Goal: Task Accomplishment & Management: Manage account settings

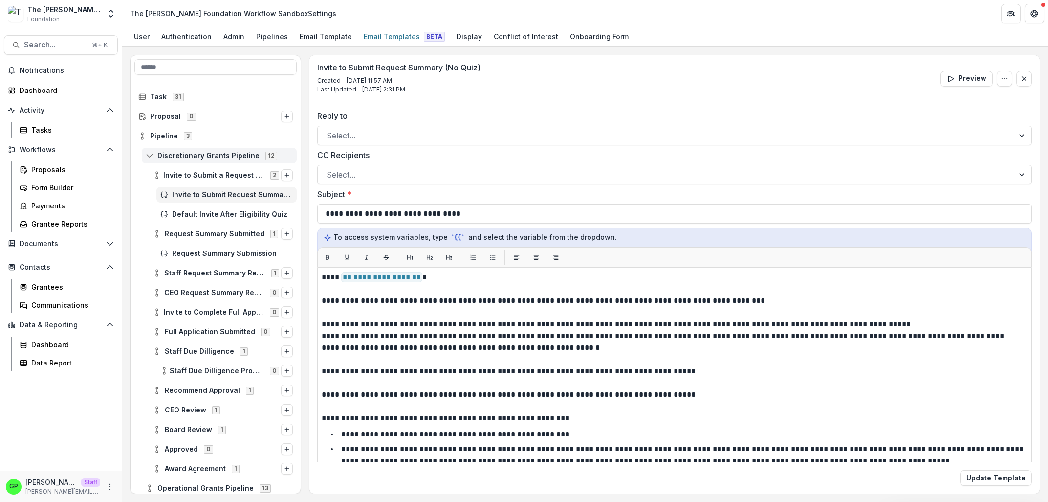
click at [186, 161] on div "Discretionary Grants Pipeline 12" at bounding box center [219, 156] width 155 height 16
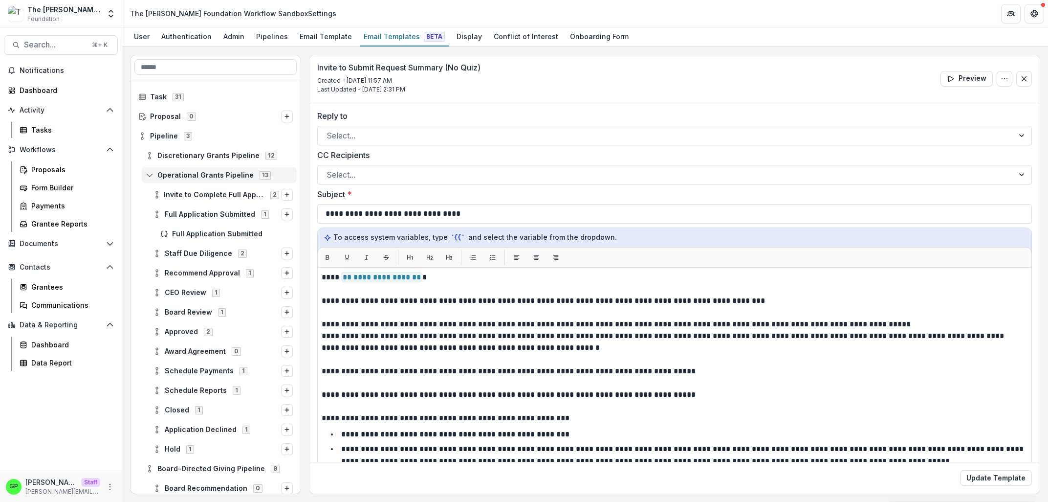
click at [205, 181] on div "Operational Grants Pipeline 13" at bounding box center [219, 175] width 155 height 16
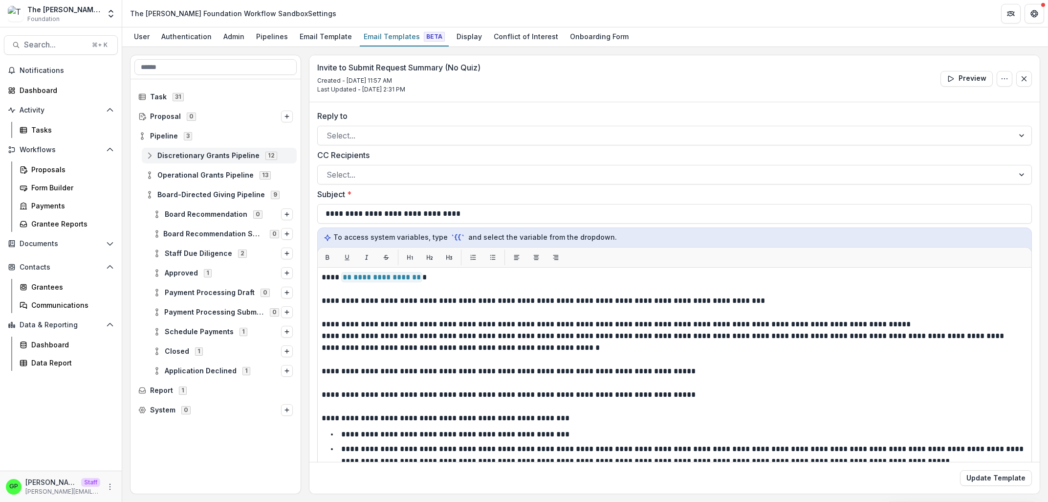
click at [179, 155] on span "Discretionary Grants Pipeline" at bounding box center [208, 156] width 102 height 8
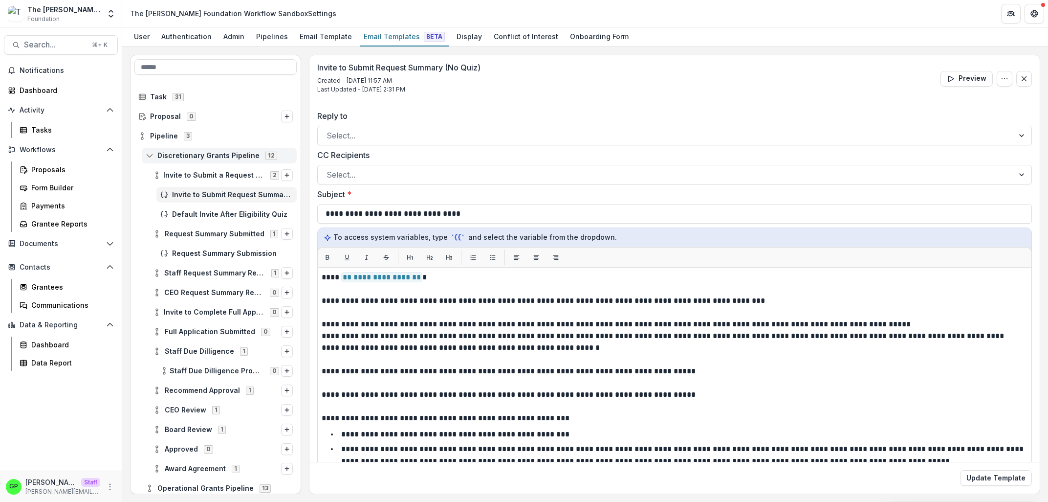
click at [163, 153] on span "Discretionary Grants Pipeline" at bounding box center [208, 156] width 102 height 8
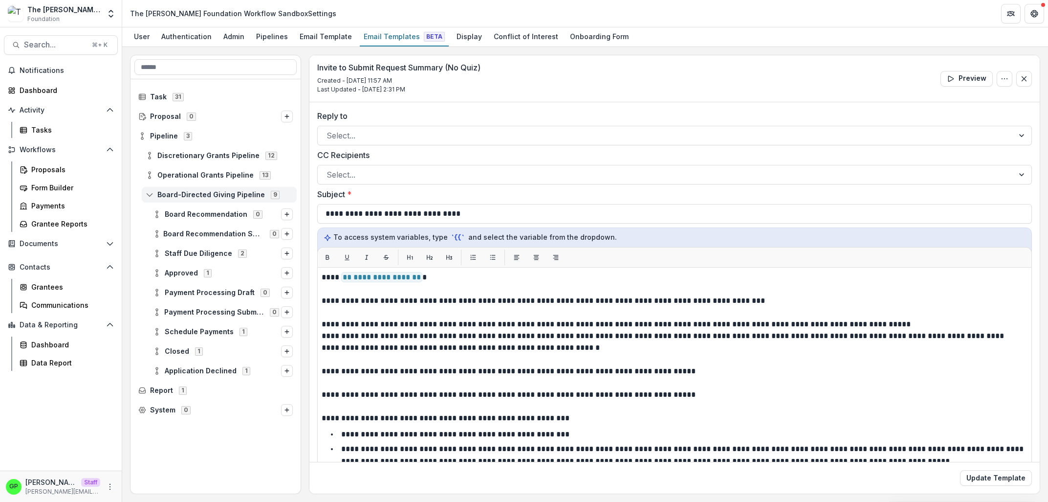
click at [154, 196] on icon at bounding box center [150, 195] width 8 height 8
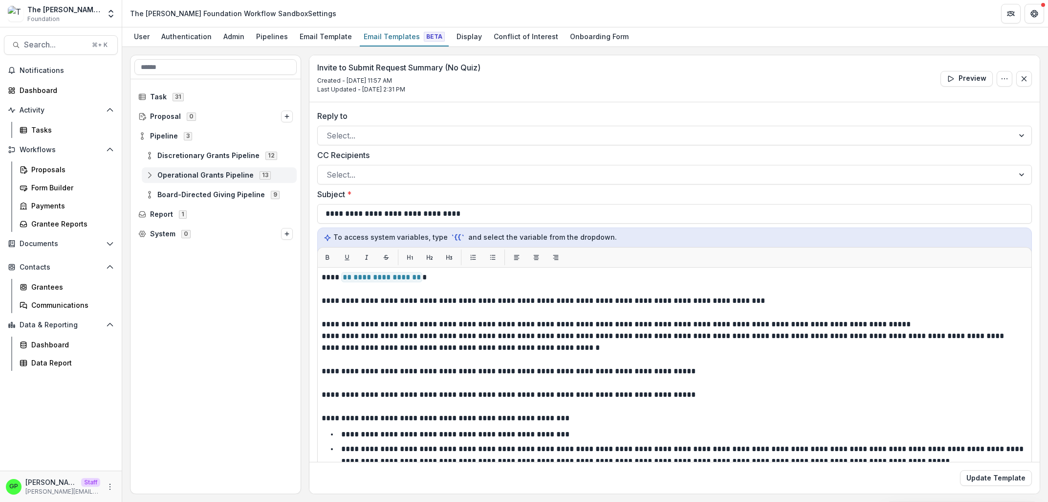
click at [156, 182] on div "Operational Grants Pipeline 13" at bounding box center [219, 175] width 155 height 16
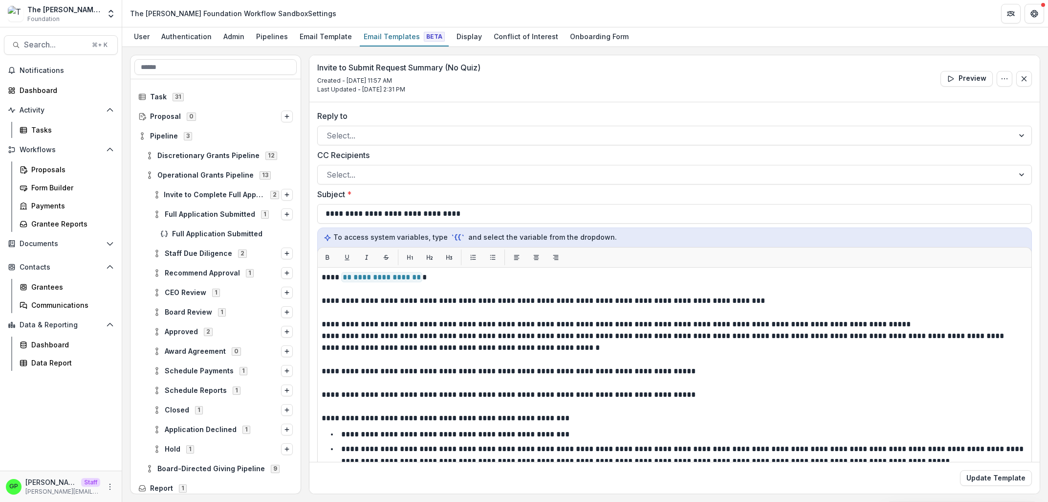
scroll to position [23, 0]
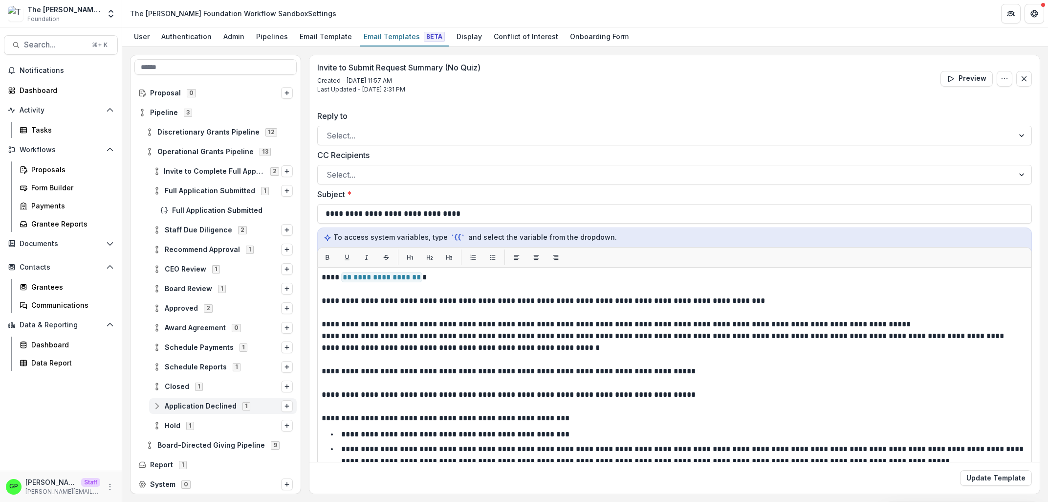
click at [177, 405] on span "Application Declined" at bounding box center [201, 406] width 72 height 8
click at [194, 420] on div "Application Declined" at bounding box center [226, 426] width 140 height 16
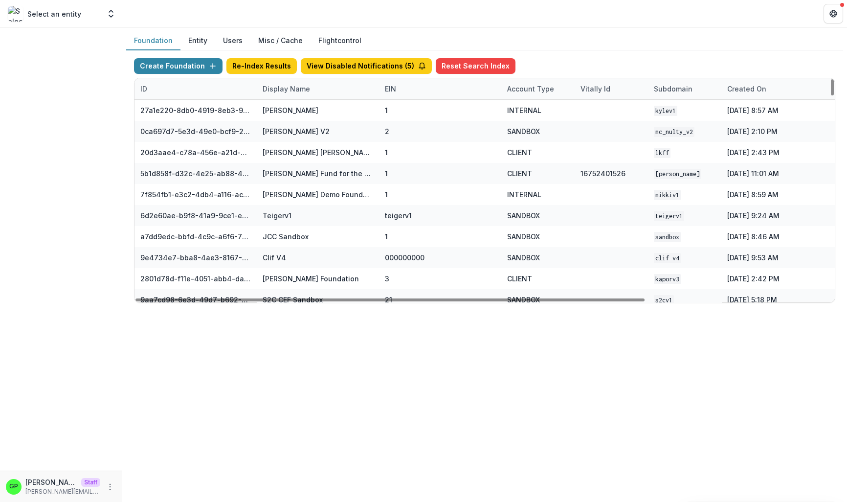
click at [281, 88] on div "Display Name" at bounding box center [286, 89] width 59 height 10
click at [294, 108] on input at bounding box center [317, 111] width 117 height 16
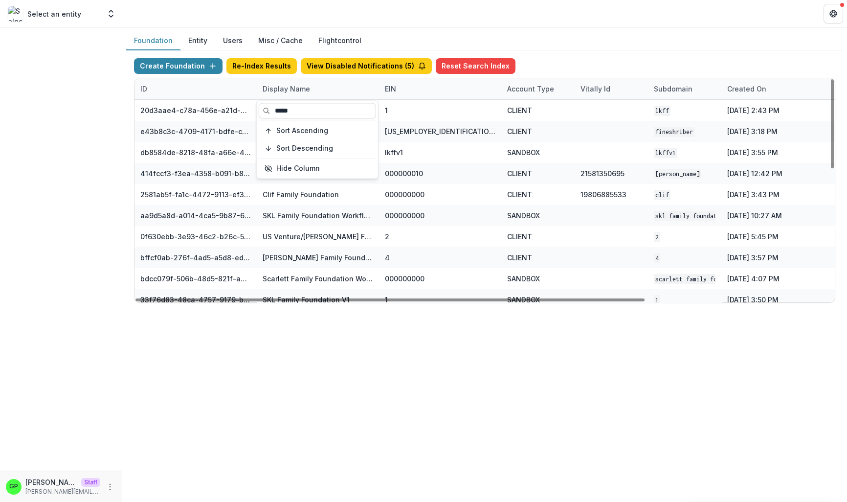
type input "*****"
click at [369, 309] on div "Create Foundation Re-Index Results View Disabled Notifications ( 5 ) Reset Sear…" at bounding box center [484, 180] width 717 height 260
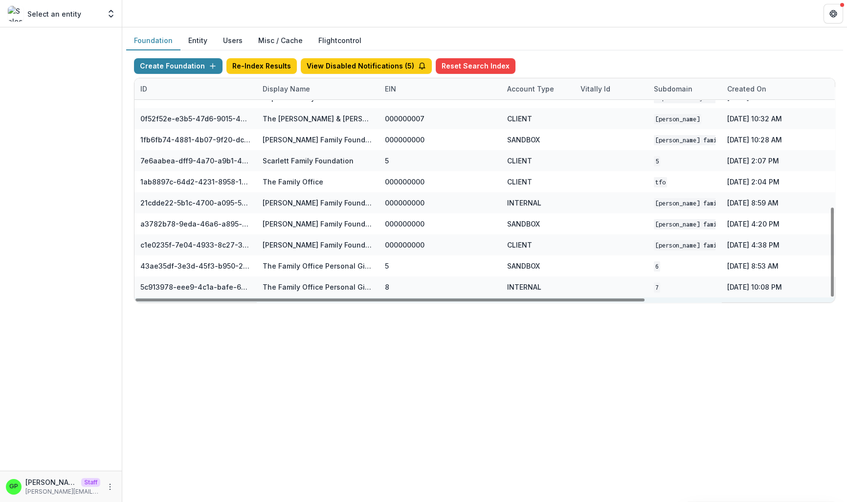
scroll to position [323, 0]
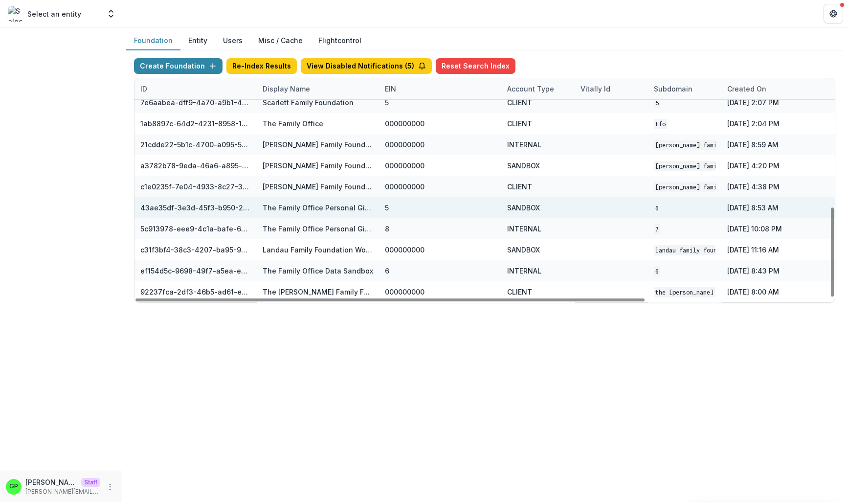
click at [377, 207] on div "The Family Office Personal Giving Workflow Sandbox" at bounding box center [318, 207] width 122 height 21
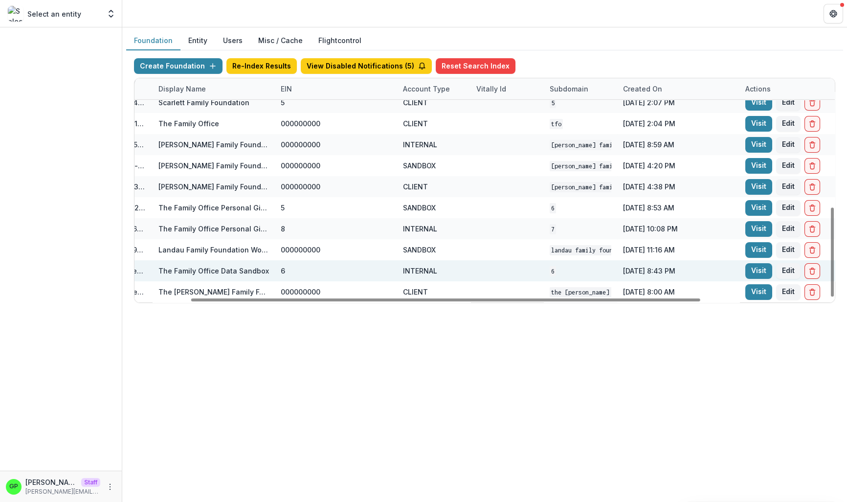
drag, startPoint x: 572, startPoint y: 298, endPoint x: 663, endPoint y: 280, distance: 93.2
click at [648, 298] on div at bounding box center [445, 299] width 509 height 3
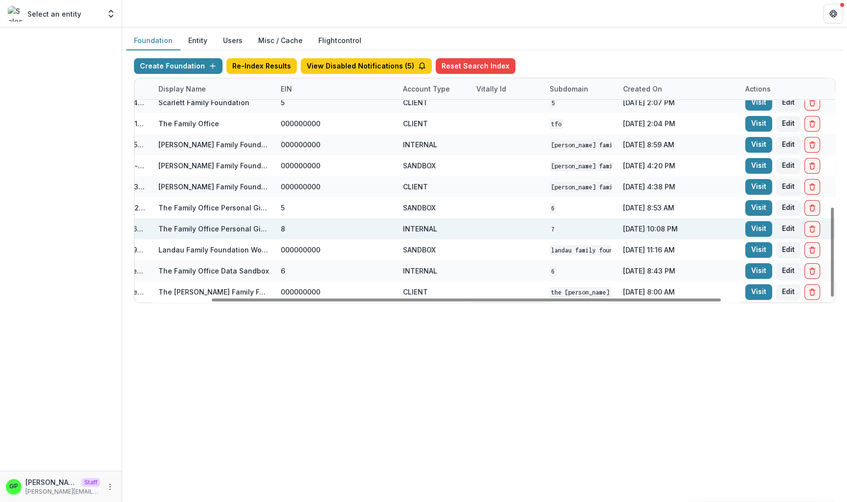
scroll to position [323, 105]
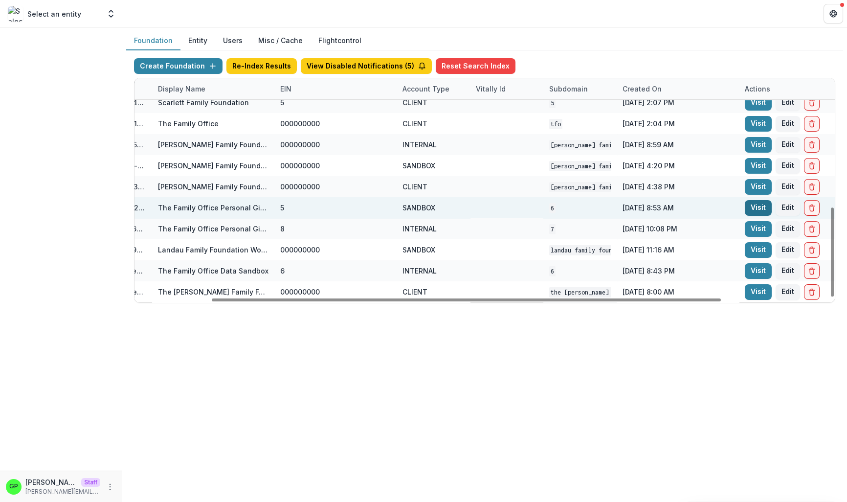
click at [752, 204] on link "Visit" at bounding box center [758, 208] width 27 height 16
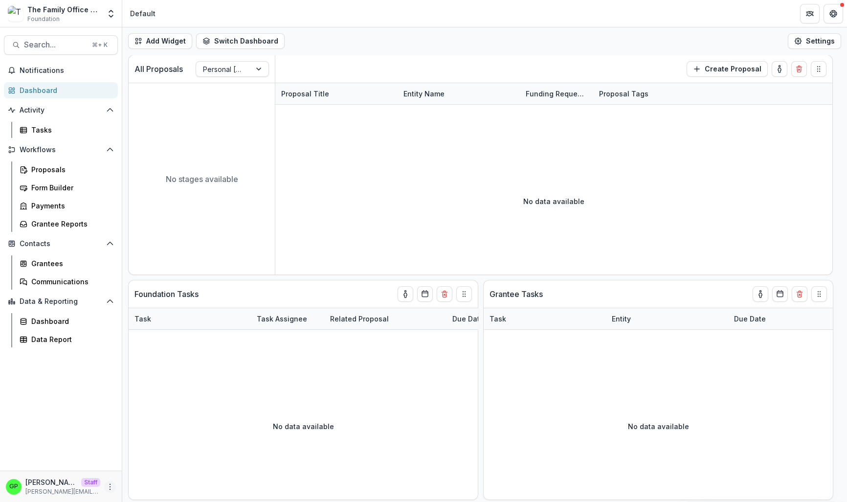
click at [110, 492] on button "More" at bounding box center [110, 487] width 12 height 12
click at [127, 467] on link "User Settings" at bounding box center [173, 466] width 103 height 16
click at [130, 464] on icon at bounding box center [132, 467] width 8 height 8
click at [141, 461] on link "Help Center" at bounding box center [170, 453] width 96 height 15
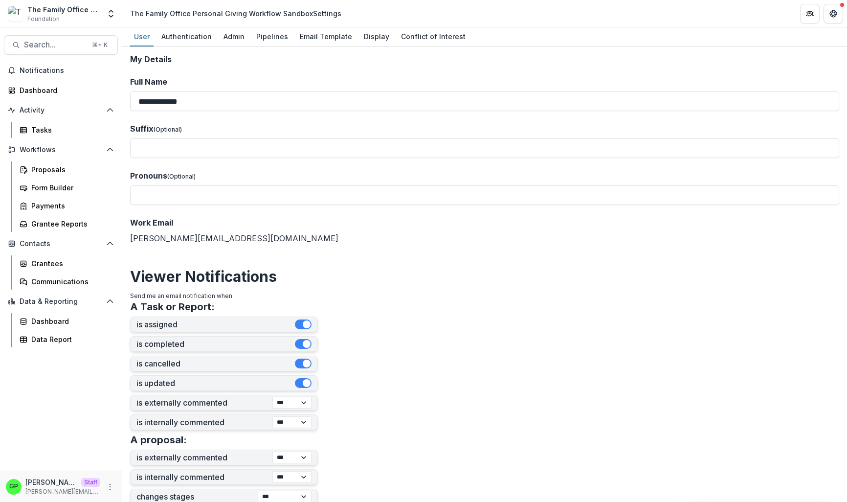
click at [103, 479] on div "GP Griffin Perry Staff griffin@trytemelio.com" at bounding box center [61, 486] width 110 height 19
click at [107, 482] on button "More" at bounding box center [110, 487] width 12 height 12
click at [159, 467] on link "User Settings" at bounding box center [174, 466] width 105 height 16
click at [328, 14] on div "The Family Office Personal Giving Workflow Sandbox Settings" at bounding box center [235, 13] width 211 height 10
click at [320, 36] on div "Email Template" at bounding box center [326, 36] width 60 height 14
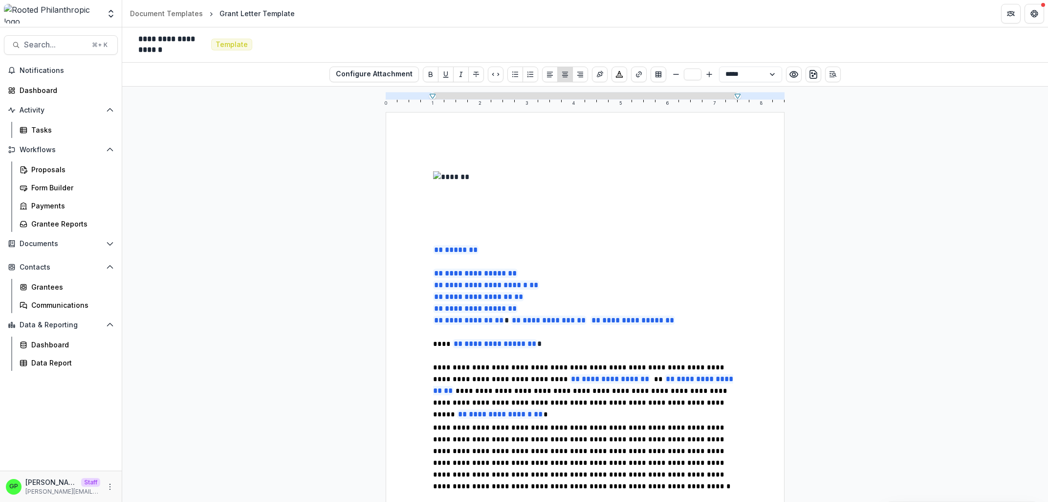
click at [491, 265] on p at bounding box center [585, 262] width 304 height 12
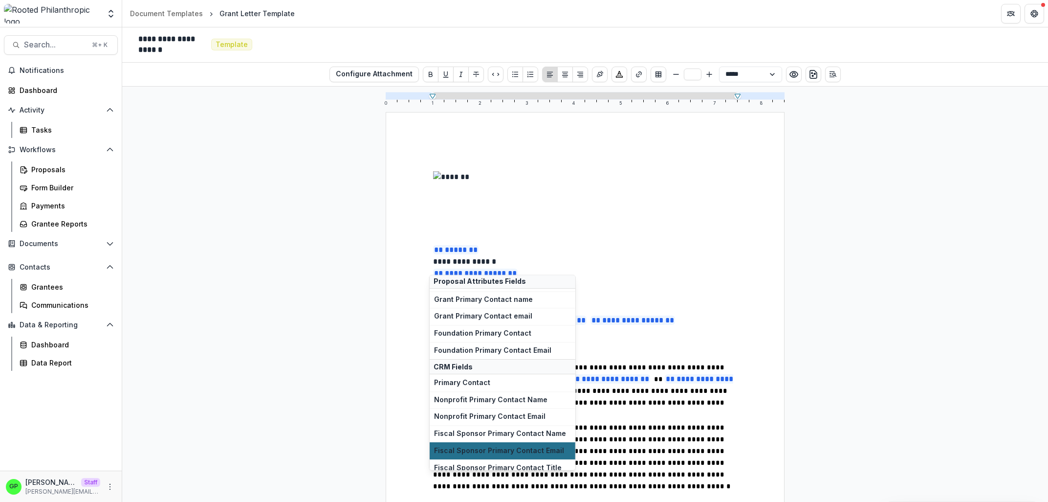
scroll to position [297, 0]
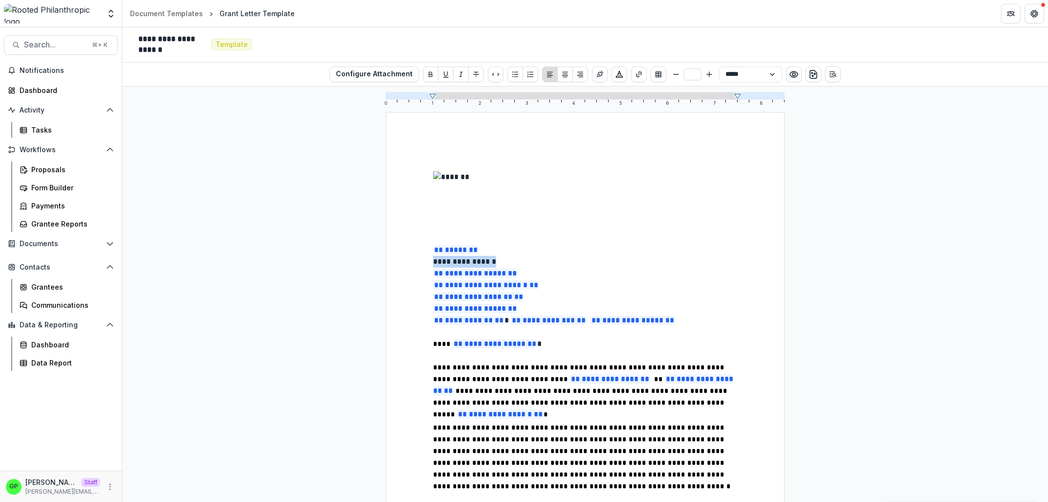
drag, startPoint x: 514, startPoint y: 261, endPoint x: 408, endPoint y: 261, distance: 105.6
click at [513, 265] on p at bounding box center [585, 262] width 304 height 12
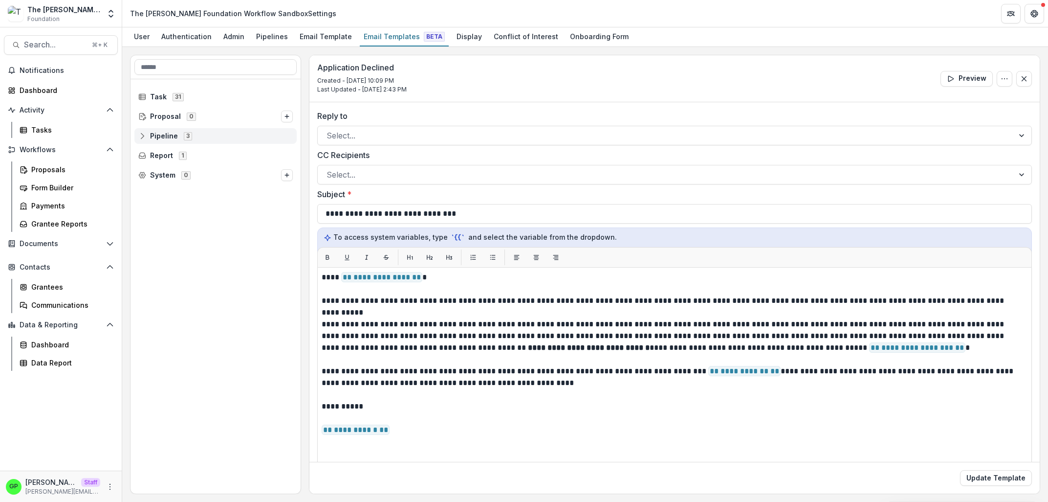
click at [184, 134] on span "3" at bounding box center [188, 136] width 8 height 8
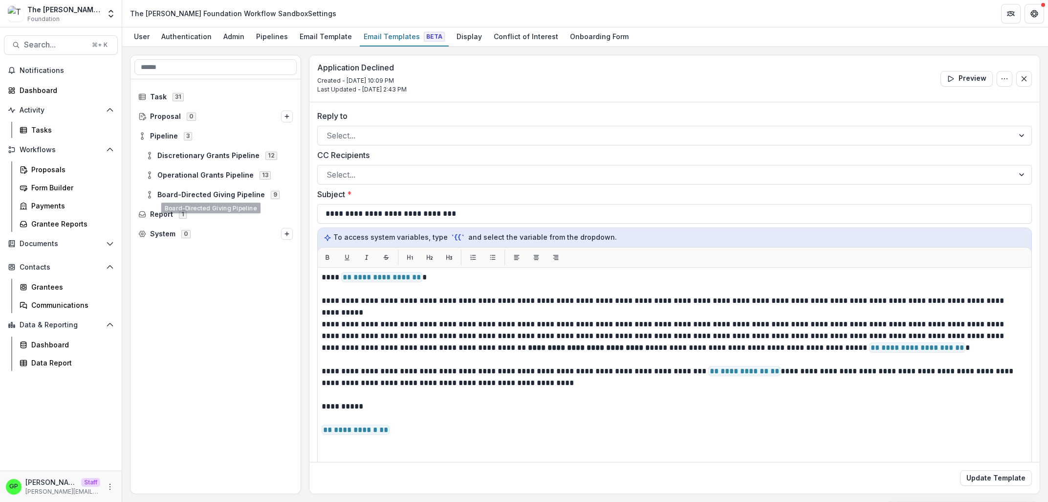
click at [195, 164] on div "Discretionary Grants Pipeline 12" at bounding box center [216, 156] width 170 height 20
click at [200, 157] on span "Discretionary Grants Pipeline" at bounding box center [208, 156] width 102 height 8
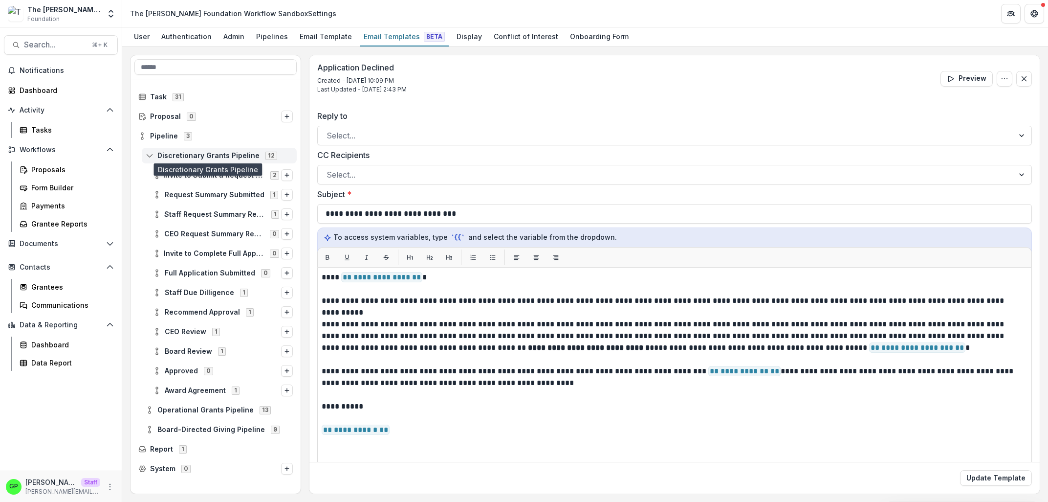
click at [175, 156] on span "Discretionary Grants Pipeline" at bounding box center [208, 156] width 102 height 8
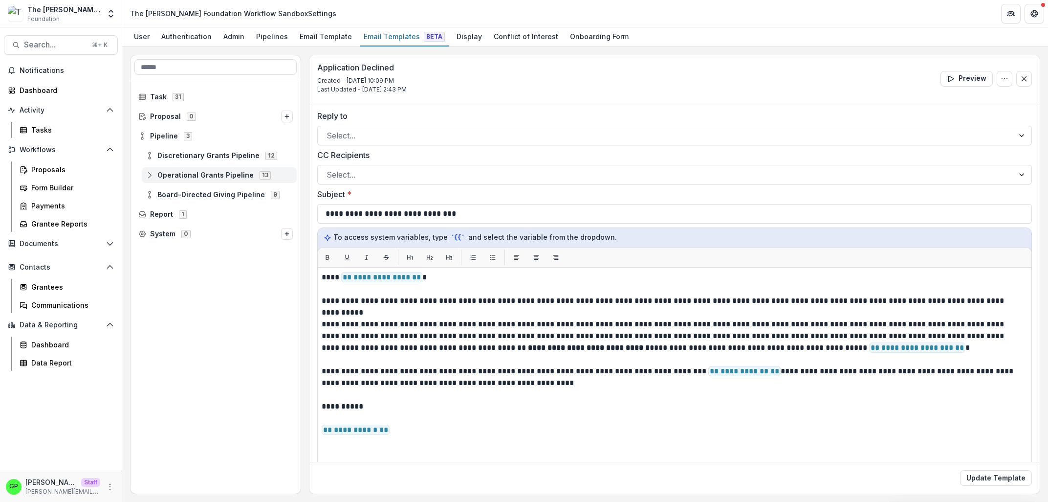
click at [175, 168] on div "Operational Grants Pipeline 13" at bounding box center [219, 175] width 155 height 16
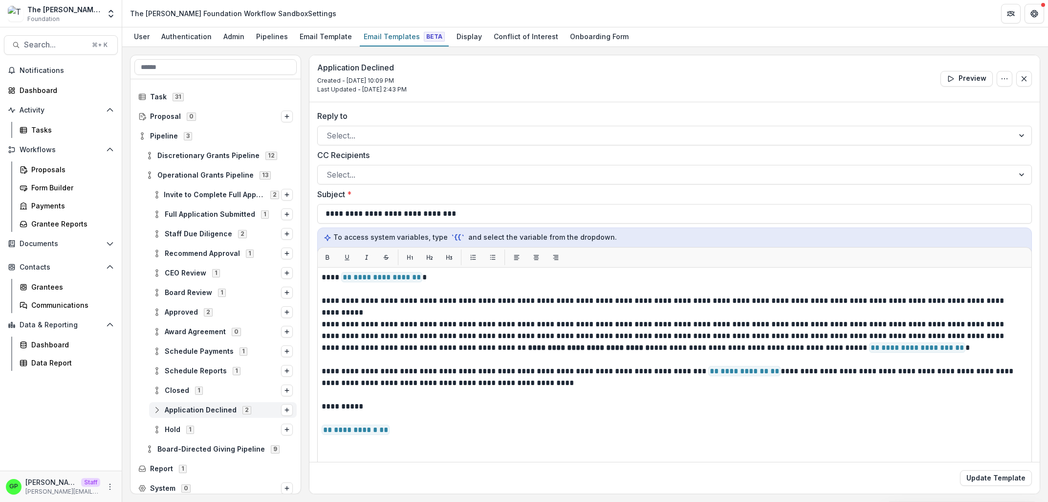
click at [209, 404] on div "Application Declined 2" at bounding box center [223, 410] width 148 height 16
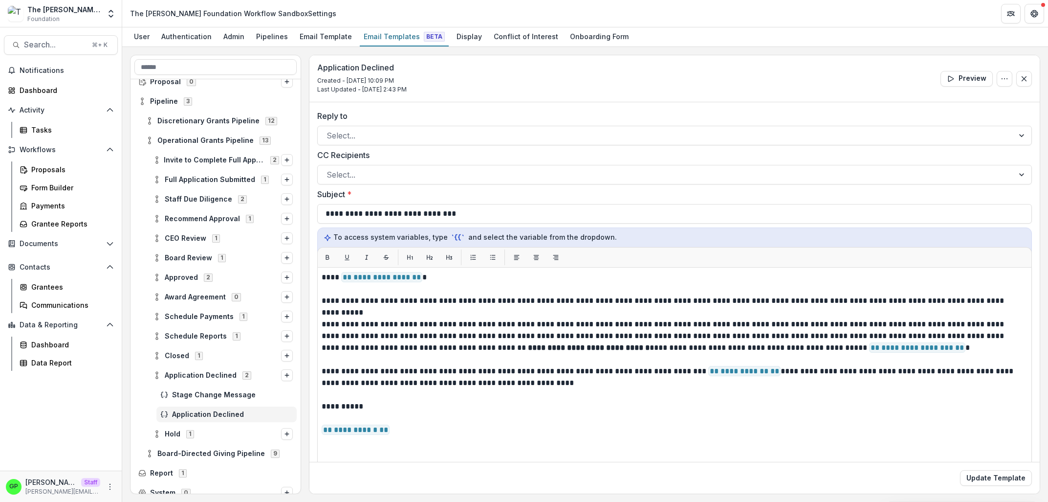
scroll to position [43, 0]
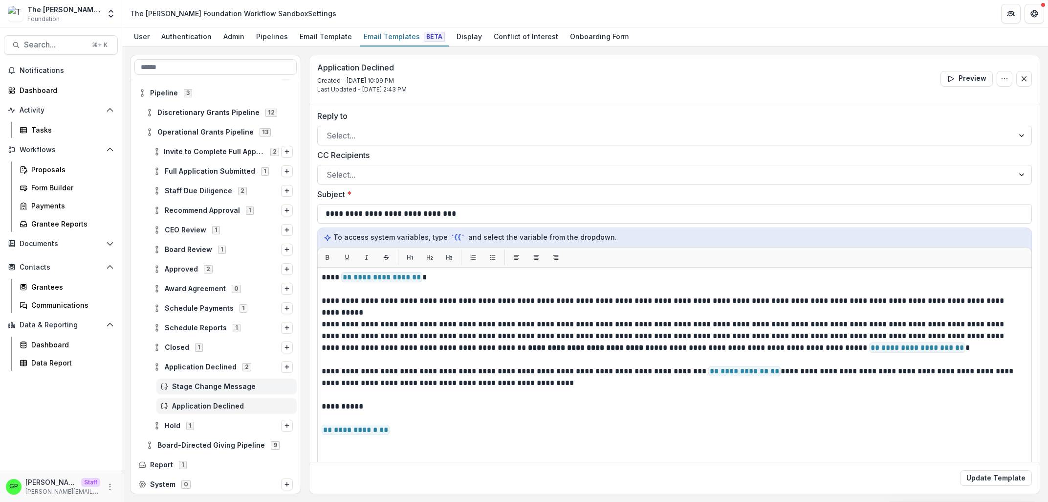
click at [216, 384] on span "Stage Change Message" at bounding box center [232, 386] width 121 height 8
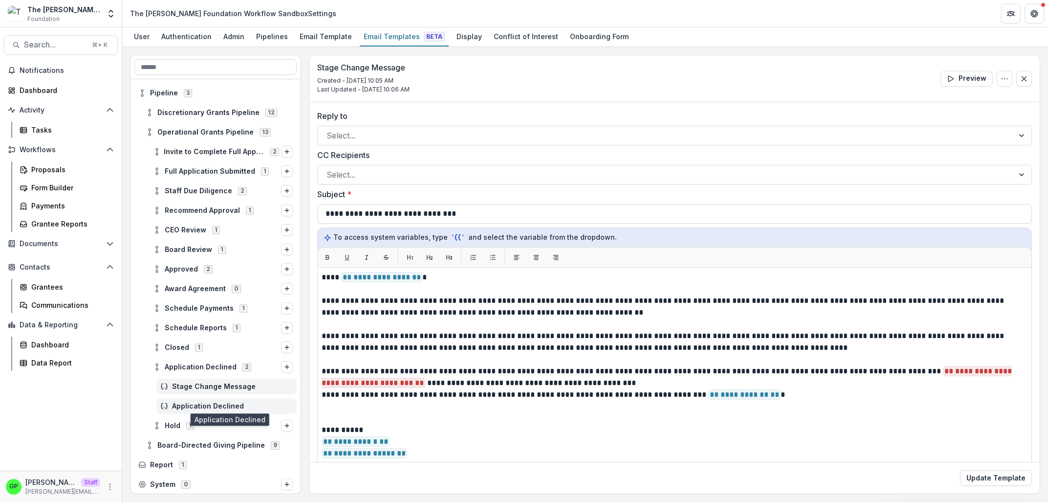
click at [230, 407] on span "Application Declined" at bounding box center [232, 406] width 121 height 8
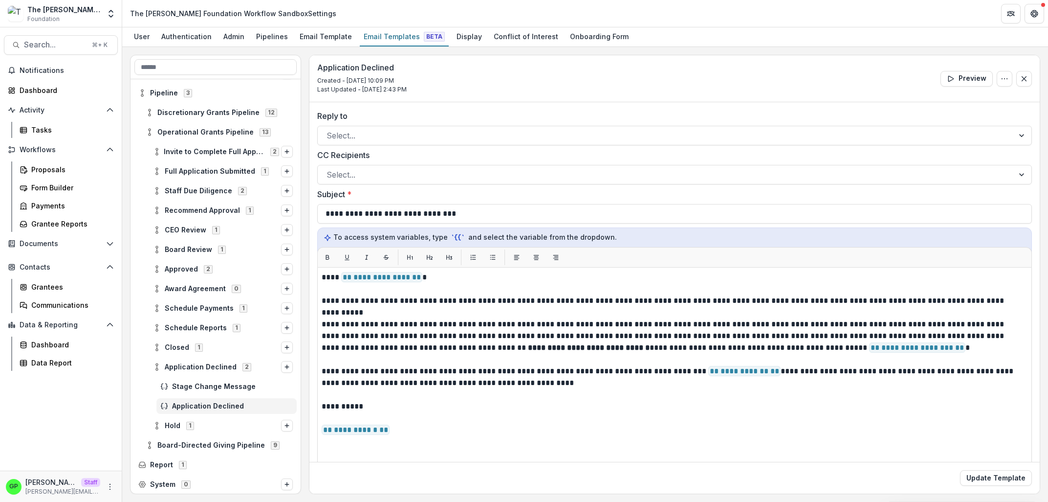
click at [231, 394] on div "Stage Change Message" at bounding box center [216, 386] width 170 height 20
drag, startPoint x: 231, startPoint y: 394, endPoint x: 238, endPoint y: 393, distance: 6.4
click at [231, 393] on div "Stage Change Message" at bounding box center [226, 386] width 140 height 16
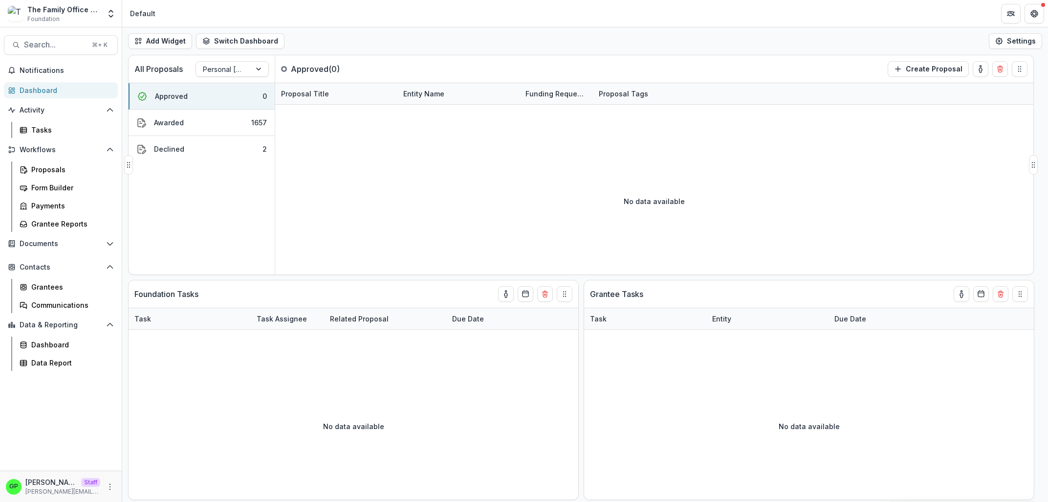
click at [975, 153] on div "No data available" at bounding box center [654, 201] width 758 height 147
click at [104, 463] on div "Notifications Dashboard Activity Tasks Workflows Proposals Form Builder Payment…" at bounding box center [61, 267] width 122 height 408
click at [112, 489] on icon "More" at bounding box center [110, 487] width 8 height 8
click at [149, 460] on link "User Settings" at bounding box center [174, 466] width 105 height 16
click at [149, 460] on div "Help Center User Settings Logout" at bounding box center [175, 465] width 110 height 53
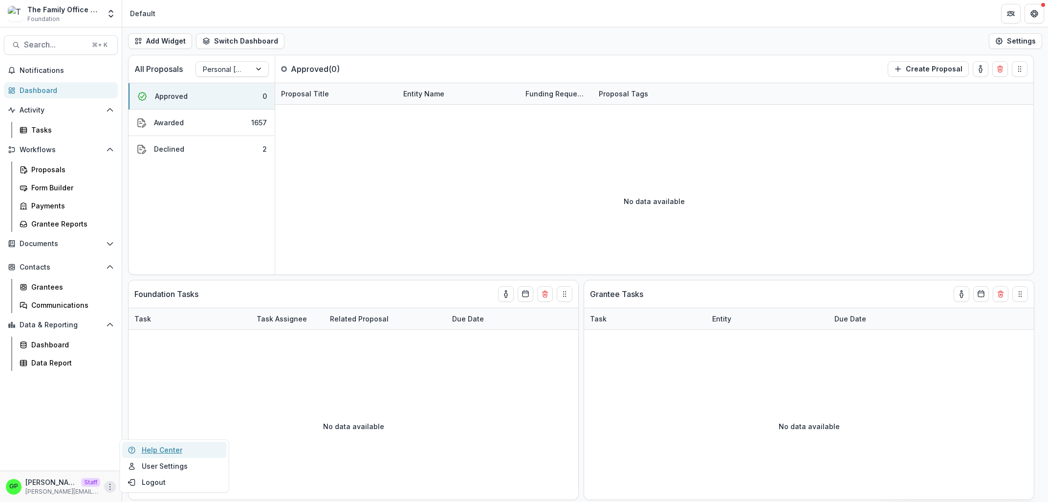
click at [151, 458] on link "Help Center" at bounding box center [174, 450] width 105 height 16
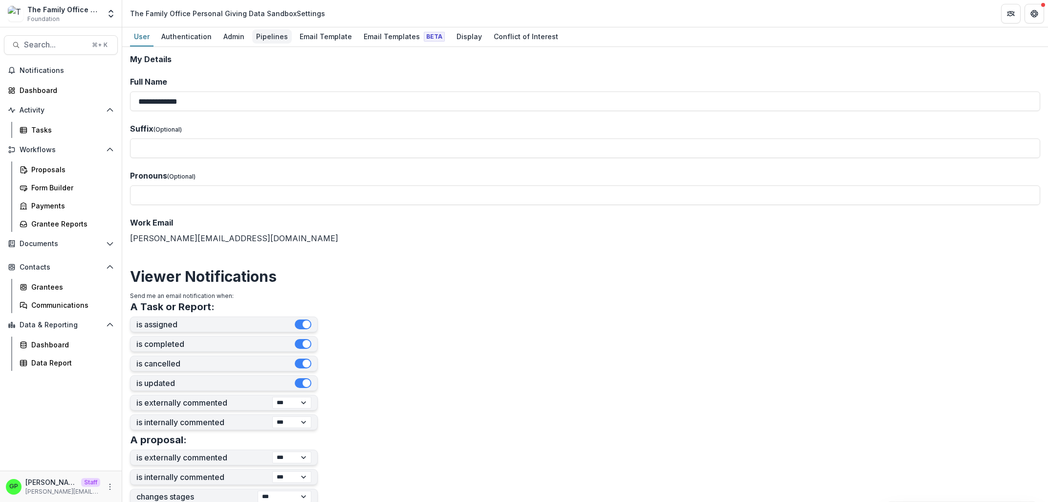
click at [265, 41] on div "Pipelines" at bounding box center [272, 36] width 40 height 14
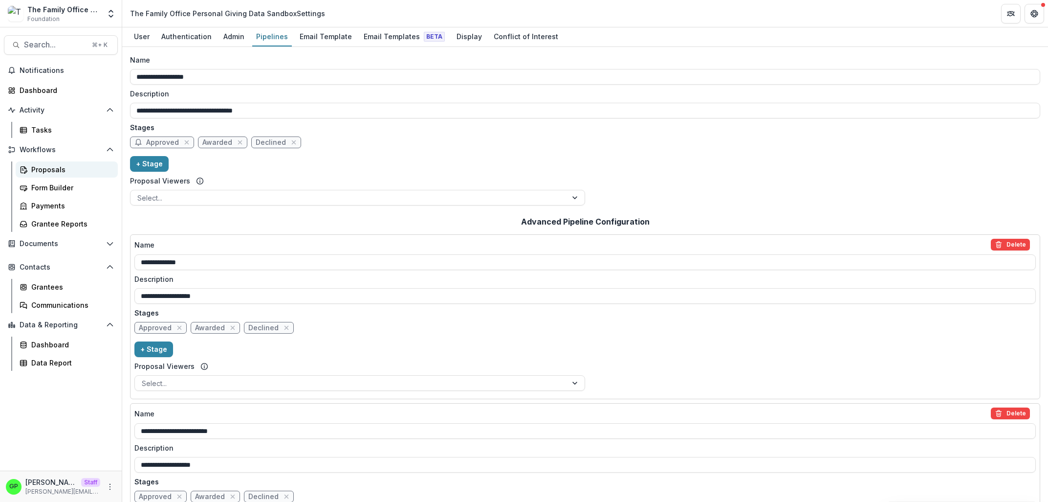
click at [31, 175] on link "Proposals" at bounding box center [67, 169] width 102 height 16
click at [36, 173] on div "Proposals" at bounding box center [70, 169] width 79 height 10
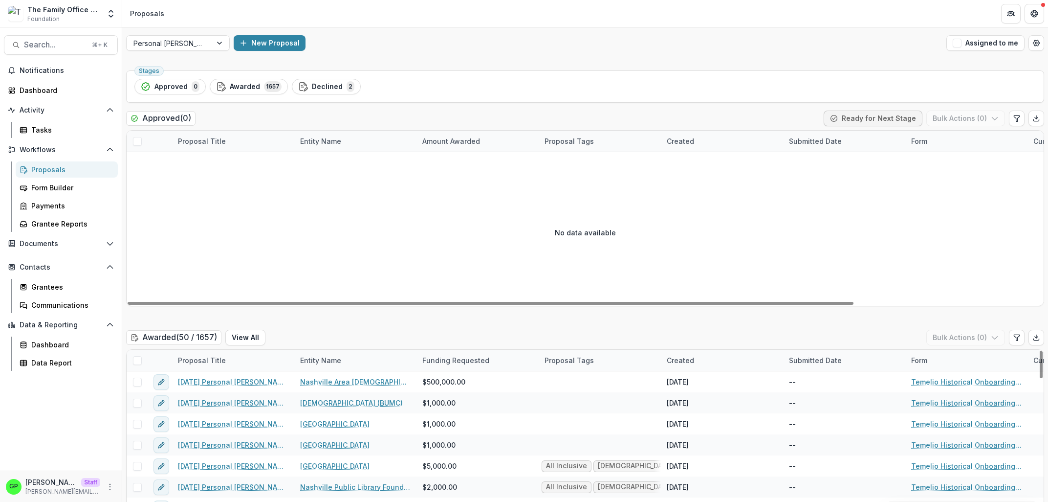
click at [184, 51] on div "Personal [PERSON_NAME] New Proposal Assigned to me" at bounding box center [585, 42] width 926 height 31
click at [184, 47] on div at bounding box center [168, 43] width 71 height 12
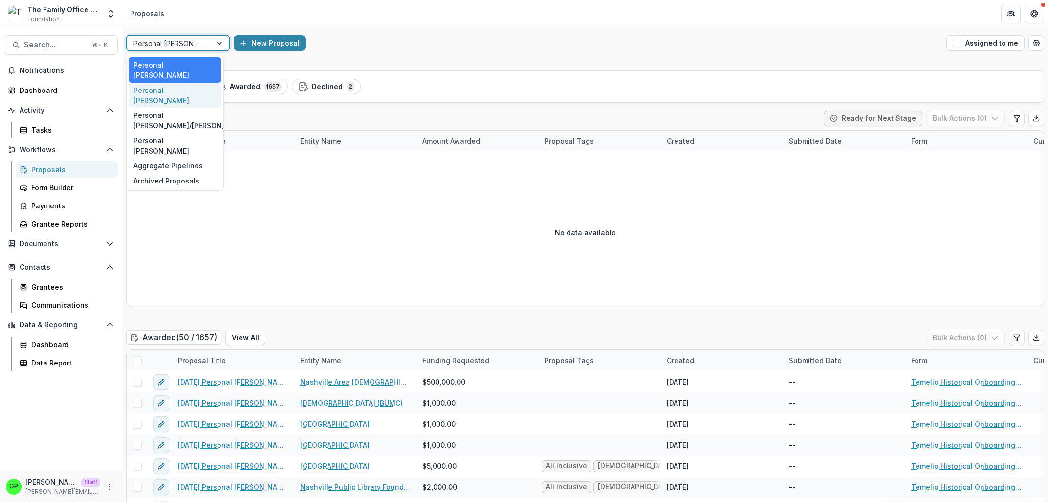
click at [177, 83] on div "Personal [PERSON_NAME]" at bounding box center [175, 95] width 93 height 25
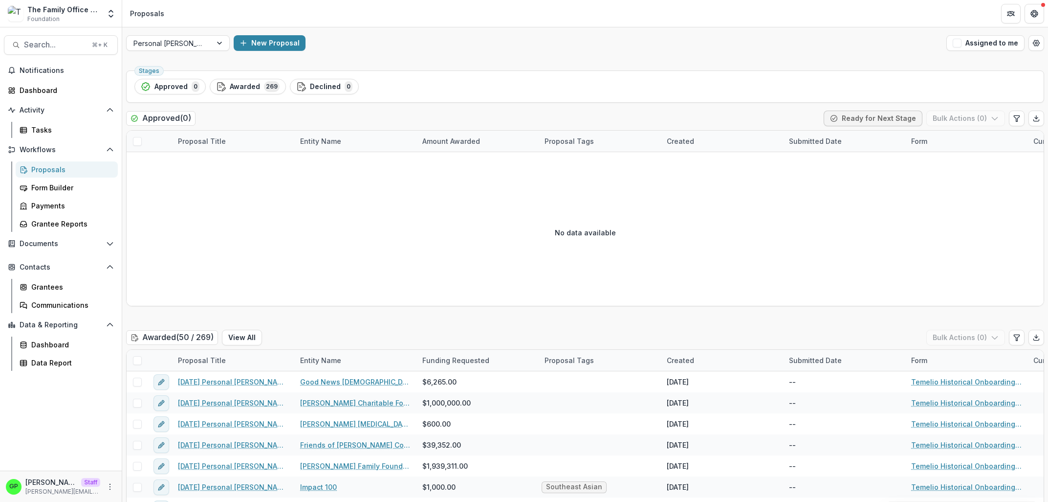
click at [186, 35] on div "Personal [PERSON_NAME] New Proposal Assigned to me" at bounding box center [585, 42] width 926 height 31
click at [185, 37] on div at bounding box center [168, 43] width 71 height 12
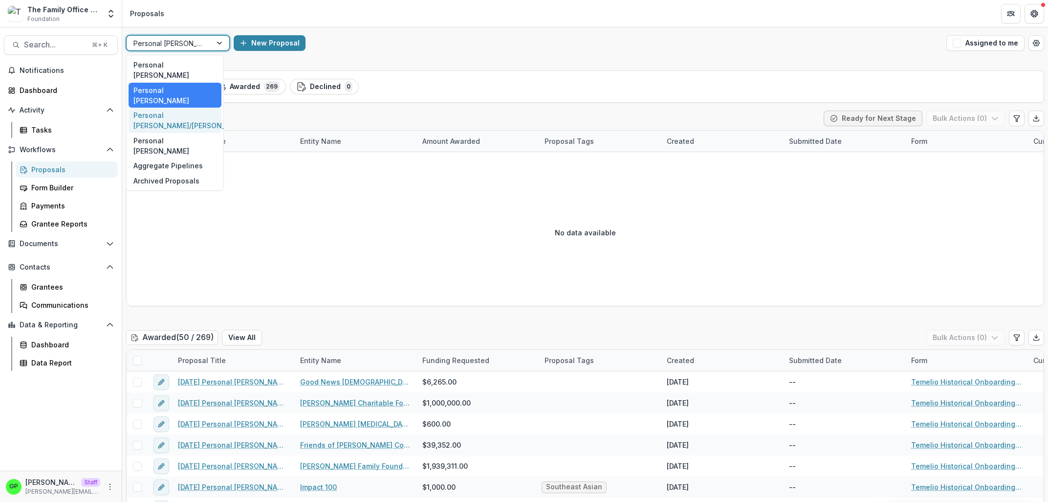
click at [178, 108] on div "Personal [PERSON_NAME]/[PERSON_NAME]" at bounding box center [175, 120] width 93 height 25
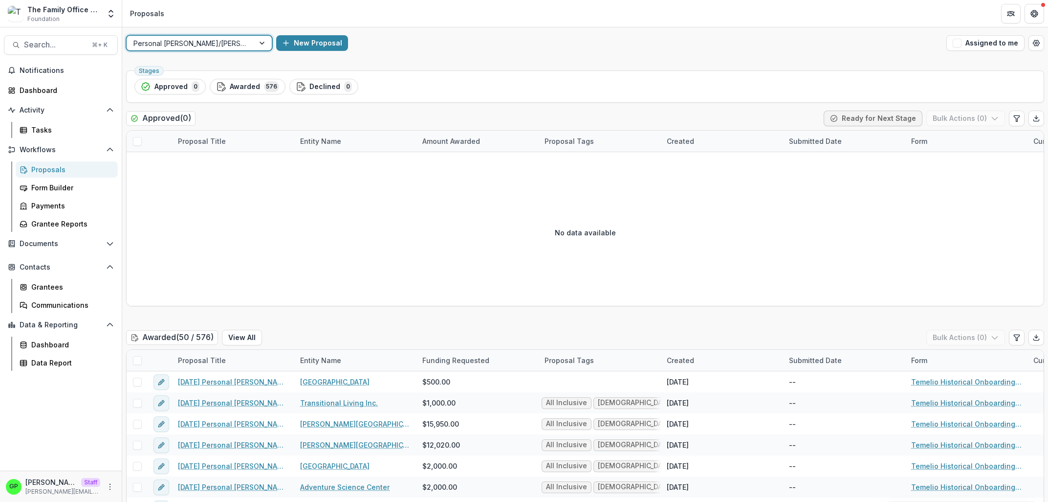
click at [191, 46] on div at bounding box center [190, 43] width 114 height 12
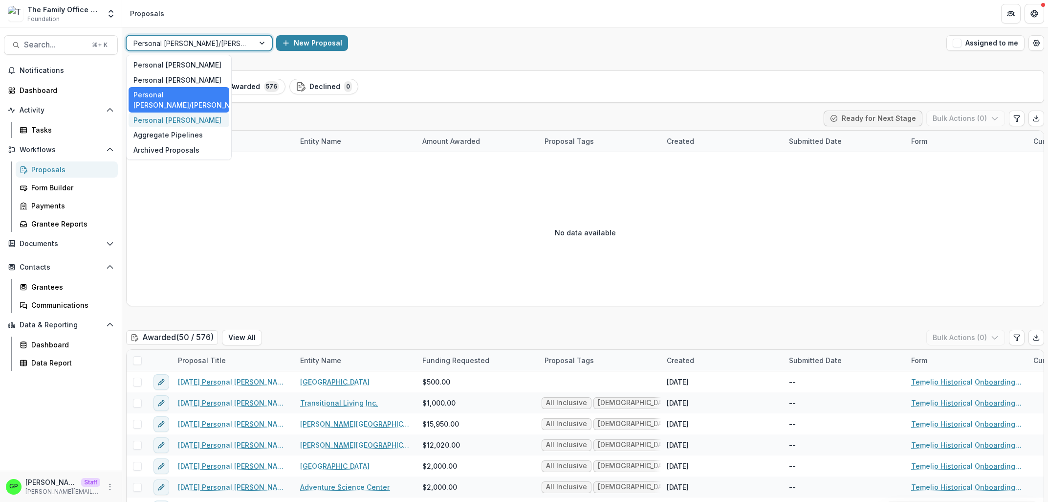
click at [194, 112] on div "Personal [PERSON_NAME]" at bounding box center [179, 119] width 101 height 15
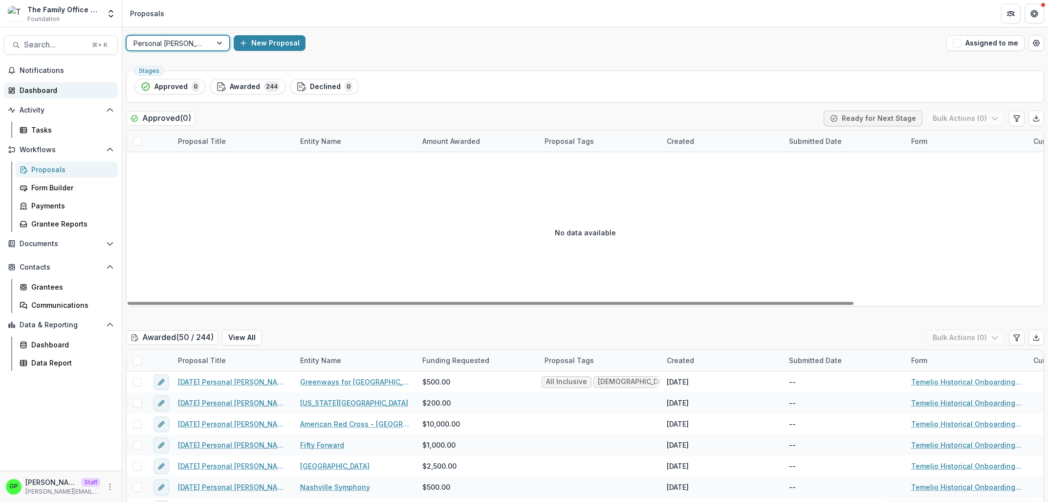
click at [55, 89] on div "Dashboard" at bounding box center [65, 90] width 90 height 10
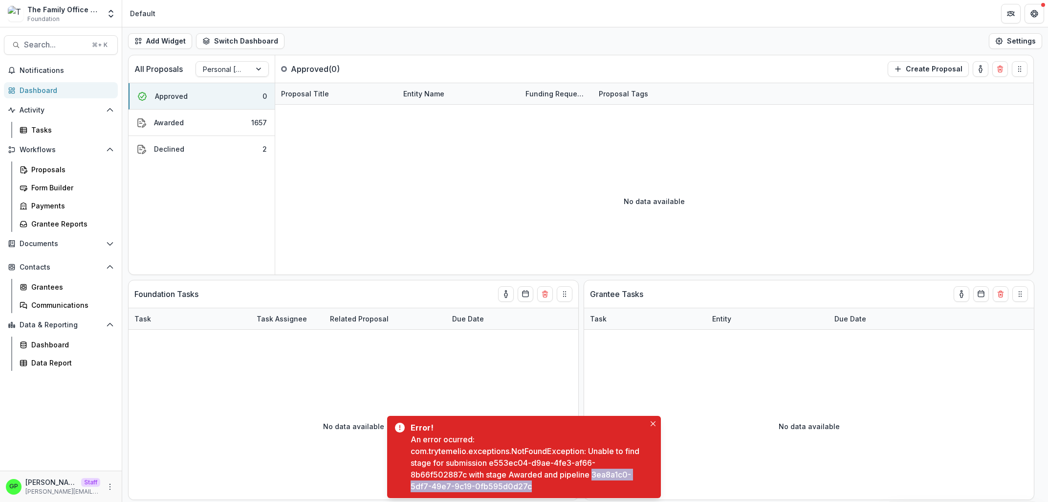
drag, startPoint x: 411, startPoint y: 397, endPoint x: 580, endPoint y: 490, distance: 193.2
click at [580, 490] on div "Error! An error ocurred: com.trytemelio.exceptions.NotFoundException: Unable to…" at bounding box center [524, 457] width 274 height 82
copy div "3ea8a1c0-5df7-49e7-9c19-0fb595d0d27c"
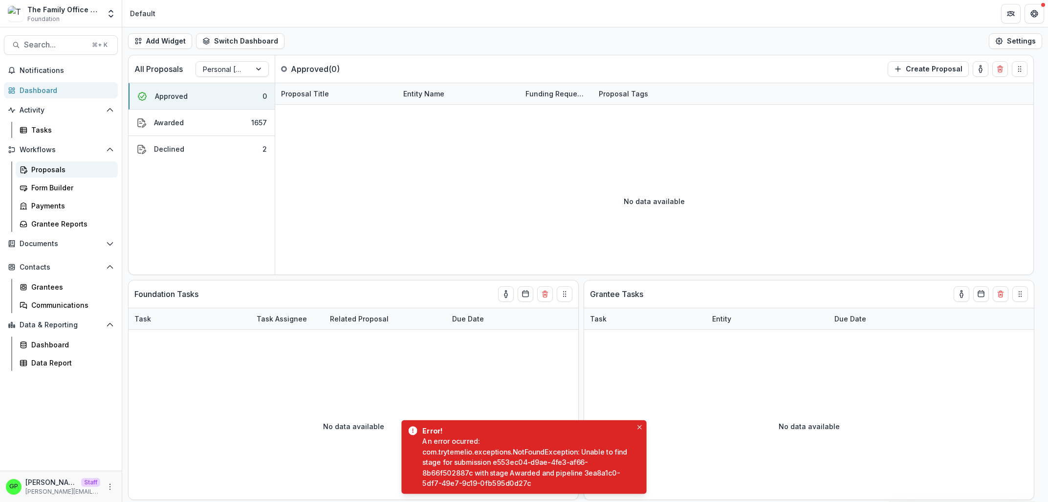
click at [48, 166] on div "Proposals" at bounding box center [70, 169] width 79 height 10
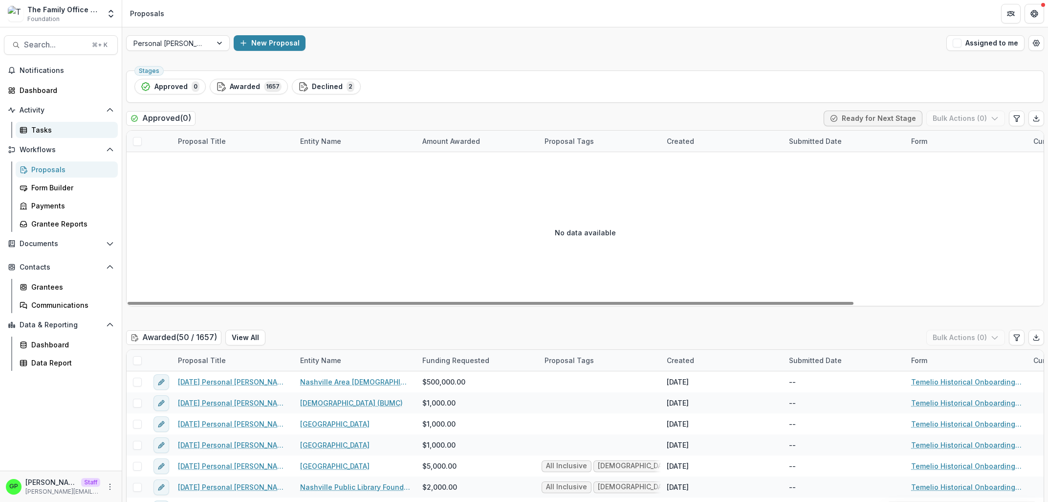
click at [25, 123] on link "Tasks" at bounding box center [67, 130] width 102 height 16
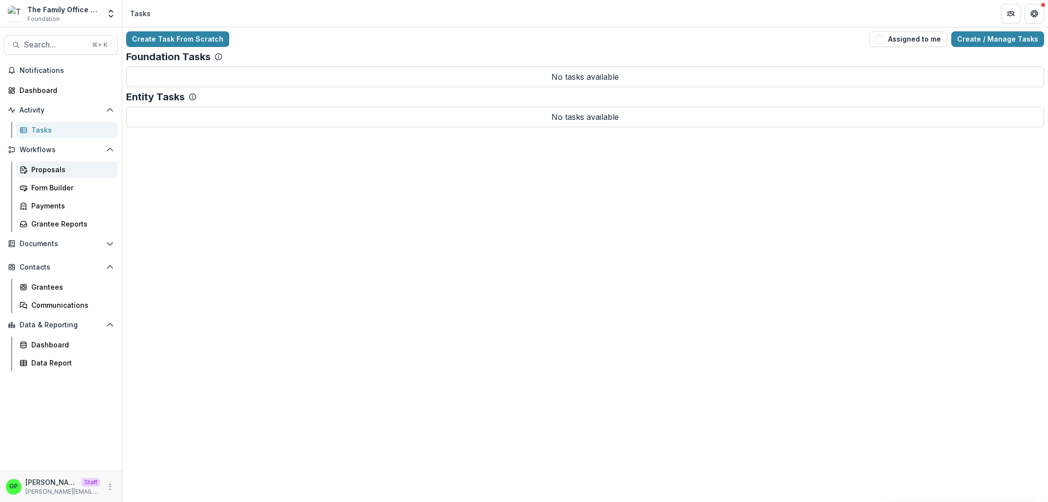
click at [66, 170] on div "Proposals" at bounding box center [70, 169] width 79 height 10
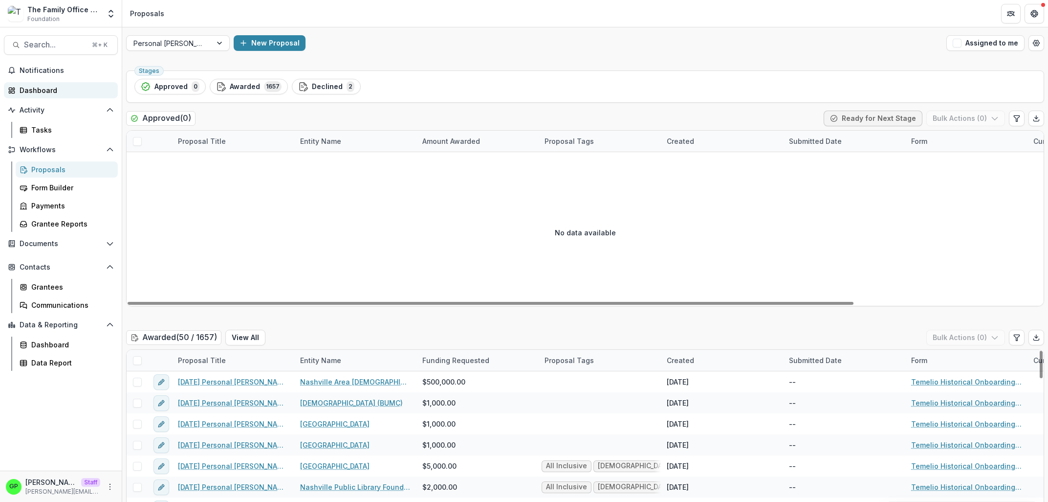
click at [60, 91] on div "Dashboard" at bounding box center [65, 90] width 90 height 10
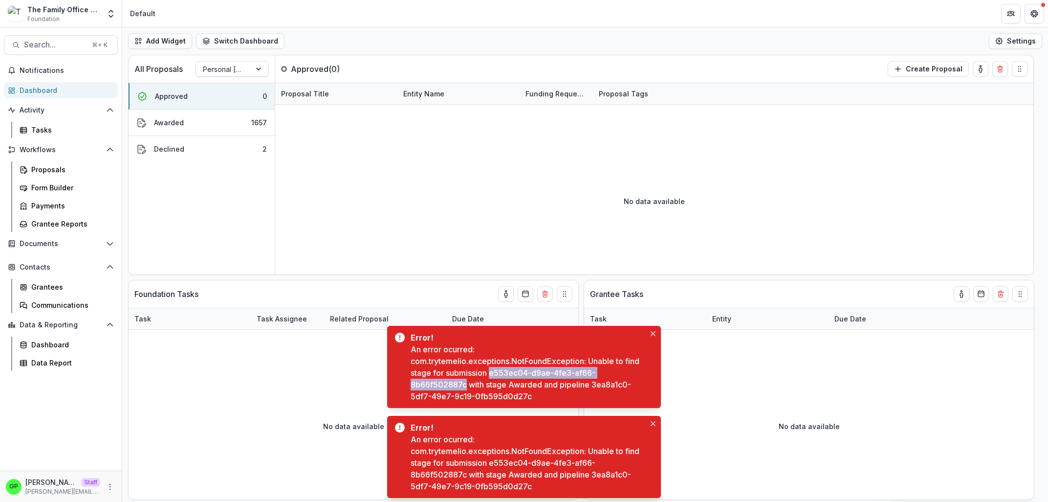
drag, startPoint x: 492, startPoint y: 375, endPoint x: 486, endPoint y: 387, distance: 13.3
click at [486, 387] on div "An error ocurred: com.trytemelio.exceptions.NotFoundException: Unable to find s…" at bounding box center [528, 372] width 235 height 59
copy div "e553ec04-d9ae-4fe3-af66-8b66f502887c"
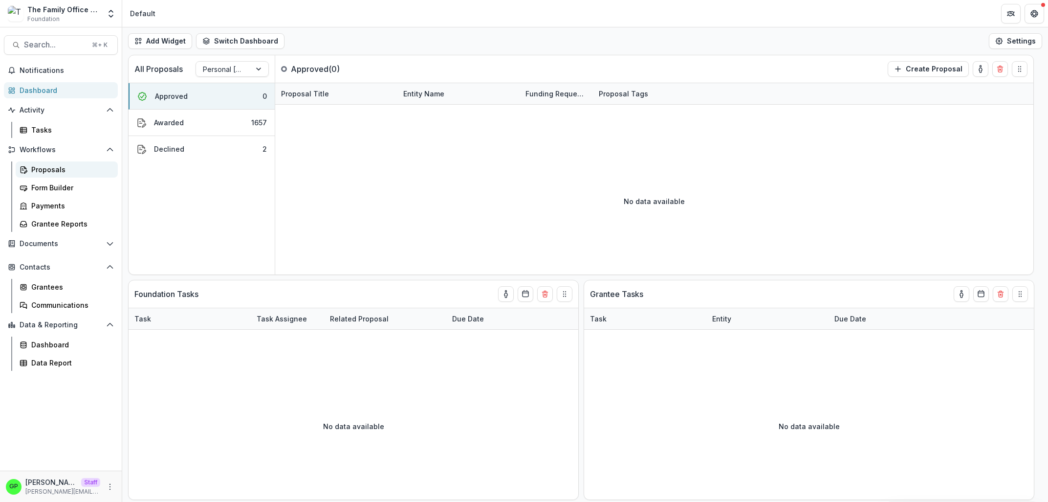
click at [66, 172] on div "Proposals" at bounding box center [70, 169] width 79 height 10
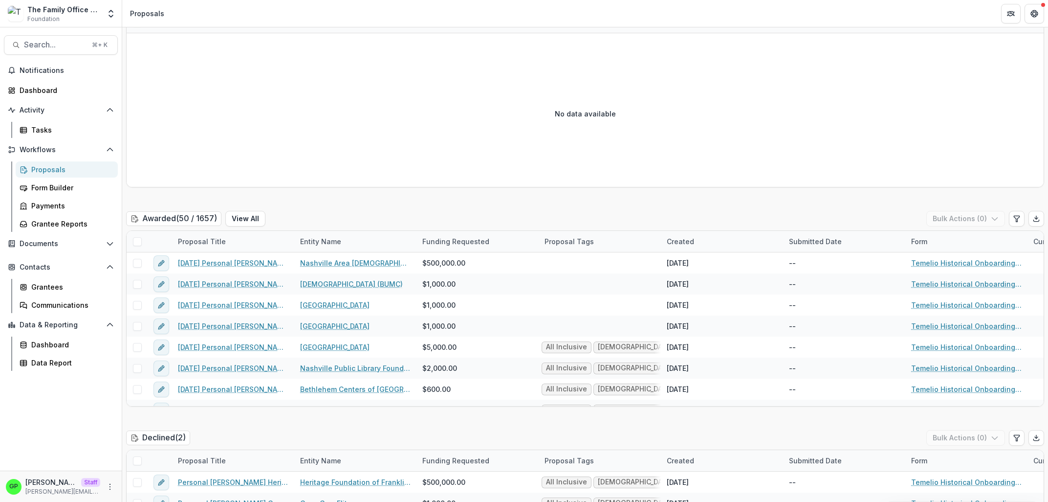
scroll to position [147, 0]
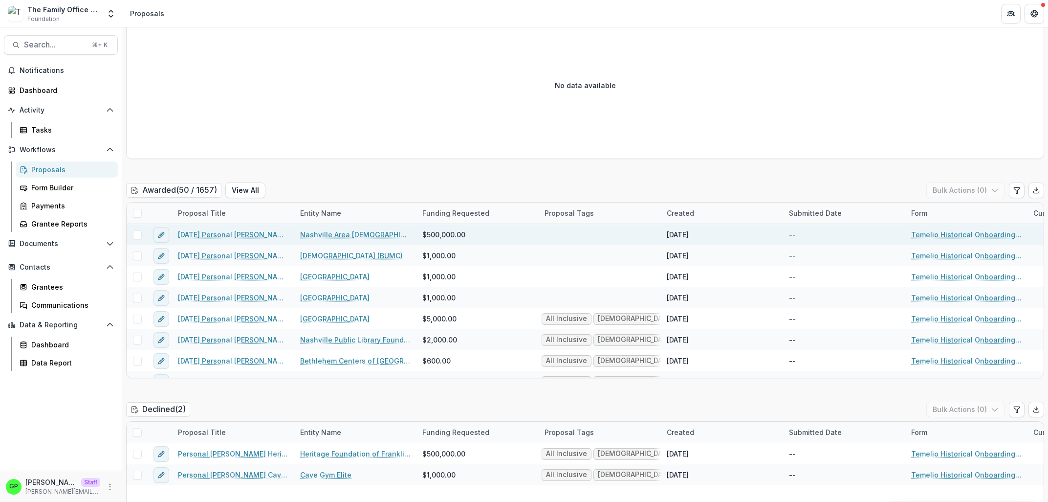
click at [243, 233] on link "[DATE] Personal [PERSON_NAME] Nashville Area [DEMOGRAPHIC_DATA] Office, UMC" at bounding box center [233, 234] width 111 height 10
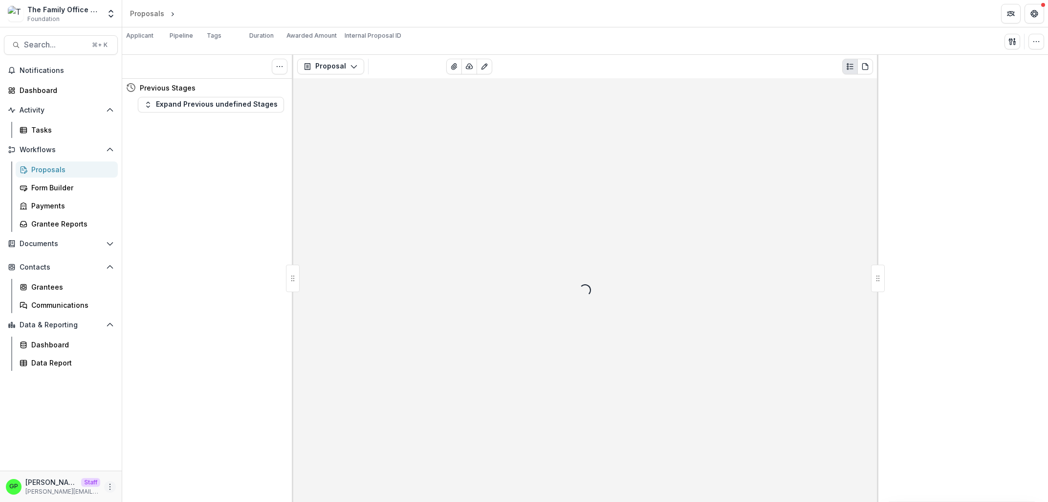
click at [109, 482] on button "More" at bounding box center [110, 487] width 12 height 12
click at [174, 472] on link "User Settings" at bounding box center [174, 466] width 105 height 16
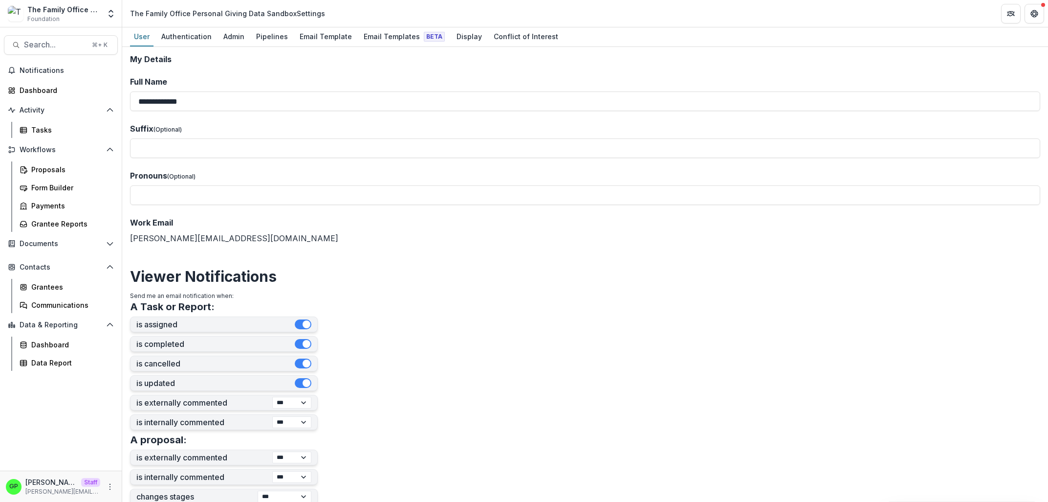
click at [349, 31] on div "User Authentication Admin Pipelines Email Template Email Templates Beta Display…" at bounding box center [585, 37] width 926 height 20
click at [375, 39] on div "Email Templates Beta" at bounding box center [404, 36] width 89 height 14
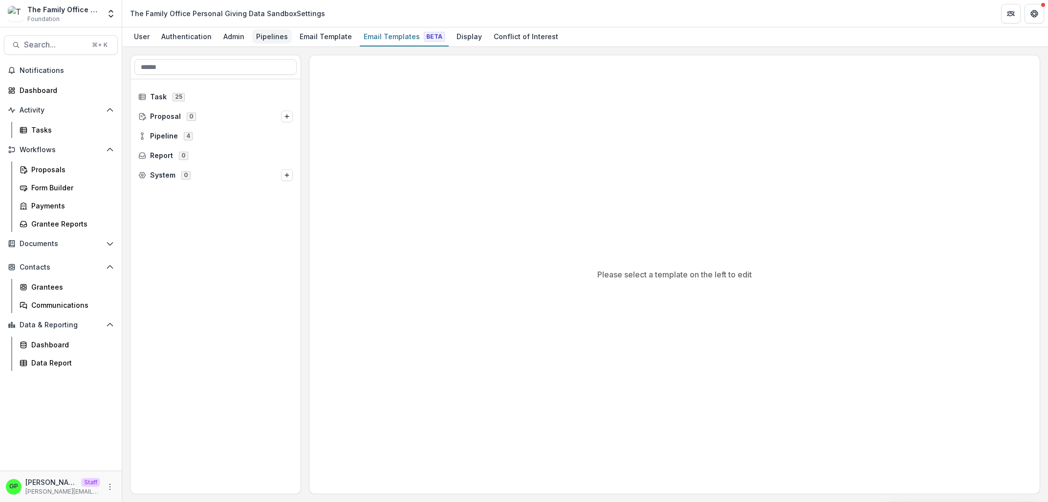
click at [265, 37] on div "Pipelines" at bounding box center [272, 36] width 40 height 14
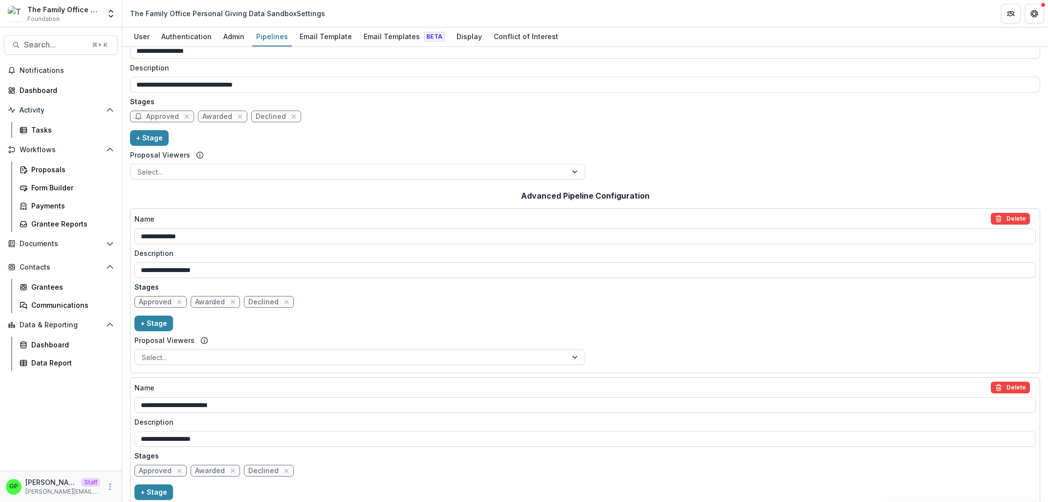
scroll to position [262, 0]
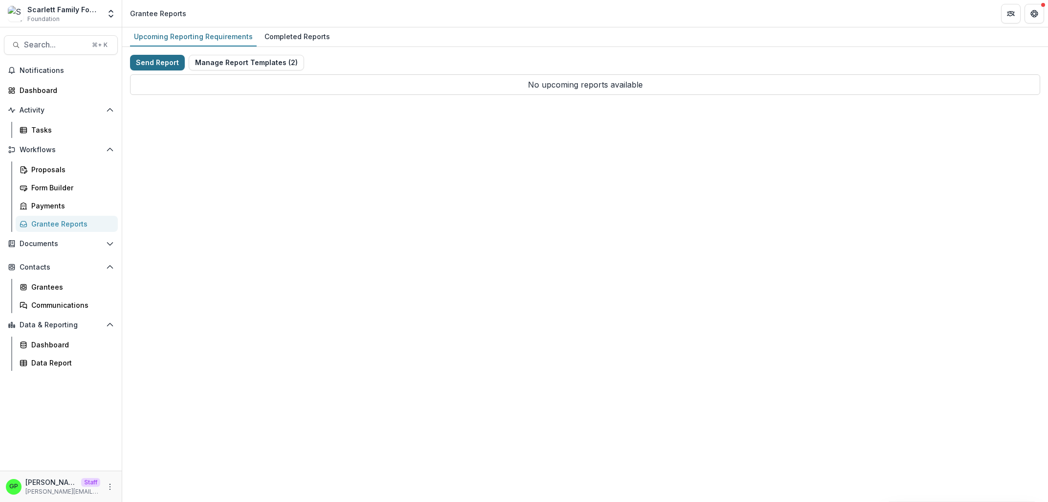
click at [162, 63] on button "Send Report" at bounding box center [157, 63] width 55 height 16
select select "********"
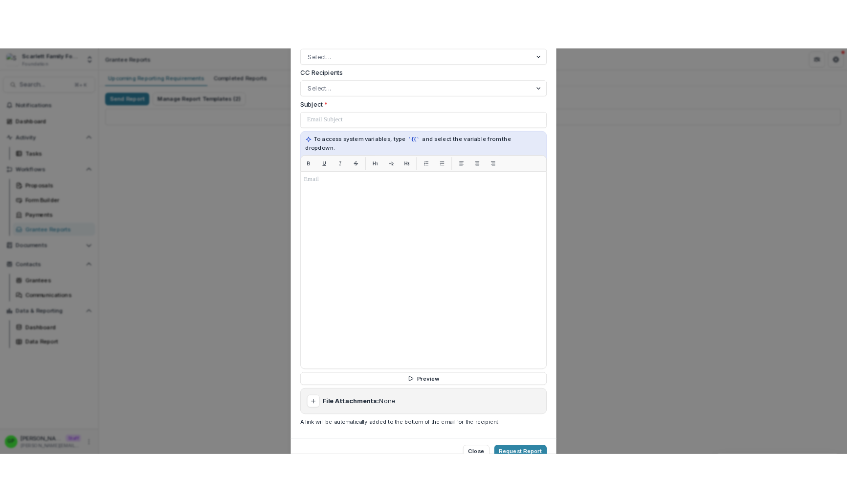
scroll to position [393, 0]
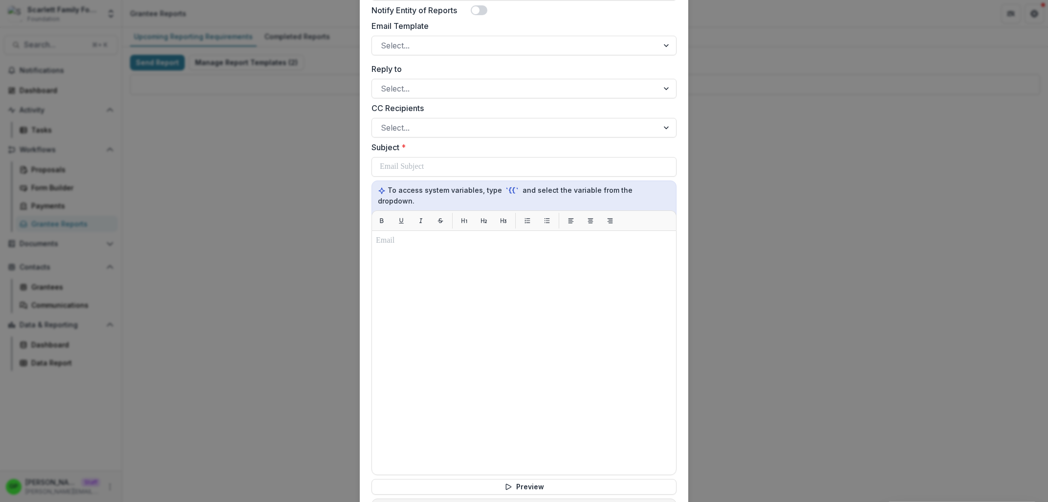
click at [406, 25] on label "Email Template" at bounding box center [521, 26] width 299 height 12
click at [383, 40] on input "Email Template" at bounding box center [382, 46] width 2 height 12
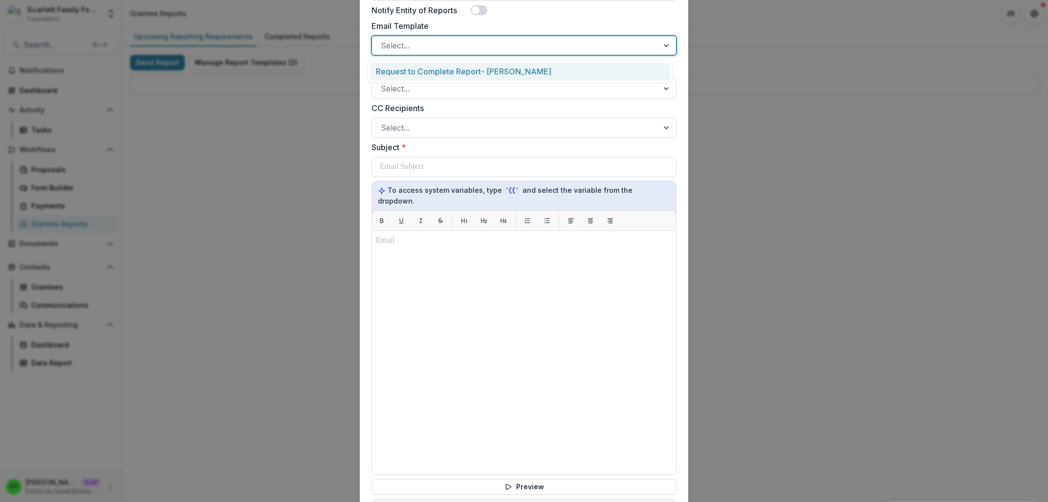
click at [406, 47] on div at bounding box center [515, 46] width 269 height 14
click at [430, 48] on div at bounding box center [515, 46] width 269 height 14
click at [839, 70] on div "**********" at bounding box center [524, 251] width 1048 height 502
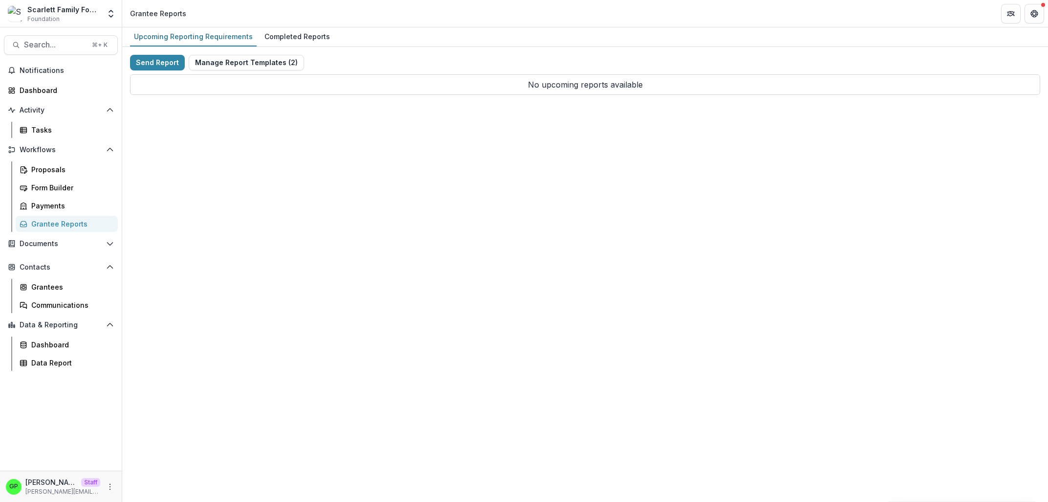
click at [102, 378] on div "Notifications Dashboard Activity Tasks Workflows Proposals Form Builder Payment…" at bounding box center [61, 267] width 122 height 408
click at [478, 85] on p "No upcoming reports available" at bounding box center [585, 84] width 910 height 21
click at [451, 98] on div "Send Report Manage Report Templates ( 2 ) No upcoming reports available" at bounding box center [585, 75] width 926 height 56
click at [114, 473] on div "GP Griffin Perry Staff griffin@trytemelio.com" at bounding box center [61, 485] width 122 height 31
click at [112, 477] on div "GP Griffin Perry Staff griffin@trytemelio.com" at bounding box center [61, 486] width 110 height 19
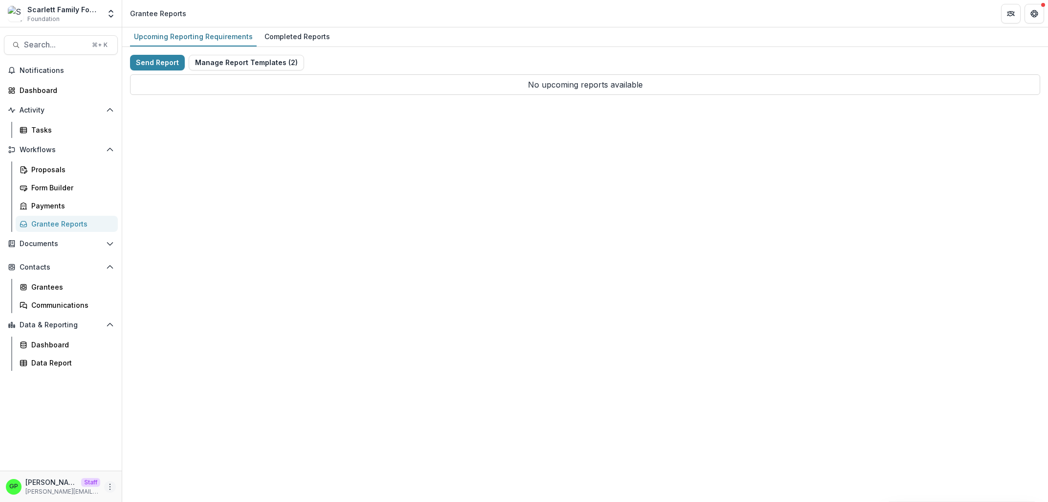
click at [112, 482] on button "More" at bounding box center [110, 487] width 12 height 12
click at [132, 471] on link "User Settings" at bounding box center [174, 466] width 105 height 16
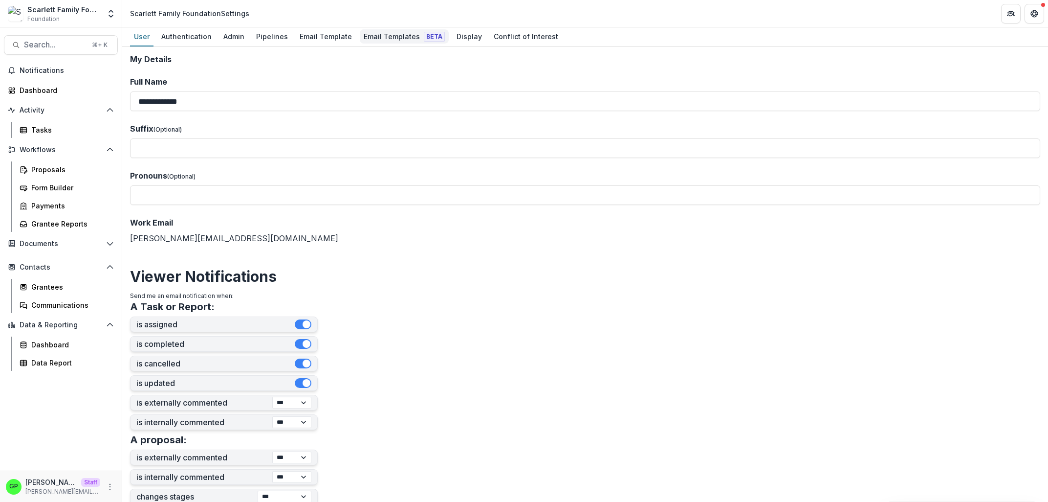
drag, startPoint x: 409, startPoint y: 25, endPoint x: 406, endPoint y: 32, distance: 7.3
click at [409, 26] on header "Scarlett Family Foundation Settings" at bounding box center [585, 13] width 926 height 27
click at [404, 37] on div "Email Templates Beta" at bounding box center [404, 36] width 89 height 14
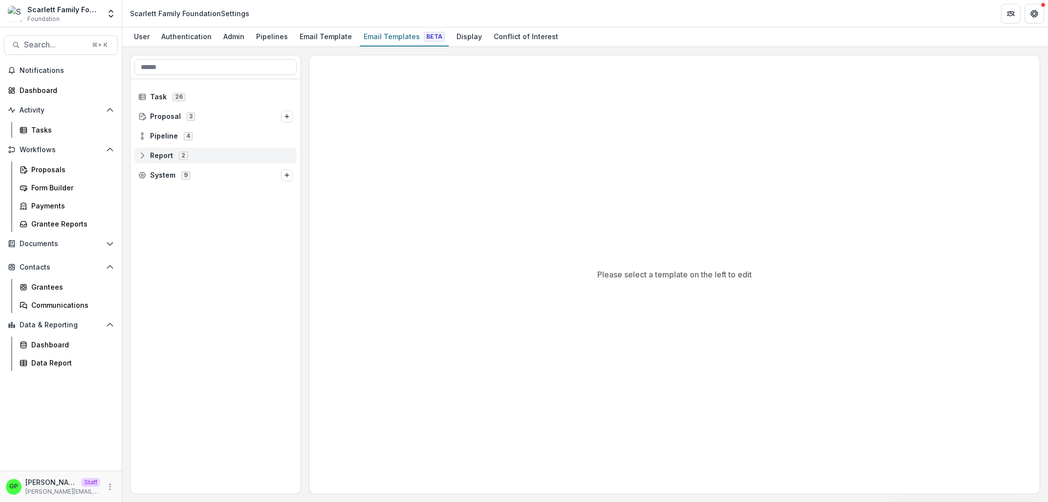
click at [145, 154] on icon at bounding box center [142, 154] width 6 height 3
click at [177, 177] on span "Check-In Request (In-progress)" at bounding box center [210, 175] width 107 height 8
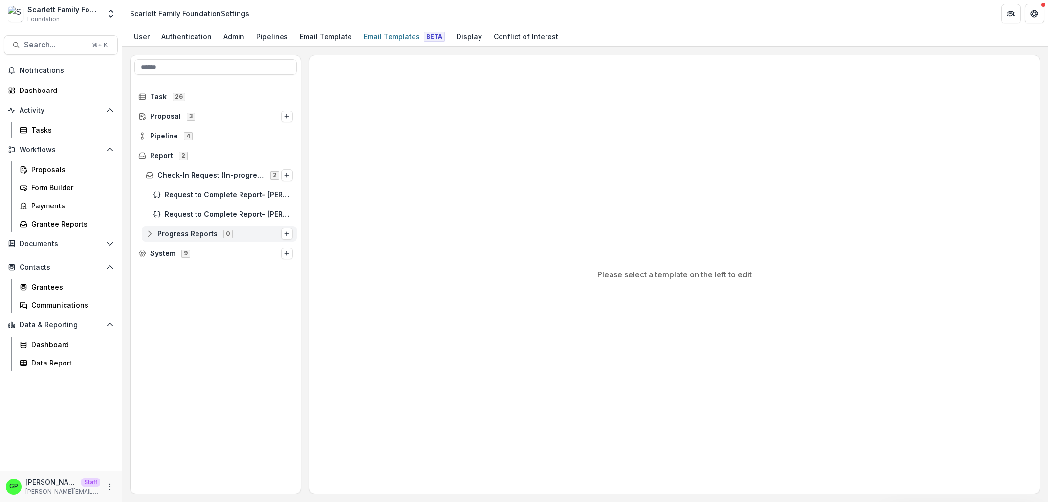
click at [176, 241] on div "Progress Reports 0" at bounding box center [219, 234] width 155 height 16
click at [183, 184] on div "Check-In Request (In-progress) 2" at bounding box center [216, 175] width 170 height 20
click at [182, 188] on div "Request to Complete Report- [PERSON_NAME]" at bounding box center [223, 195] width 148 height 16
click at [185, 207] on div "Request to Complete Report- [PERSON_NAME]" at bounding box center [223, 214] width 148 height 16
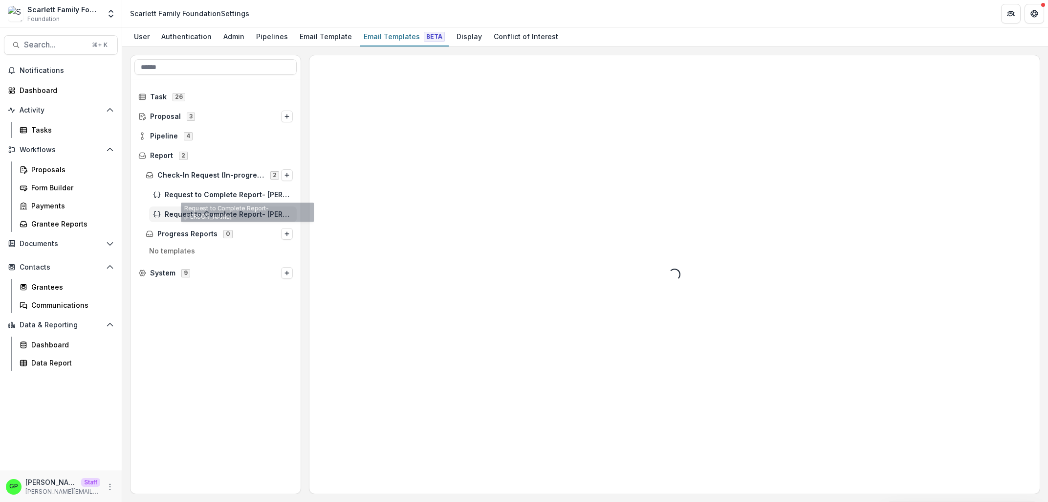
click at [175, 220] on div "Request to Complete Report- [PERSON_NAME]" at bounding box center [223, 214] width 148 height 16
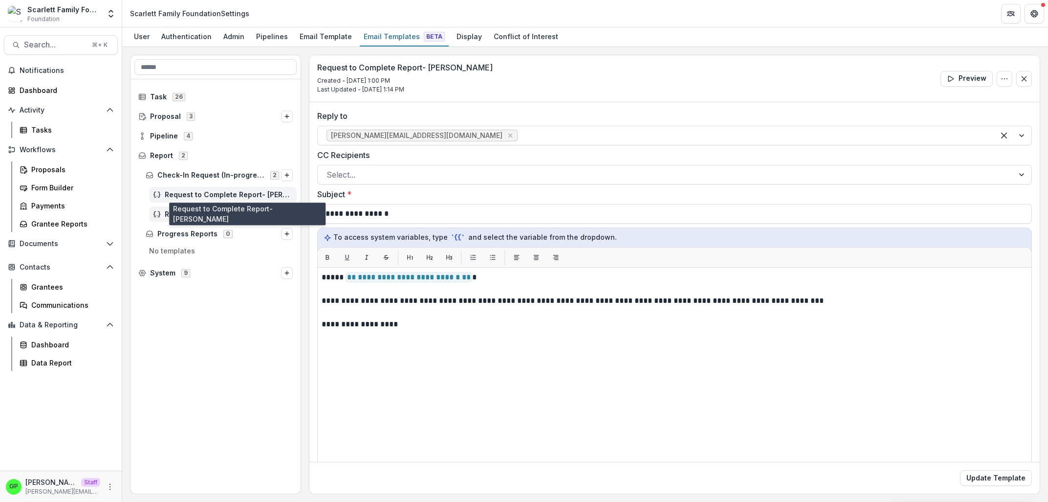
click at [181, 195] on span "Request to Complete Report- [PERSON_NAME]" at bounding box center [229, 195] width 128 height 8
click at [62, 219] on div "Grantee Reports" at bounding box center [70, 224] width 79 height 10
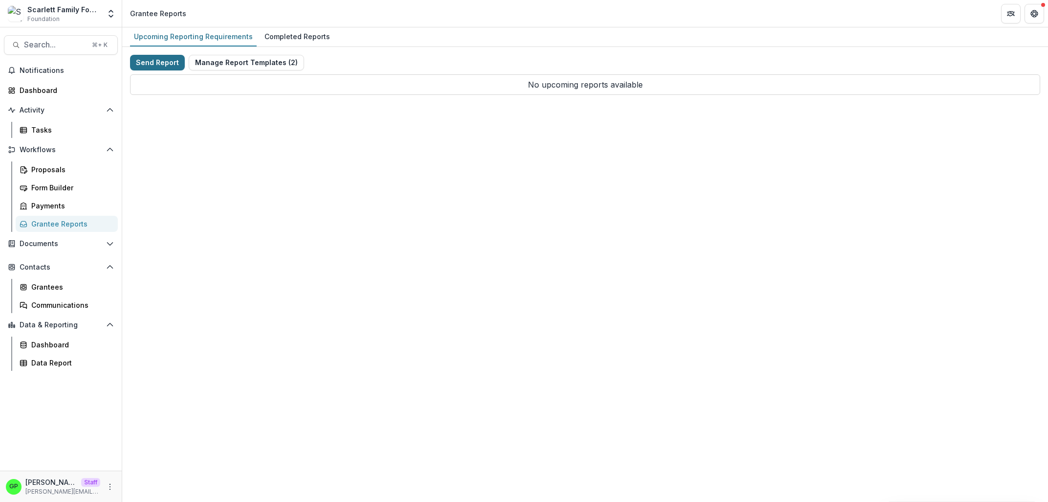
click at [150, 60] on button "Send Report" at bounding box center [157, 63] width 55 height 16
select select "********"
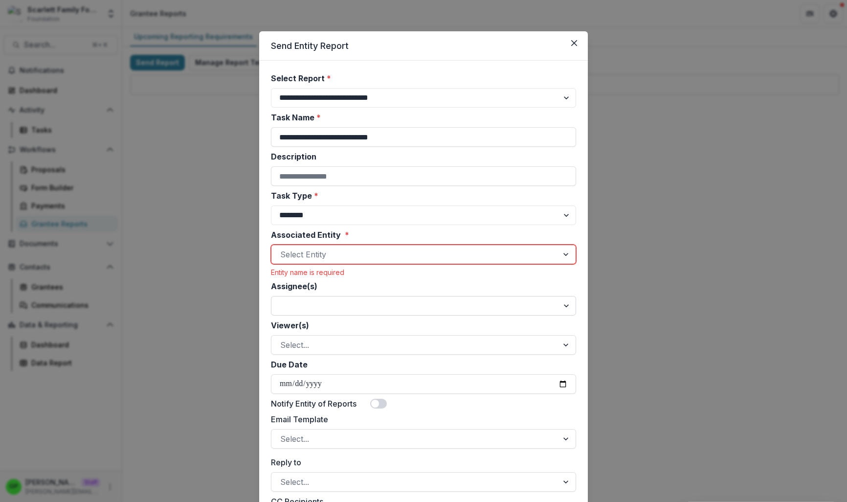
scroll to position [78, 0]
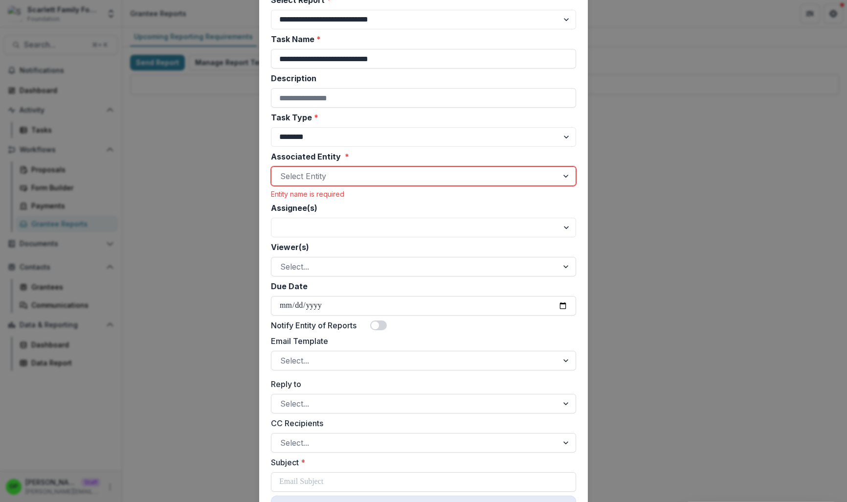
click at [327, 372] on div "**********" at bounding box center [423, 428] width 305 height 869
click at [314, 362] on div at bounding box center [414, 361] width 269 height 14
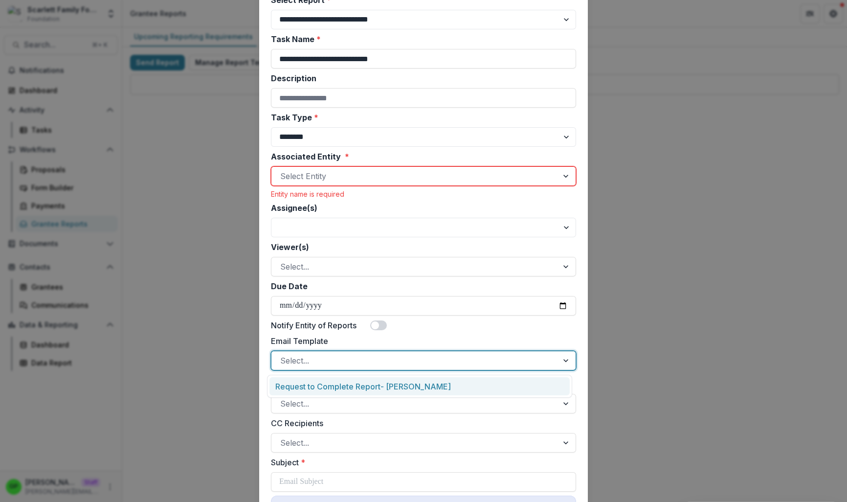
click at [314, 362] on div at bounding box center [414, 361] width 269 height 14
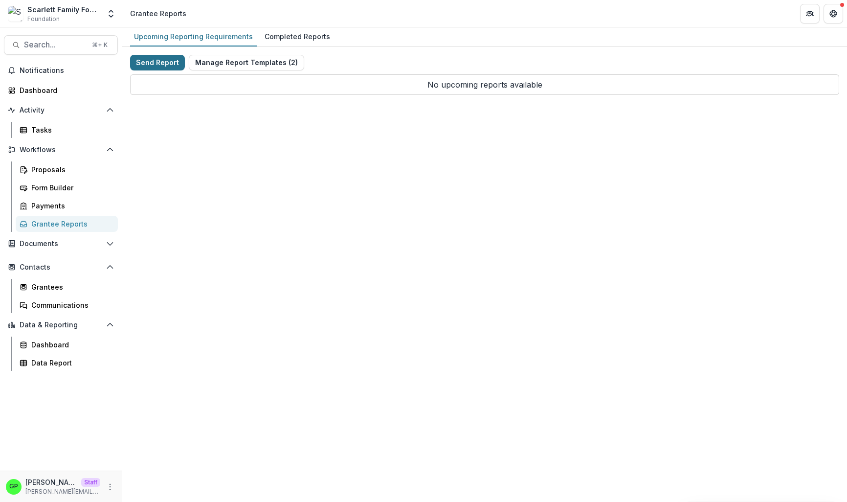
click at [150, 59] on button "Send Report" at bounding box center [157, 63] width 55 height 16
select select "********"
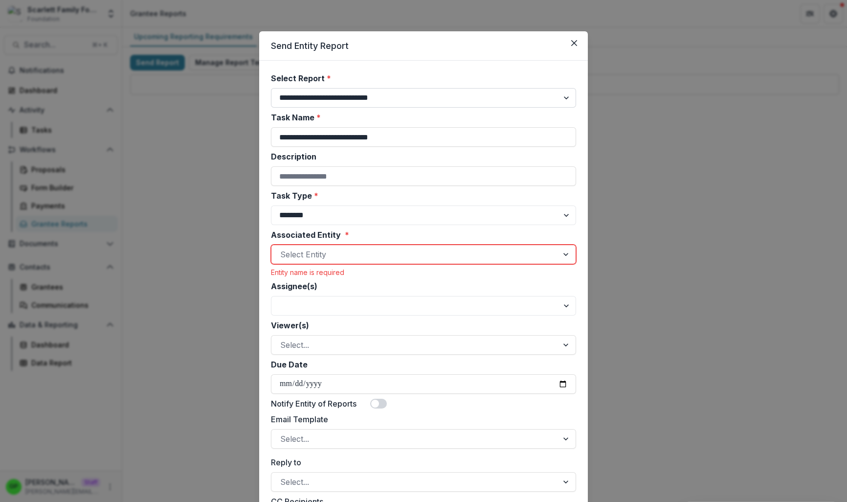
click at [341, 100] on select "**********" at bounding box center [423, 98] width 305 height 20
click at [329, 94] on select "**********" at bounding box center [423, 98] width 305 height 20
select select "**********"
click option "**********" at bounding box center [0, 0] width 0 height 0
type input "**********"
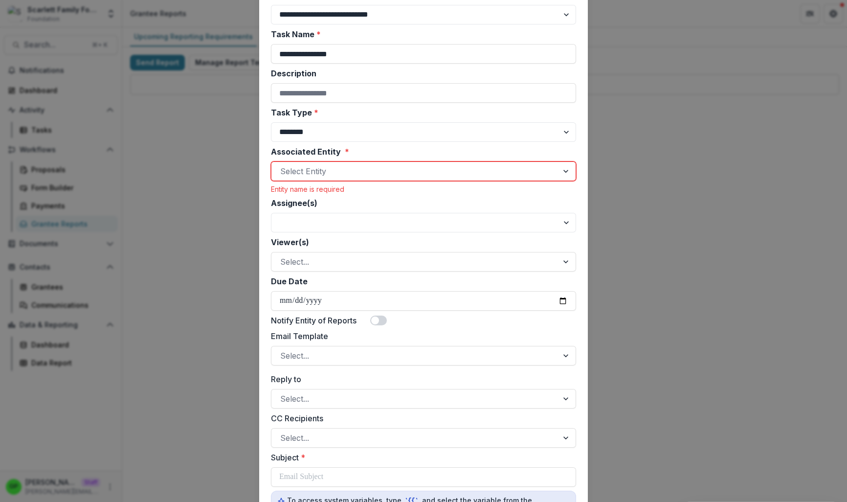
scroll to position [354, 0]
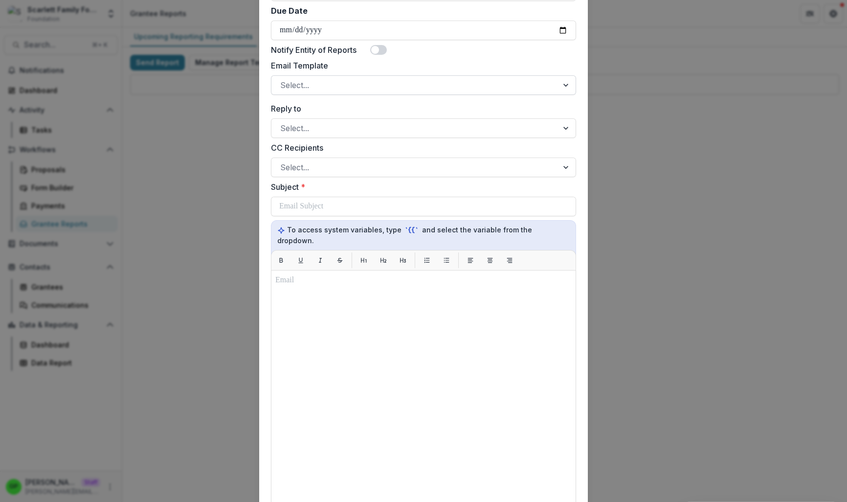
click at [314, 90] on div at bounding box center [414, 85] width 269 height 14
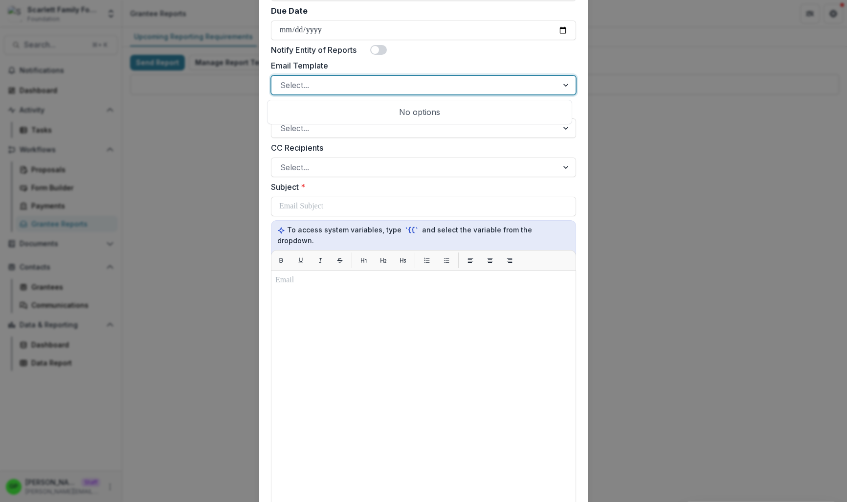
click at [313, 86] on div at bounding box center [414, 85] width 269 height 14
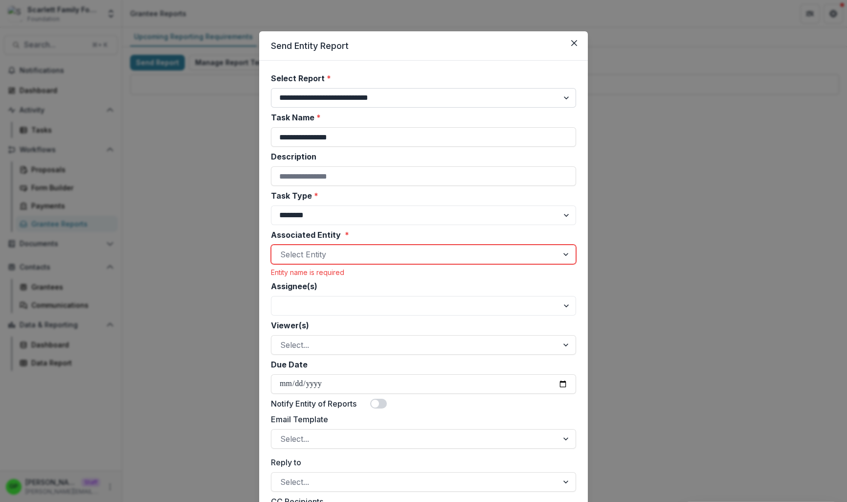
select select "**********"
click option "**********" at bounding box center [0, 0] width 0 height 0
type input "**********"
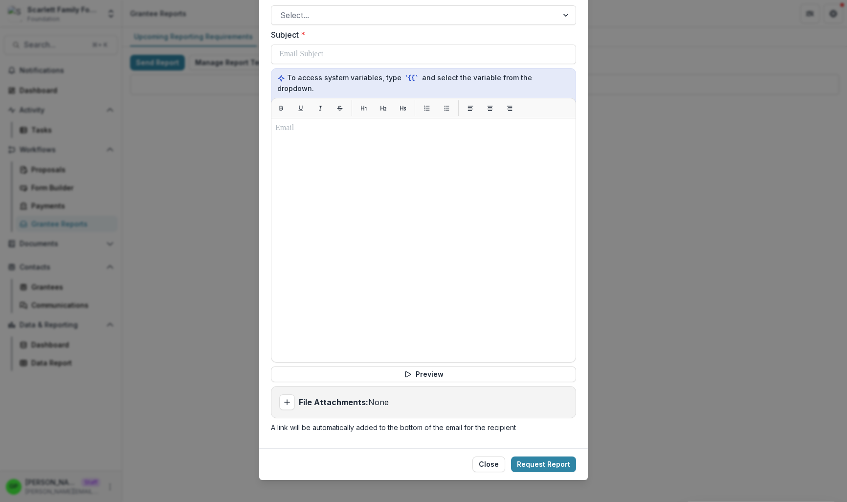
scroll to position [338, 0]
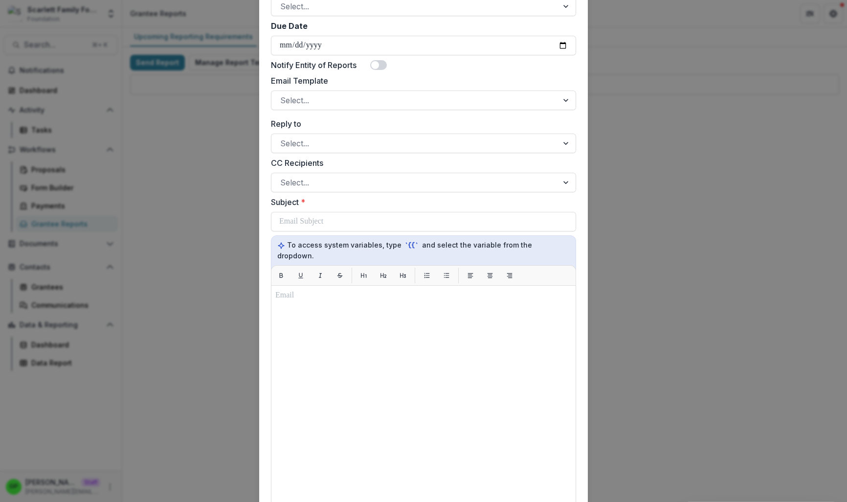
click at [715, 221] on div "**********" at bounding box center [423, 251] width 847 height 502
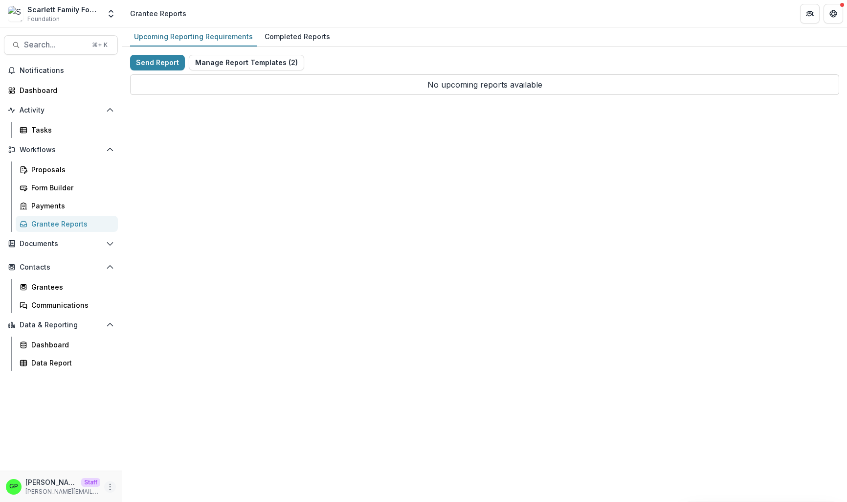
click at [109, 486] on icon "More" at bounding box center [110, 487] width 8 height 8
click at [182, 469] on link "User Settings" at bounding box center [174, 466] width 105 height 16
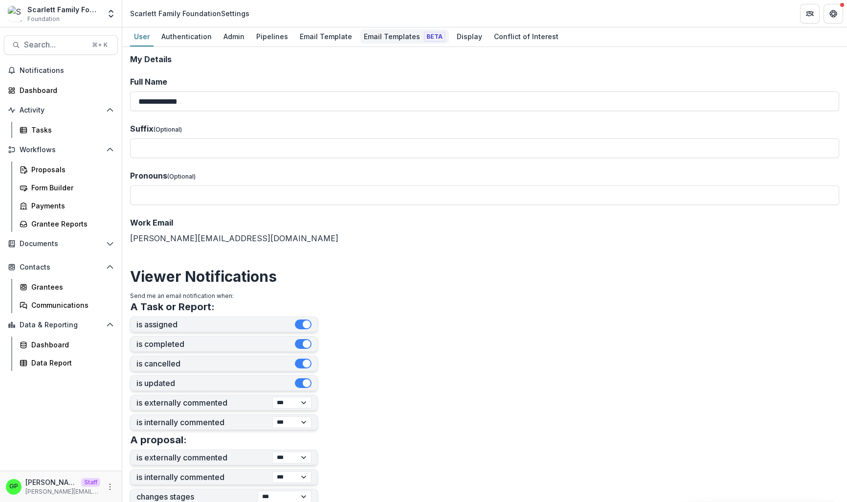
click at [388, 29] on div "Email Templates Beta" at bounding box center [404, 36] width 89 height 14
click at [392, 42] on div "Email Templates Beta" at bounding box center [404, 36] width 89 height 14
click at [392, 38] on div "Email Templates Beta" at bounding box center [404, 36] width 89 height 14
click at [376, 37] on div "Email Templates Beta" at bounding box center [404, 36] width 89 height 14
click at [377, 37] on div "Email Templates Beta" at bounding box center [404, 36] width 89 height 14
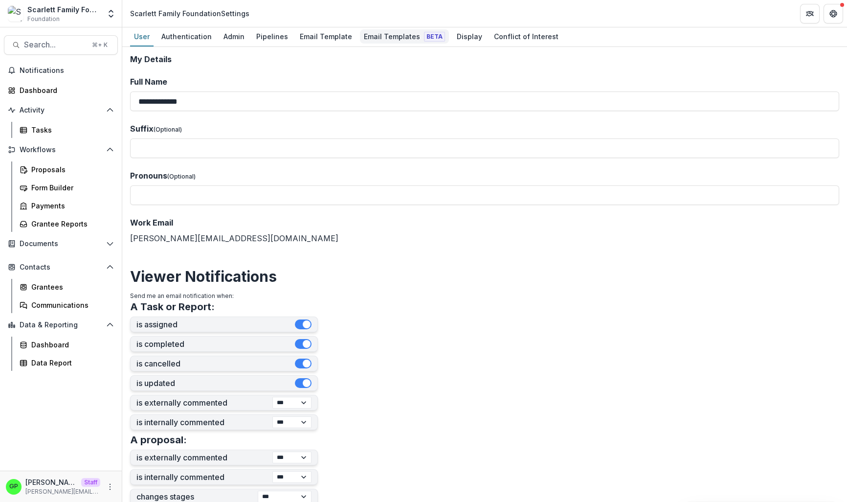
click at [377, 37] on div "Email Templates Beta" at bounding box center [404, 36] width 89 height 14
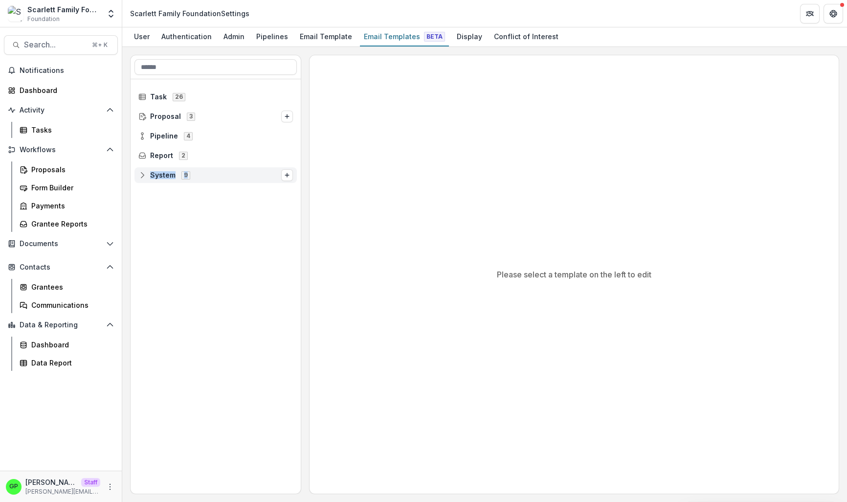
click at [200, 174] on span "System 9" at bounding box center [209, 175] width 143 height 8
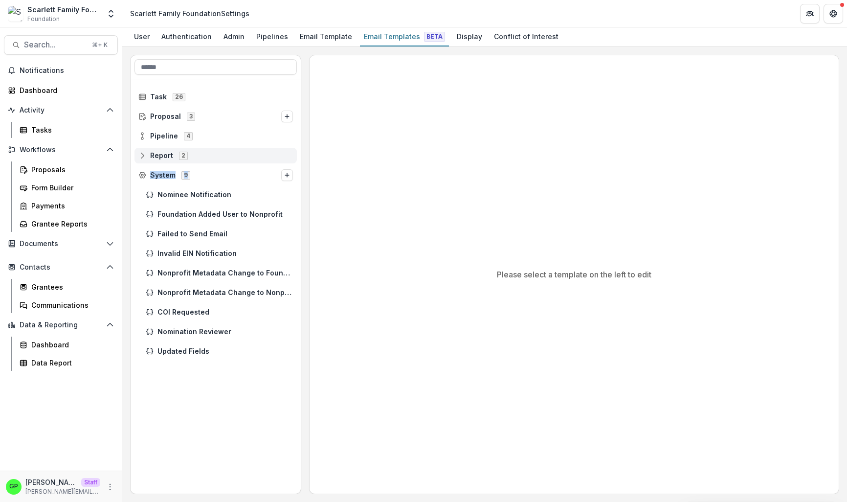
click at [184, 155] on span "2" at bounding box center [183, 156] width 9 height 8
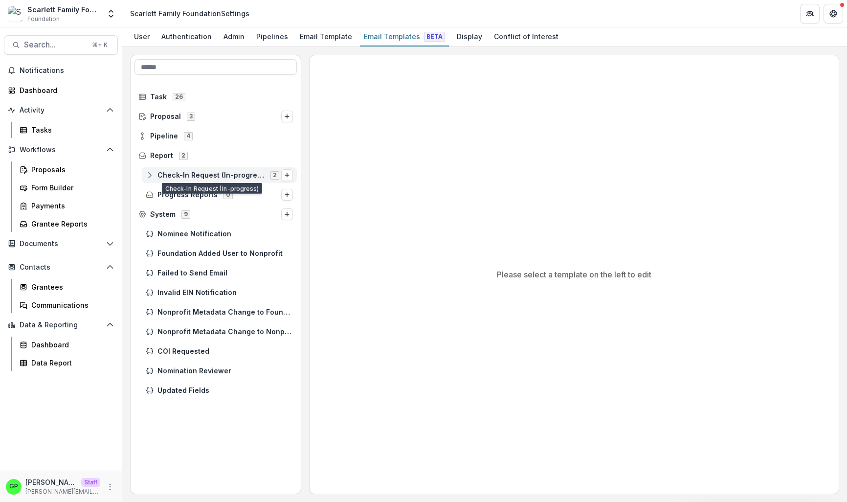
click at [193, 175] on span "Check-In Request (In-progress)" at bounding box center [210, 175] width 107 height 8
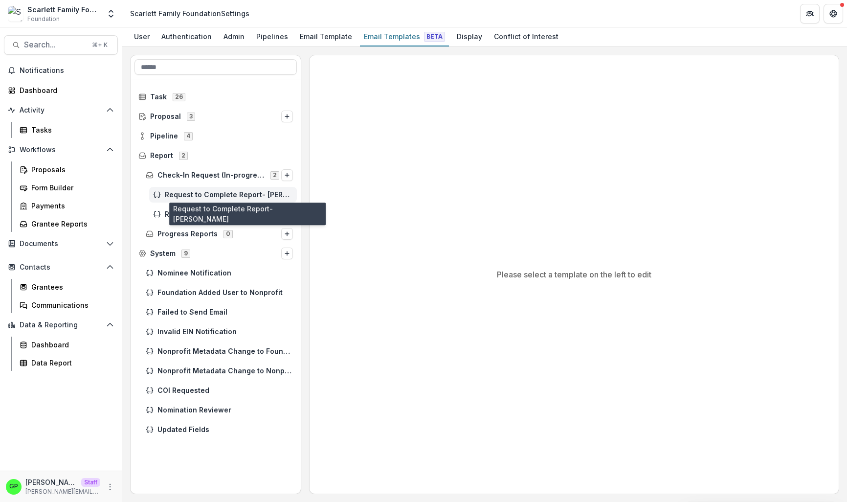
click at [193, 198] on span "Request to Complete Report- [PERSON_NAME]" at bounding box center [229, 195] width 128 height 8
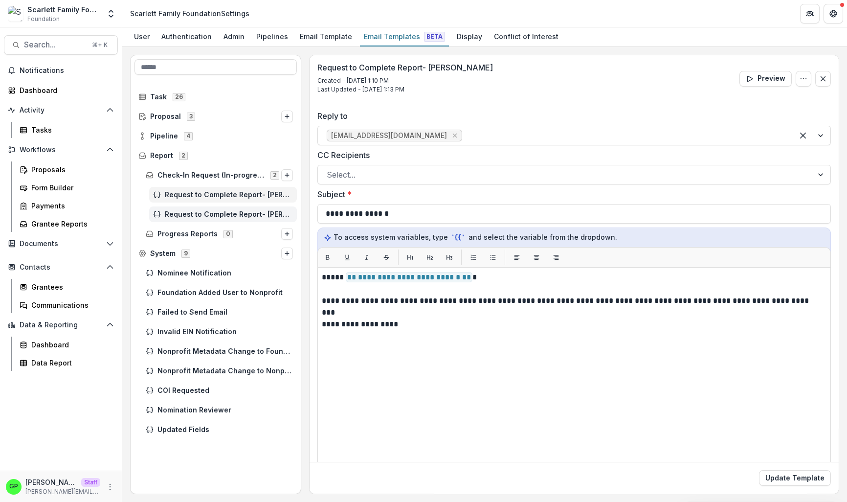
click at [205, 210] on span "Request to Complete Report- [PERSON_NAME]" at bounding box center [229, 214] width 128 height 8
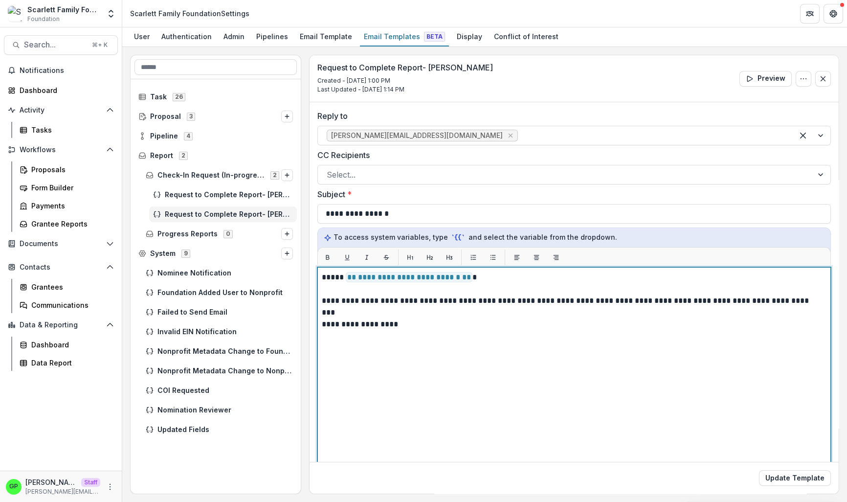
drag, startPoint x: 453, startPoint y: 335, endPoint x: 457, endPoint y: 306, distance: 29.6
click at [454, 335] on div "**********" at bounding box center [574, 389] width 505 height 236
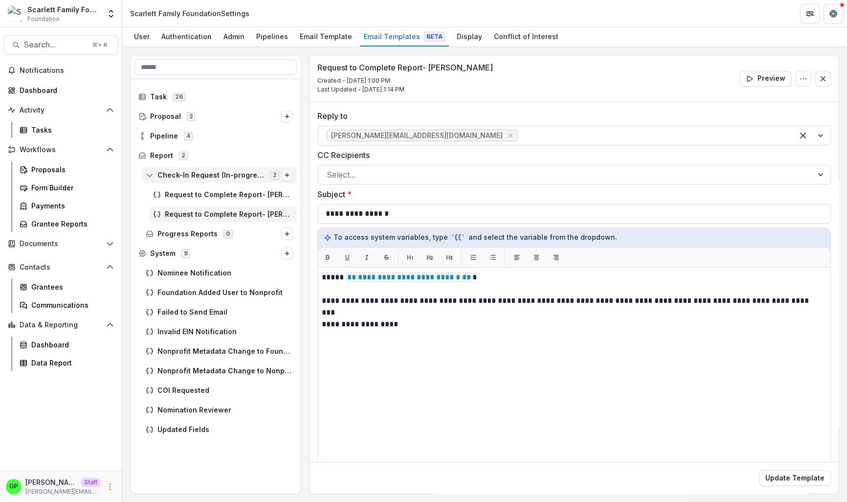
click at [287, 177] on icon "Options" at bounding box center [287, 175] width 6 height 6
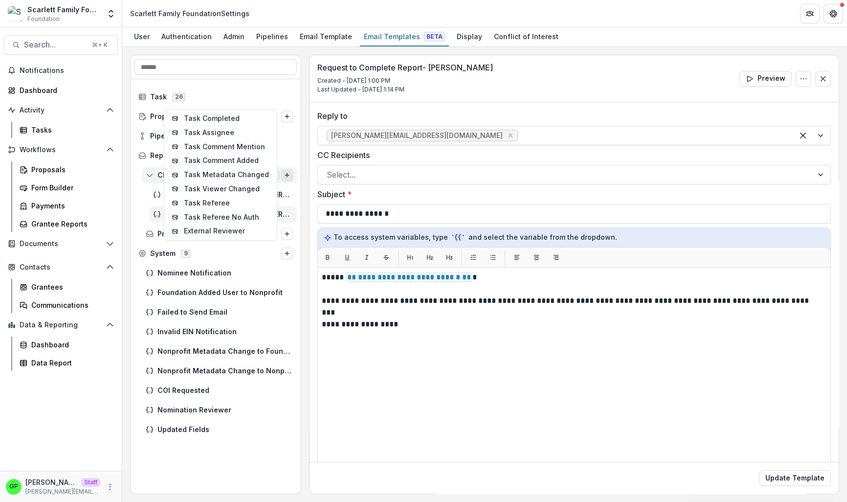
click at [293, 179] on div "Check-In Request (In-progress) 2 Task Completed Task Assignee Task Comment Ment…" at bounding box center [219, 175] width 155 height 16
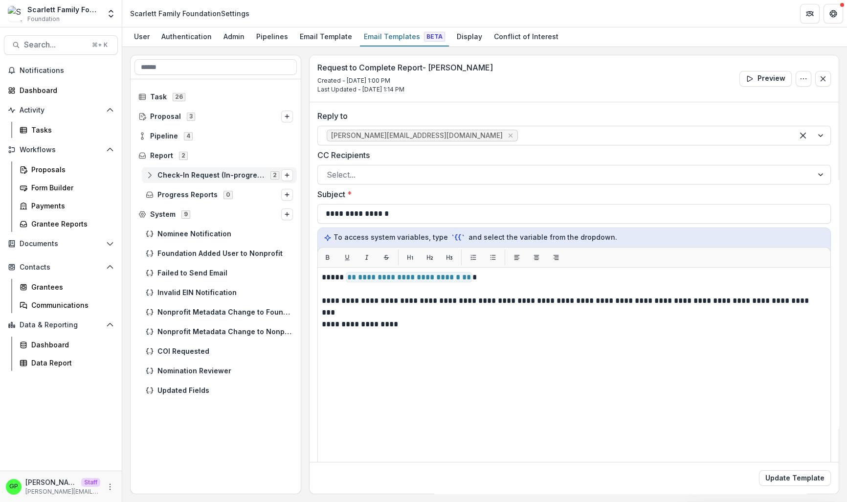
click at [235, 179] on div "Check-In Request (In-progress) 2" at bounding box center [219, 175] width 155 height 16
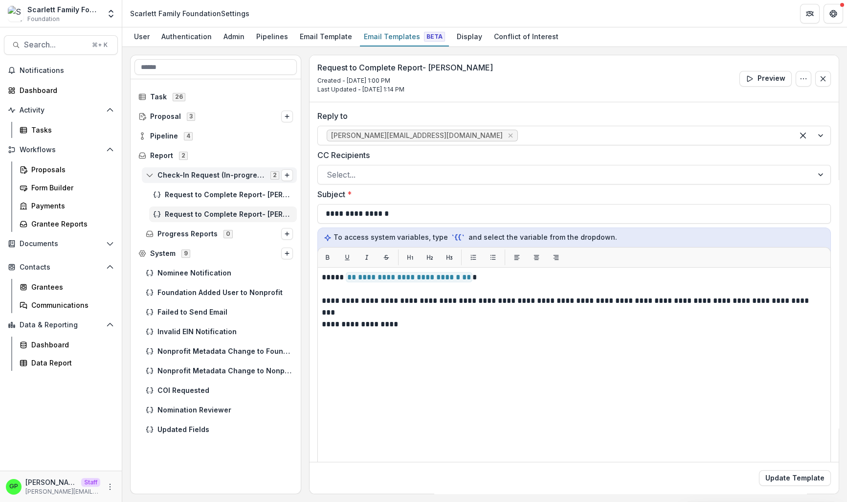
click at [204, 171] on span "Check-In Request (In-progress)" at bounding box center [210, 175] width 107 height 8
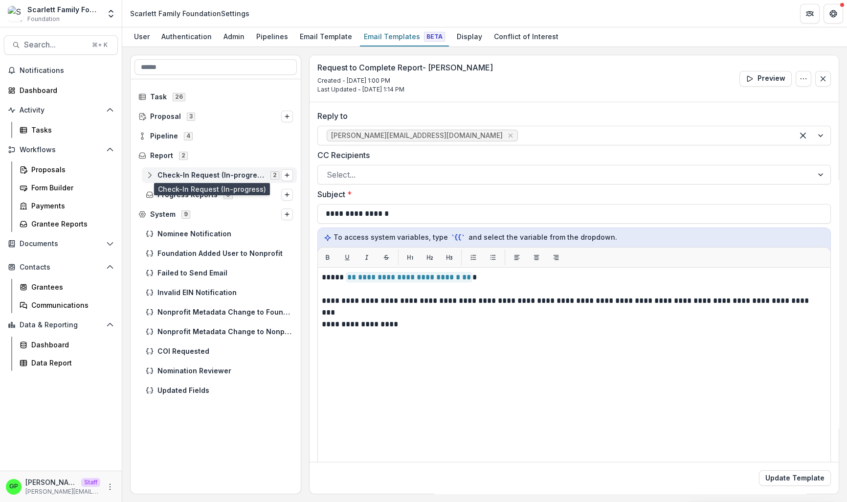
click at [200, 174] on span "Check-In Request (In-progress)" at bounding box center [210, 175] width 107 height 8
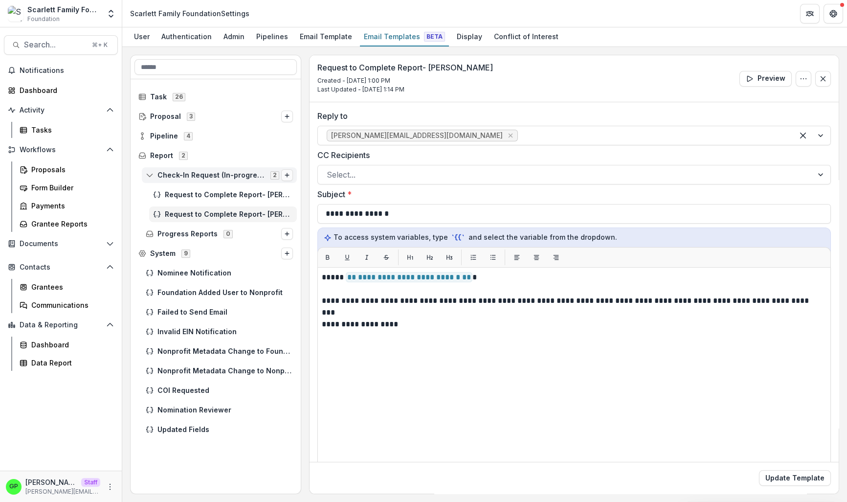
click at [285, 172] on button "Options" at bounding box center [287, 175] width 12 height 12
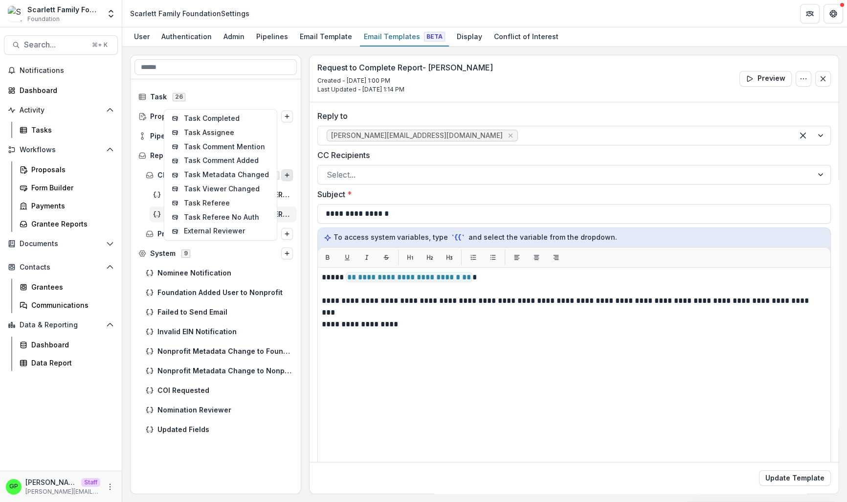
click at [300, 178] on div "Check-In Request (In-progress) 2 Task Completed Task Assignee Task Comment Ment…" at bounding box center [216, 175] width 170 height 20
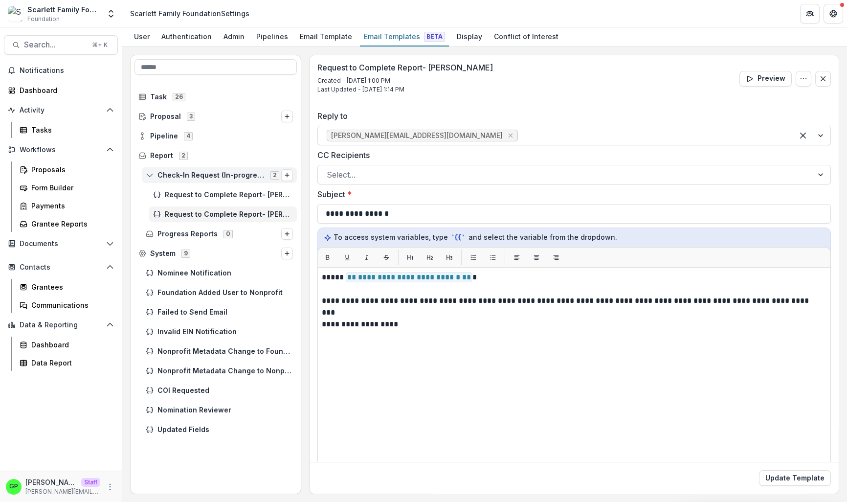
click at [154, 175] on span "Check-In Request (In-progress) 2" at bounding box center [213, 175] width 135 height 8
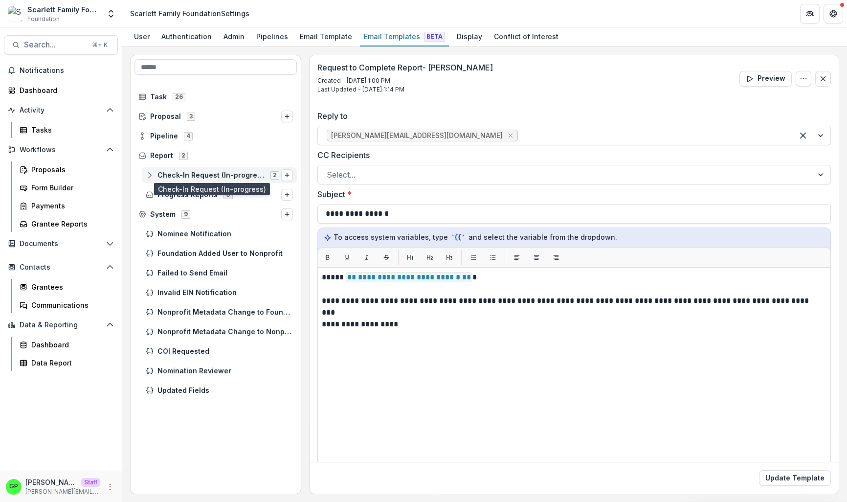
click at [185, 173] on span "Check-In Request (In-progress)" at bounding box center [210, 175] width 107 height 8
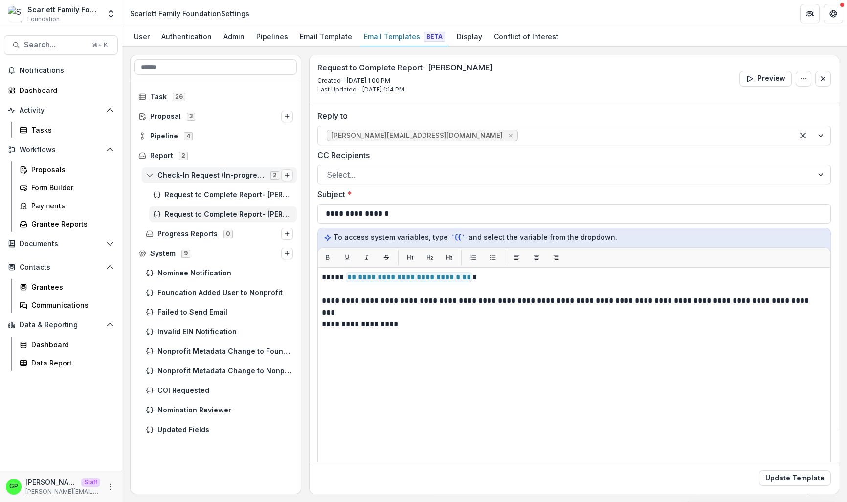
click at [286, 176] on icon "Options" at bounding box center [287, 175] width 6 height 6
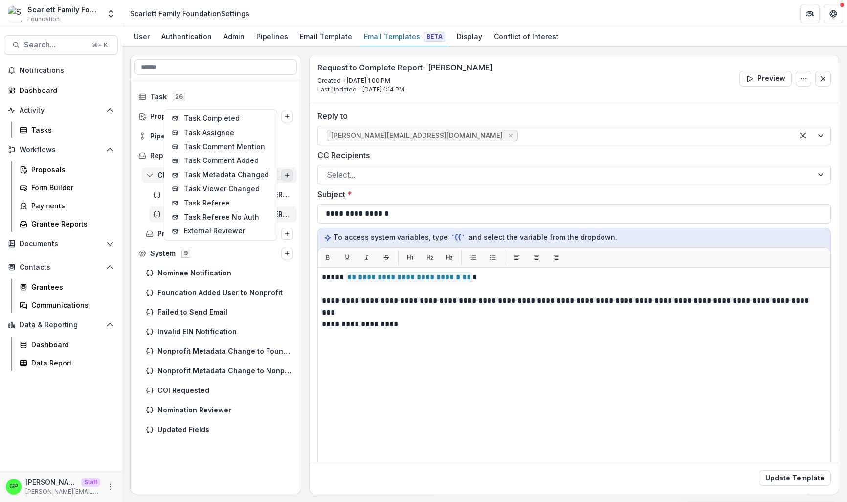
click at [145, 168] on div "Check-In Request (In-progress) 2 Task Completed Task Assignee Task Comment Ment…" at bounding box center [219, 175] width 155 height 16
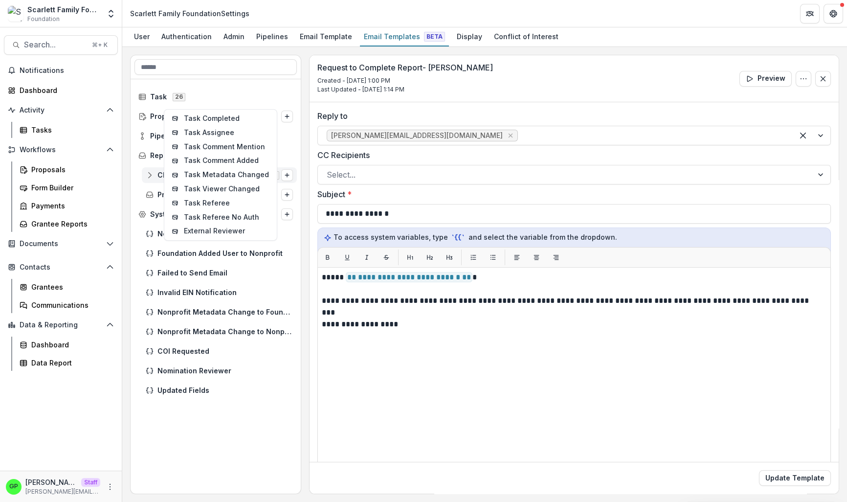
click at [149, 170] on div "Check-In Request (In-progress) 2 Task Completed Task Assignee Task Comment Ment…" at bounding box center [219, 175] width 155 height 16
click at [153, 174] on icon at bounding box center [150, 175] width 8 height 8
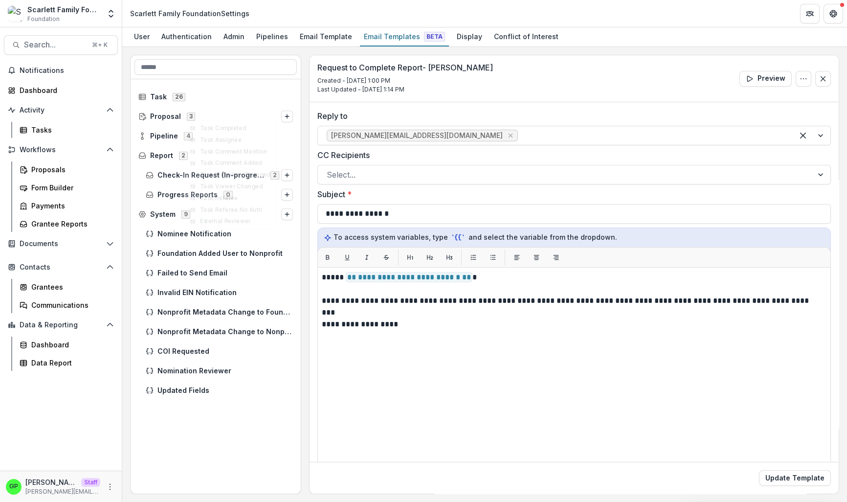
drag, startPoint x: 134, startPoint y: 179, endPoint x: 233, endPoint y: 178, distance: 99.3
click at [134, 179] on div "Check-In Request (In-progress) 2 Task Completed Task Assignee Task Comment Ment…" at bounding box center [216, 175] width 170 height 20
click at [223, 167] on div "Check-In Request (In-progress) 2" at bounding box center [216, 175] width 170 height 20
click at [224, 170] on div "Check-In Request (In-progress) 2" at bounding box center [219, 175] width 155 height 16
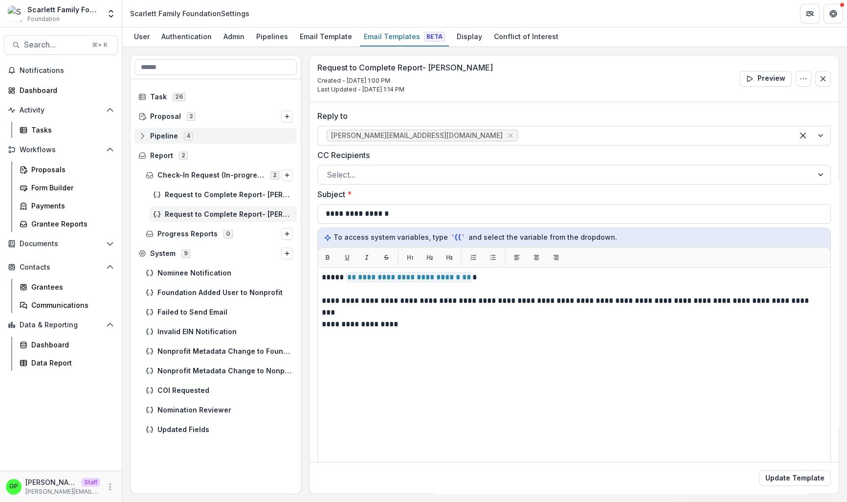
click at [198, 128] on div "Pipeline 4" at bounding box center [215, 136] width 162 height 16
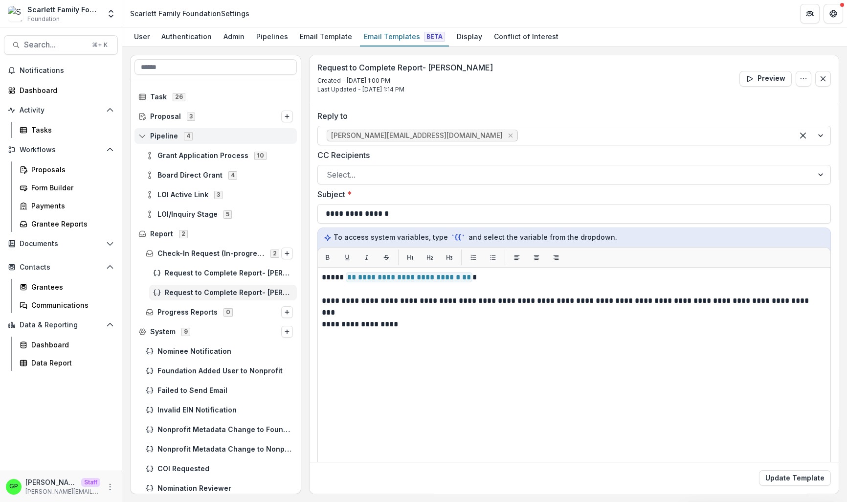
click at [210, 137] on span "Pipeline 4" at bounding box center [215, 136] width 155 height 8
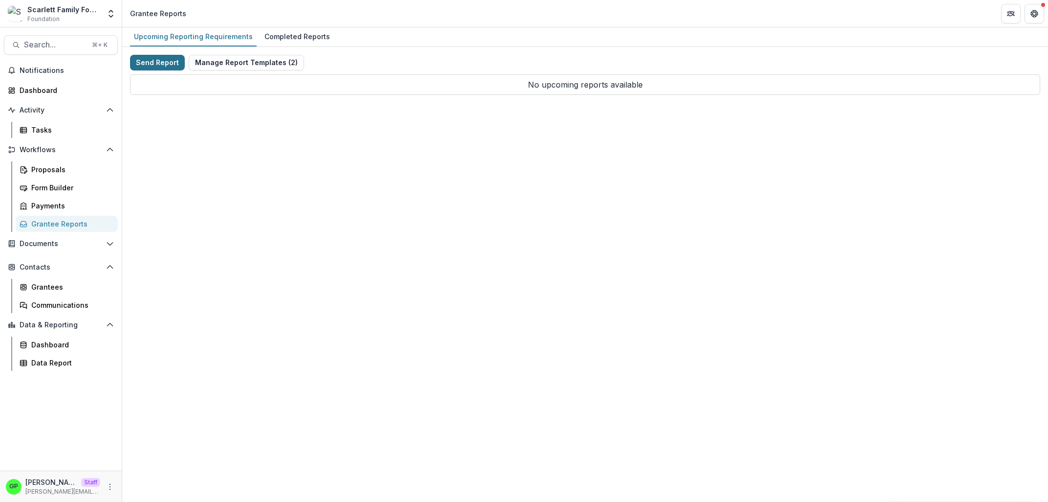
click at [148, 66] on button "Send Report" at bounding box center [157, 63] width 55 height 16
select select "********"
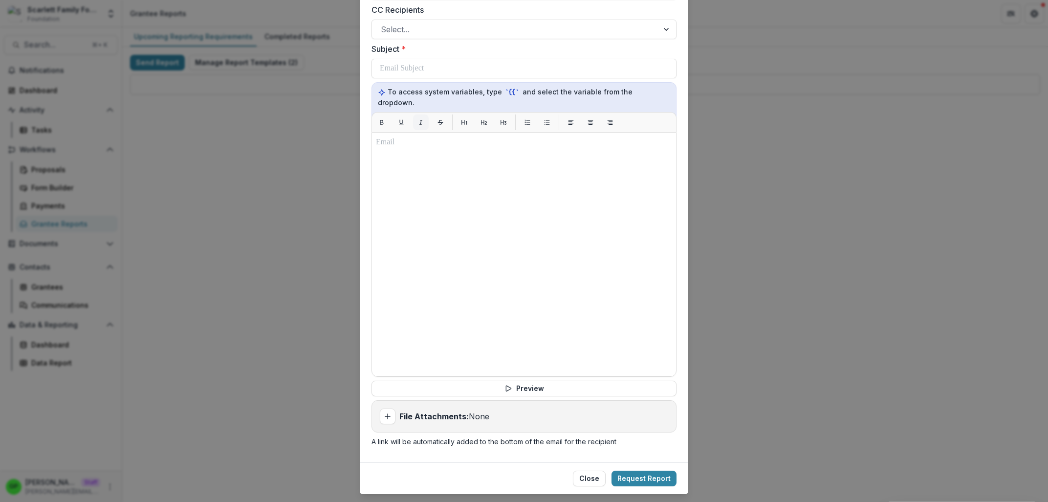
scroll to position [324, 0]
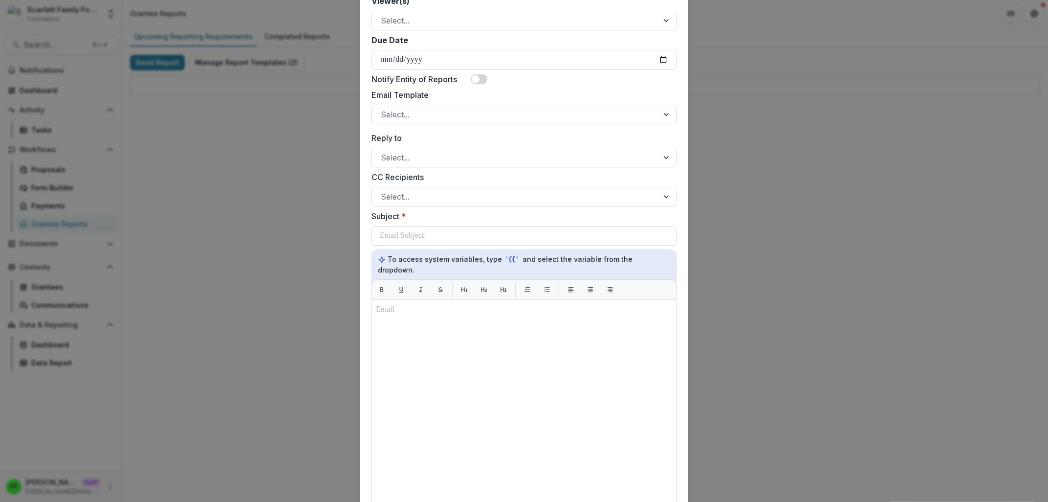
click at [411, 111] on div at bounding box center [515, 115] width 269 height 14
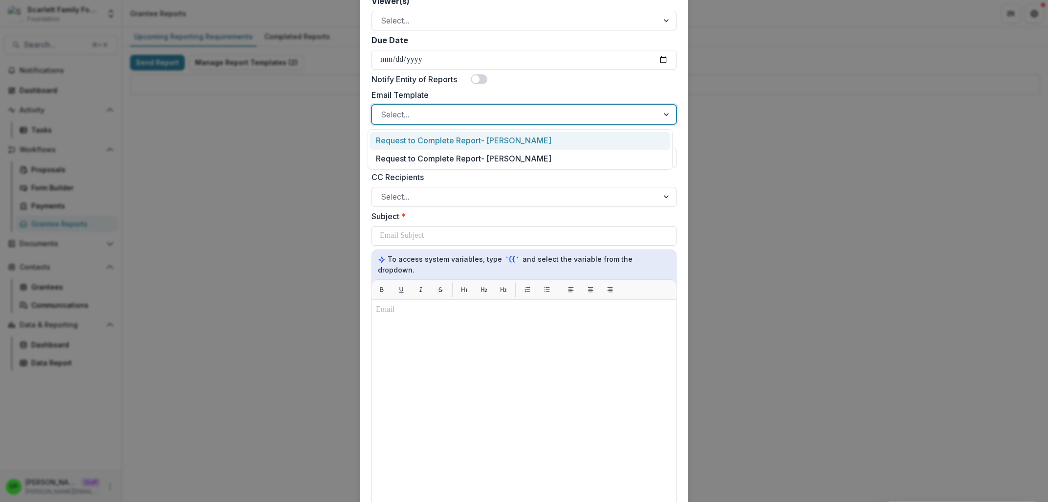
click at [810, 113] on div "**********" at bounding box center [524, 251] width 1048 height 502
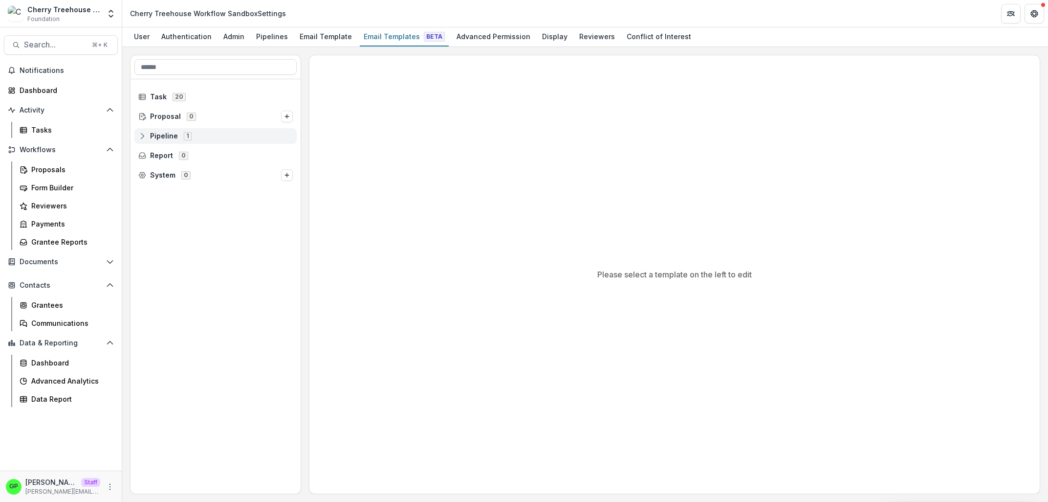
click at [184, 136] on span "1" at bounding box center [188, 136] width 8 height 8
click at [184, 153] on span "Default Pipeline" at bounding box center [184, 156] width 55 height 8
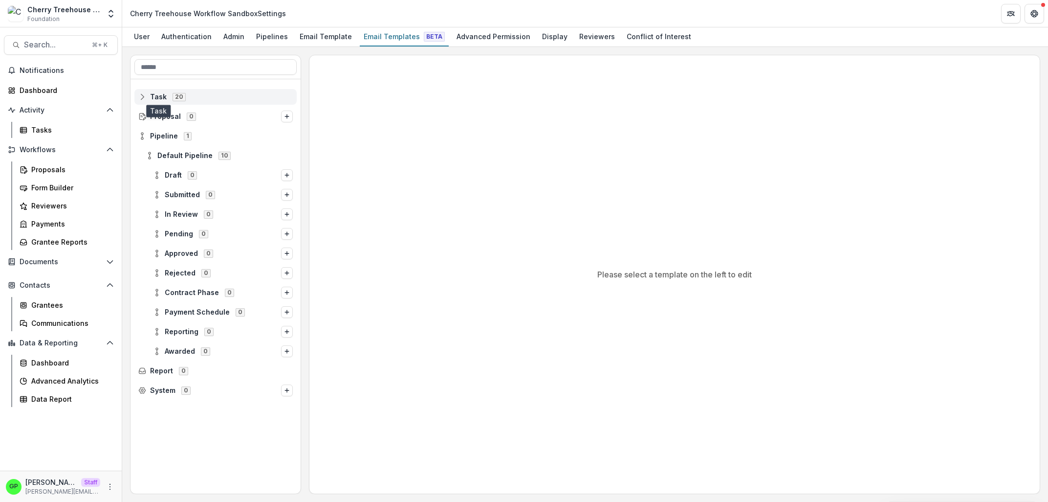
click at [165, 97] on span "Task" at bounding box center [158, 97] width 17 height 8
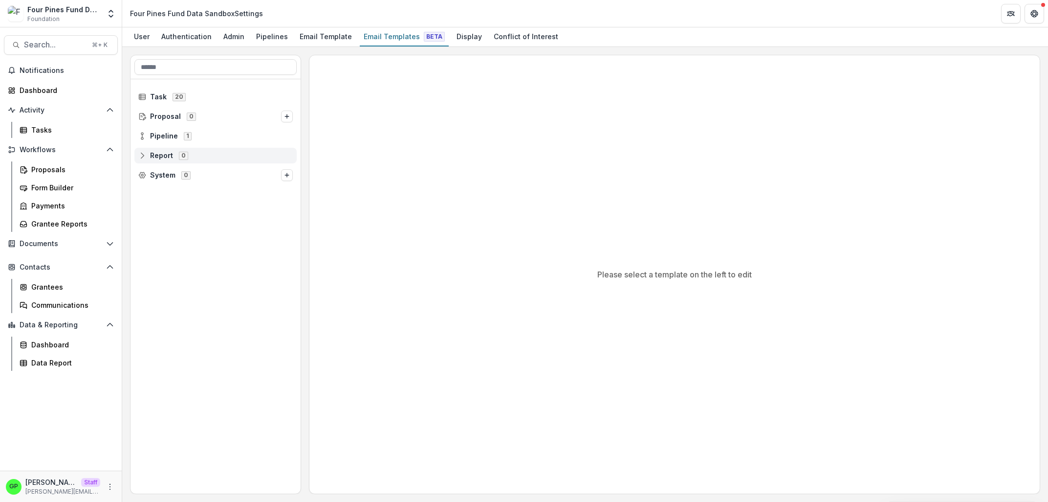
click at [155, 149] on div "Report 0" at bounding box center [215, 156] width 162 height 16
click at [157, 143] on div "Pipeline 1" at bounding box center [215, 136] width 162 height 16
click at [217, 155] on div "14" at bounding box center [225, 155] width 16 height 8
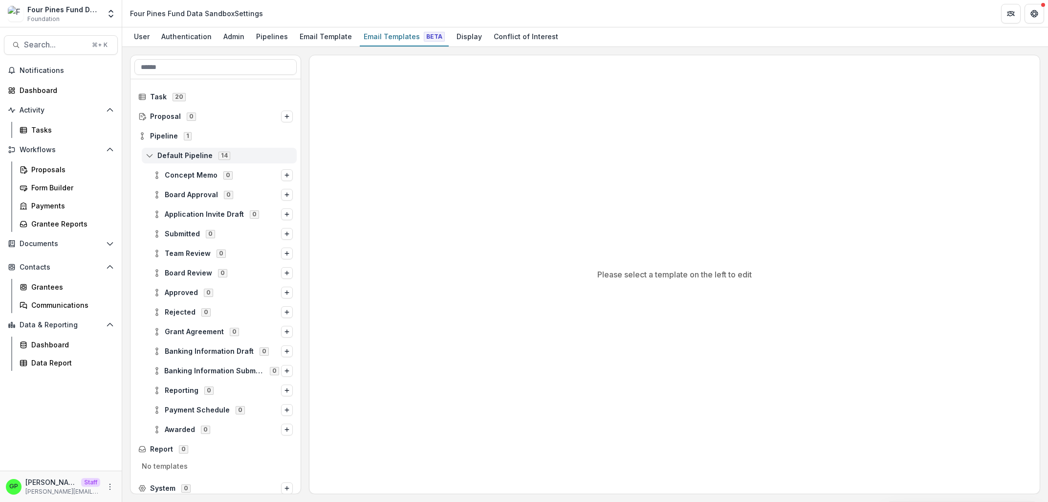
click at [201, 149] on div "Default Pipeline 14" at bounding box center [219, 156] width 155 height 16
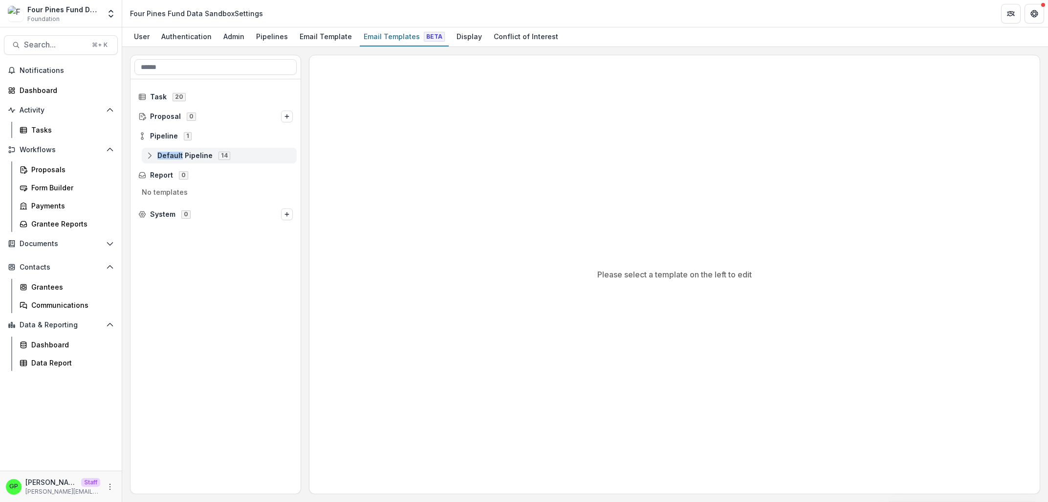
click at [201, 149] on div "Default Pipeline 14" at bounding box center [219, 156] width 155 height 16
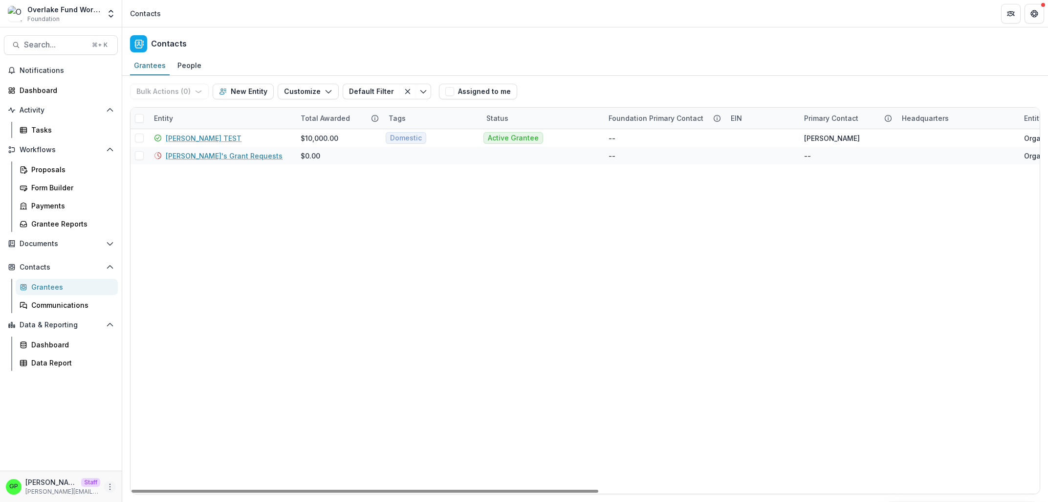
click at [113, 488] on button "More" at bounding box center [110, 487] width 12 height 12
click at [139, 470] on link "User Settings" at bounding box center [174, 466] width 105 height 16
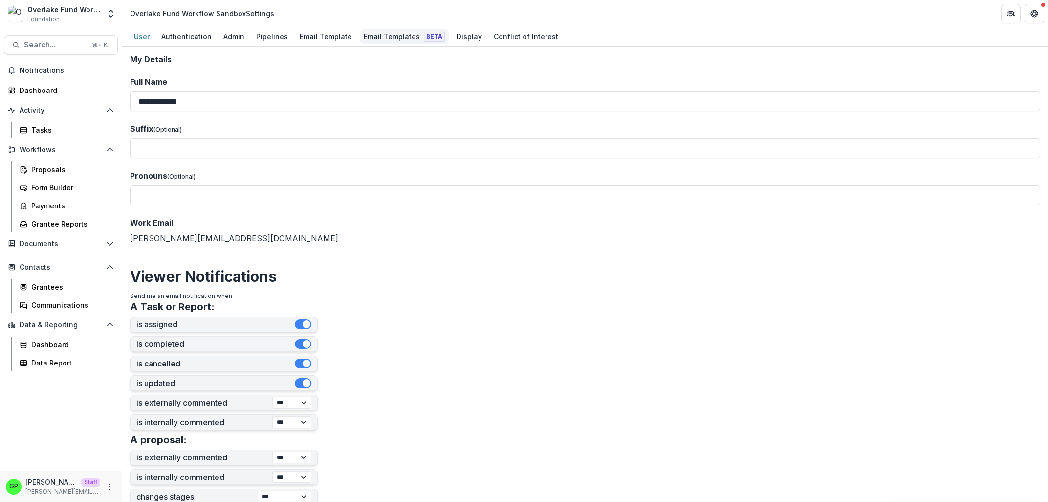
click at [362, 29] on div "Email Templates Beta" at bounding box center [404, 36] width 89 height 14
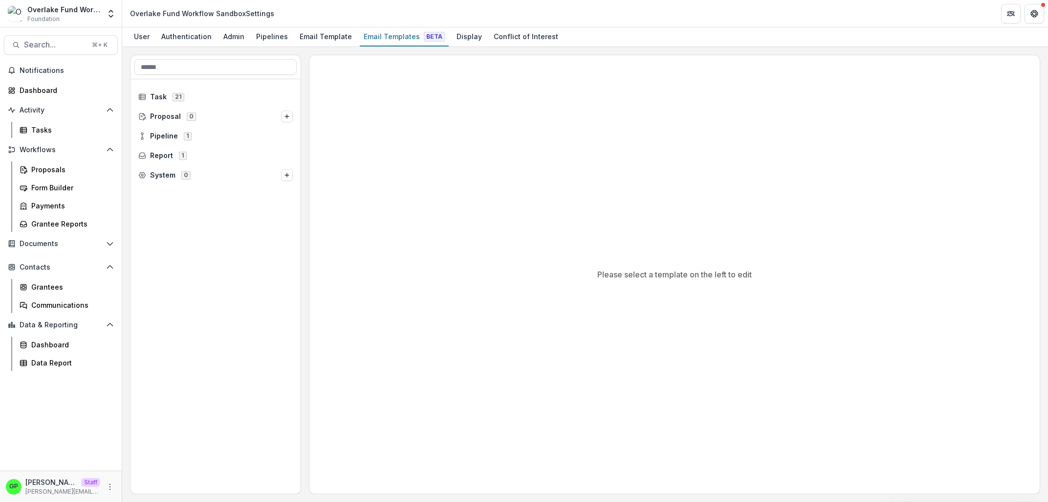
click at [177, 144] on div "Pipeline 1" at bounding box center [216, 136] width 170 height 20
click at [177, 139] on span "Pipeline 1" at bounding box center [215, 136] width 155 height 8
click at [205, 155] on span "Default Pipeline" at bounding box center [184, 156] width 55 height 8
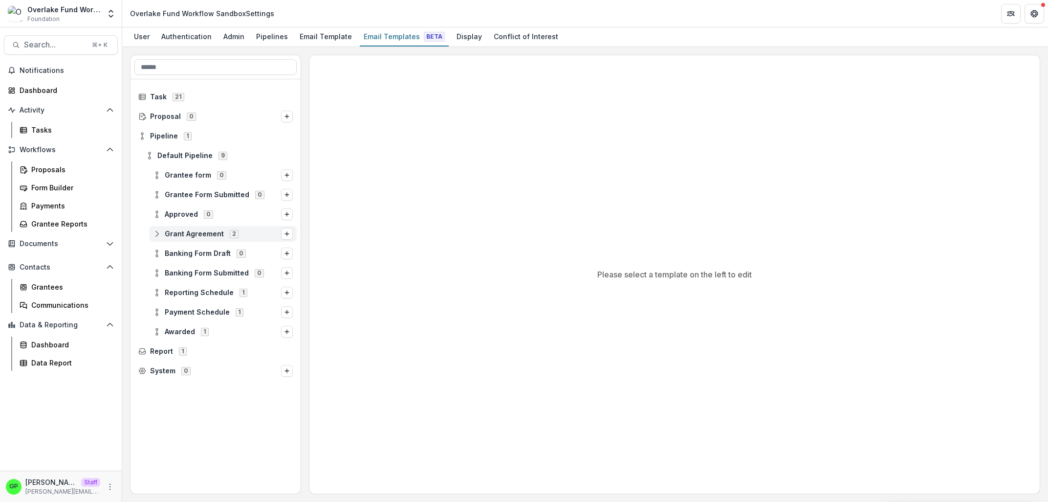
click at [198, 238] on div "Grant Agreement 2" at bounding box center [223, 234] width 148 height 16
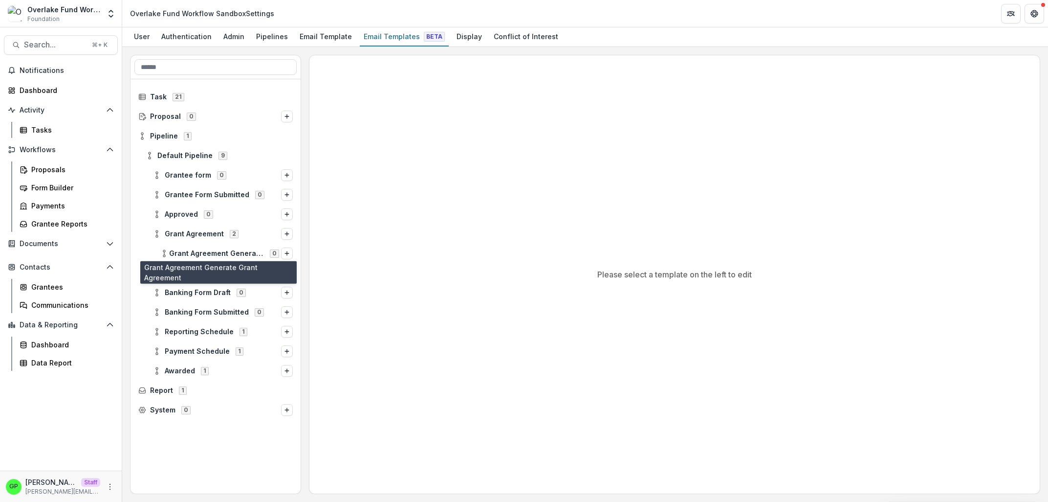
click at [208, 268] on div "Award Agreement for Signature" at bounding box center [226, 273] width 140 height 16
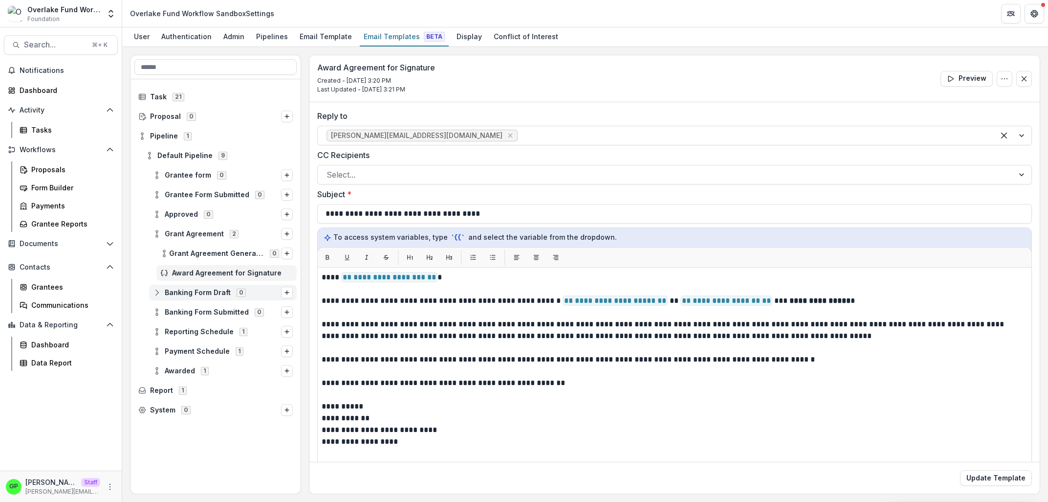
click at [207, 330] on span "Reporting Schedule" at bounding box center [199, 332] width 69 height 8
click at [216, 332] on span "Reporting Schedule" at bounding box center [199, 332] width 69 height 8
click at [209, 328] on span "Reporting Schedule" at bounding box center [199, 332] width 69 height 8
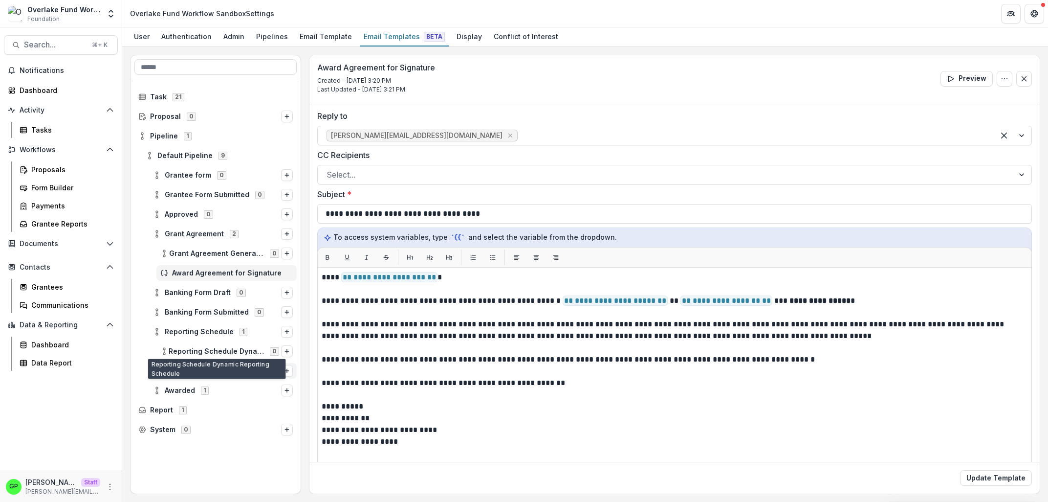
click at [208, 364] on div "Payment Schedule 1" at bounding box center [223, 371] width 148 height 16
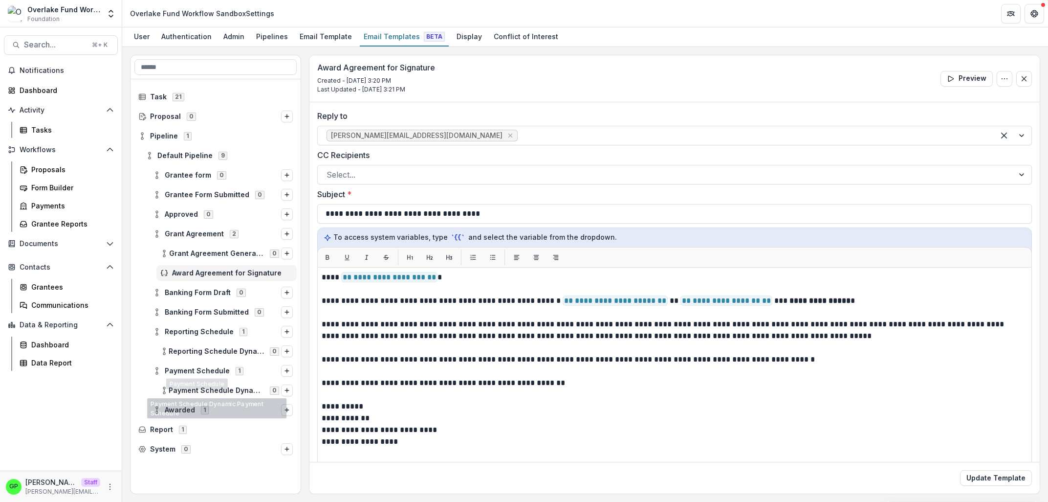
click at [201, 420] on div "Report 1" at bounding box center [216, 430] width 170 height 20
click at [202, 415] on div "Awarded 1" at bounding box center [223, 410] width 148 height 16
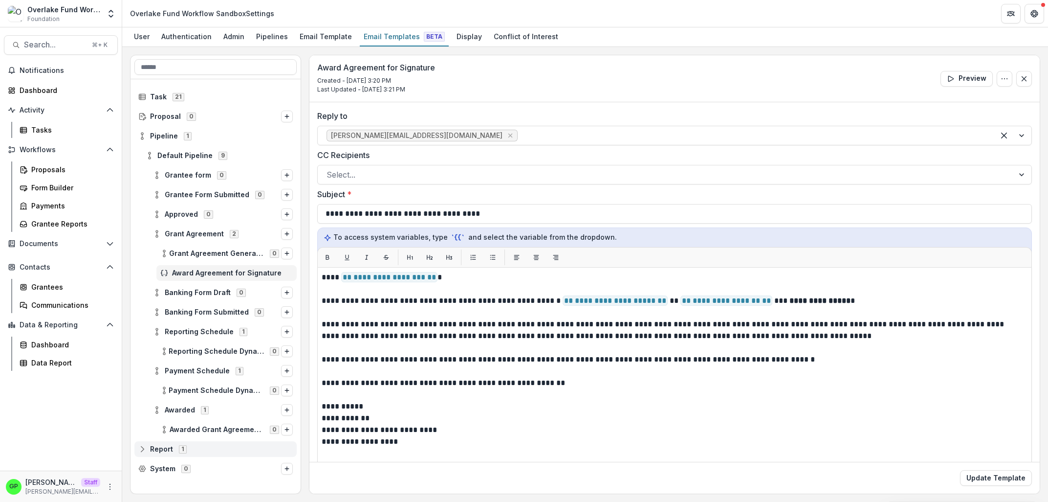
click at [185, 453] on span "1" at bounding box center [183, 449] width 8 height 8
click at [197, 156] on span "Default Pipeline" at bounding box center [184, 156] width 55 height 8
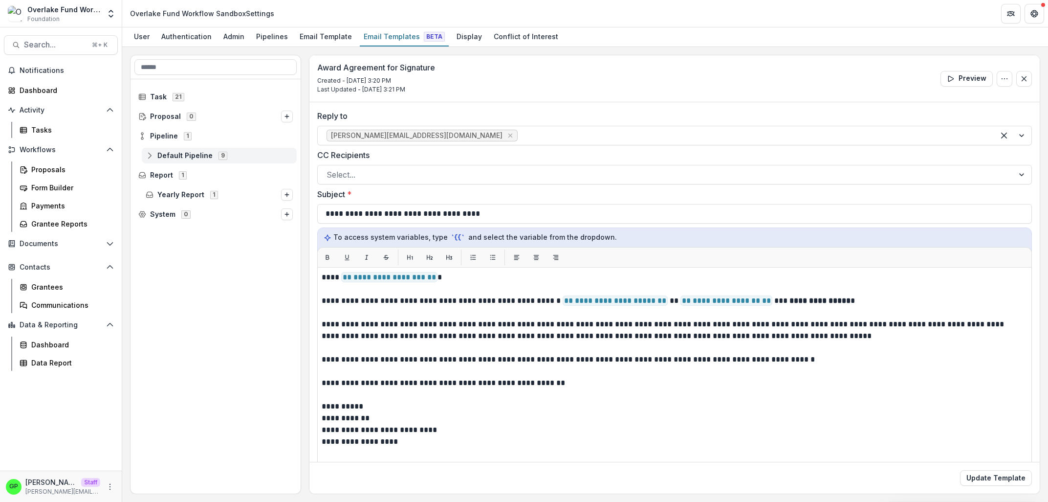
click at [198, 155] on span "Default Pipeline" at bounding box center [184, 156] width 55 height 8
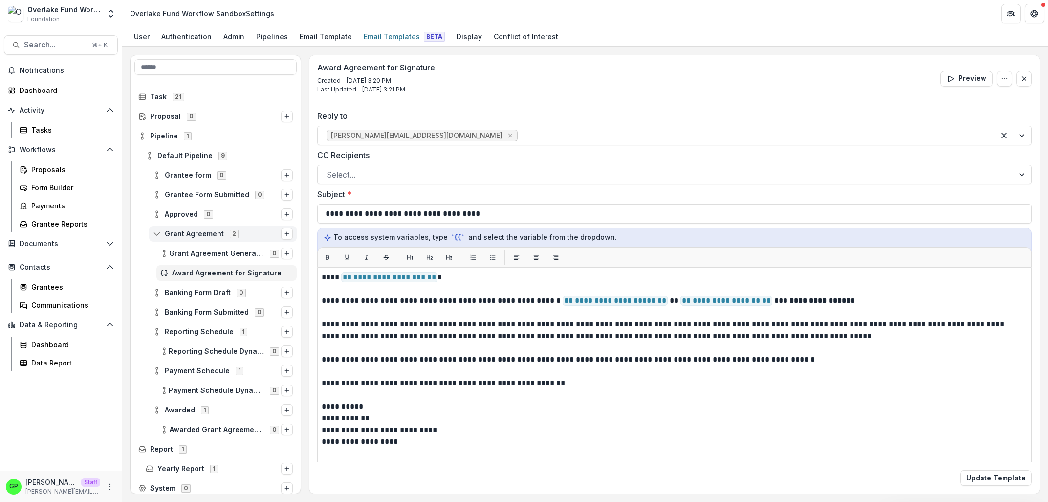
click at [202, 226] on div "Grant Agreement 2" at bounding box center [223, 234] width 148 height 16
click at [183, 225] on div "Grant Agreement 2" at bounding box center [216, 234] width 170 height 20
click at [183, 230] on span "Grant Agreement" at bounding box center [194, 234] width 59 height 8
click at [181, 238] on div "Grant Agreement 2" at bounding box center [223, 234] width 148 height 16
click at [191, 242] on div "Grant Agreement 2" at bounding box center [223, 234] width 148 height 16
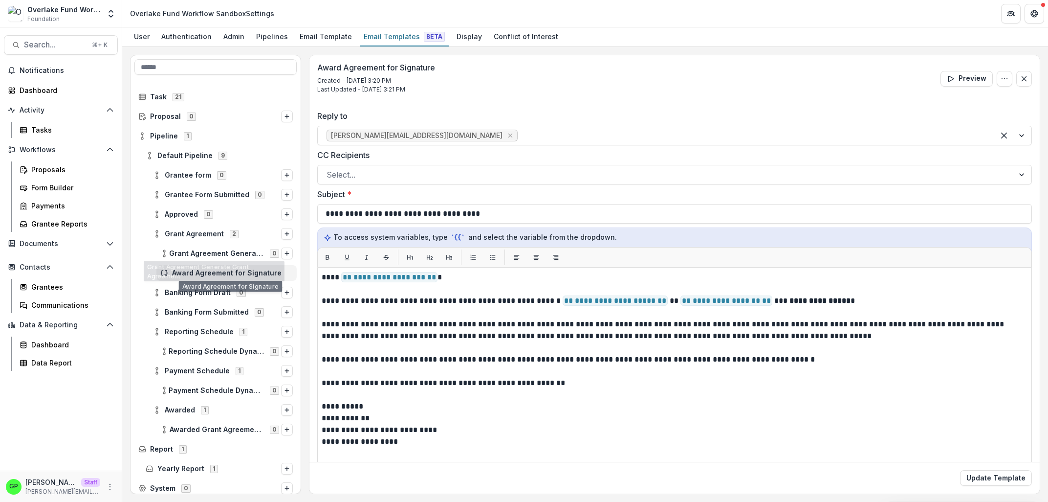
click at [196, 223] on div "Approved 0" at bounding box center [216, 214] width 170 height 20
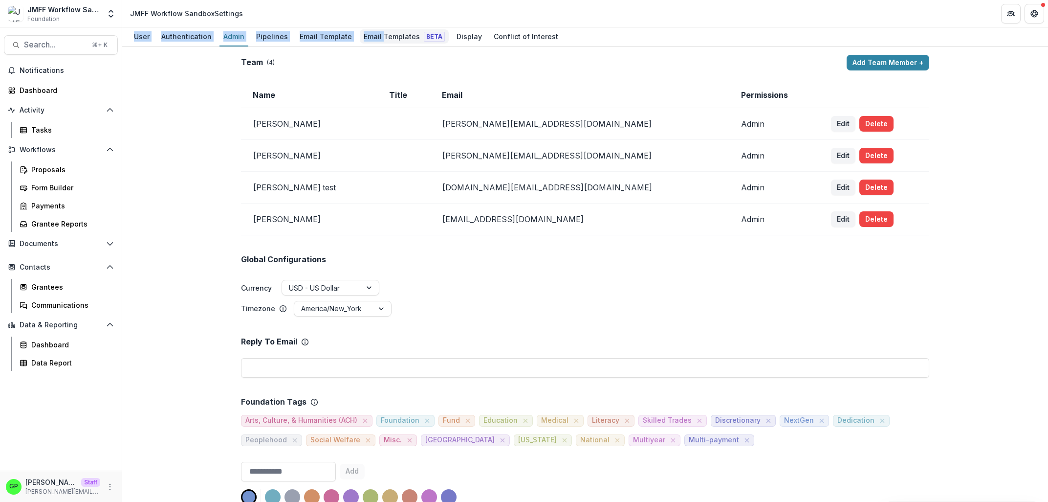
drag, startPoint x: 375, startPoint y: 27, endPoint x: 375, endPoint y: 37, distance: 9.3
click at [375, 32] on div "JMFF Workflow Sandbox Foundation Aggregate Analysis Foundations [PERSON_NAME] F…" at bounding box center [524, 251] width 1048 height 502
click at [375, 37] on div "Email Templates Beta" at bounding box center [404, 36] width 89 height 14
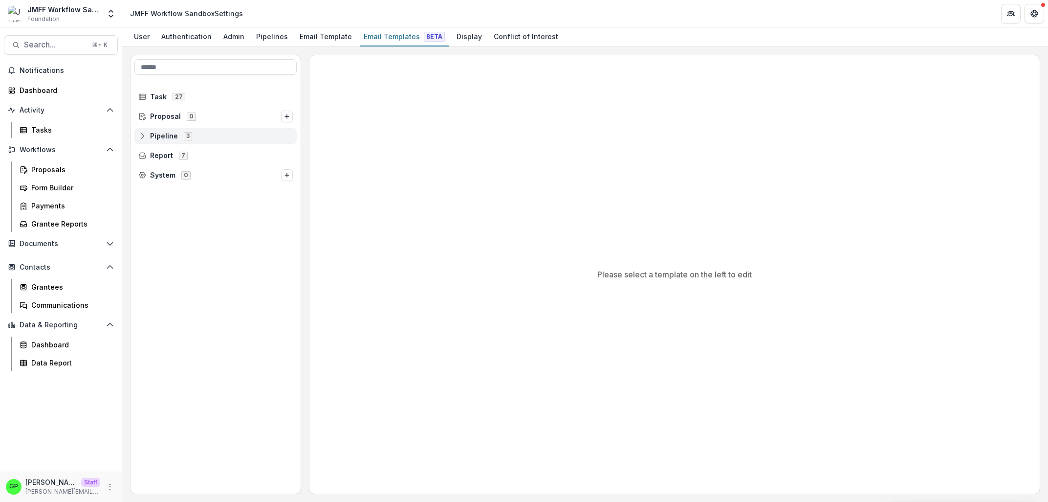
click at [172, 141] on div "Pipeline 3" at bounding box center [215, 136] width 162 height 16
click at [213, 173] on span "6" at bounding box center [214, 175] width 9 height 8
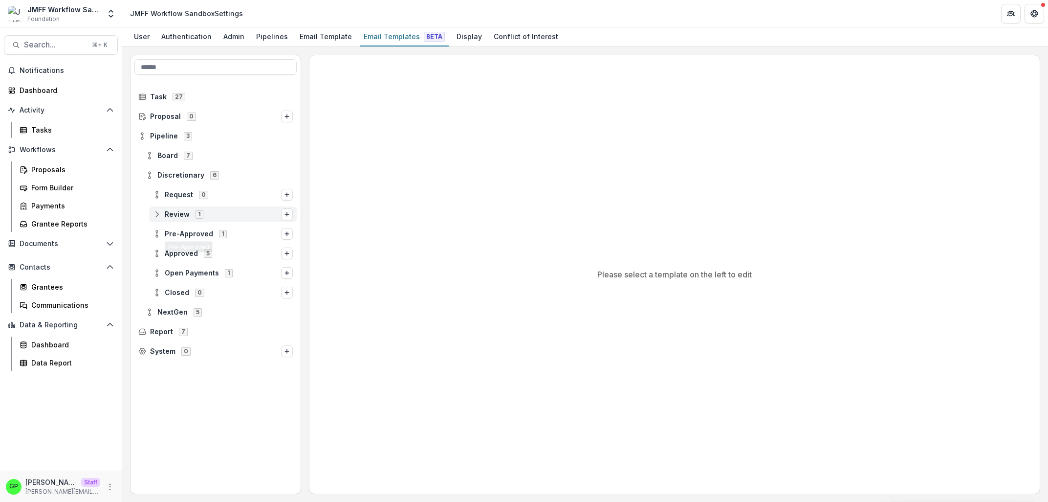
click at [186, 211] on span "Review" at bounding box center [177, 214] width 25 height 8
click at [199, 256] on span "Pre-Approved" at bounding box center [189, 253] width 48 height 8
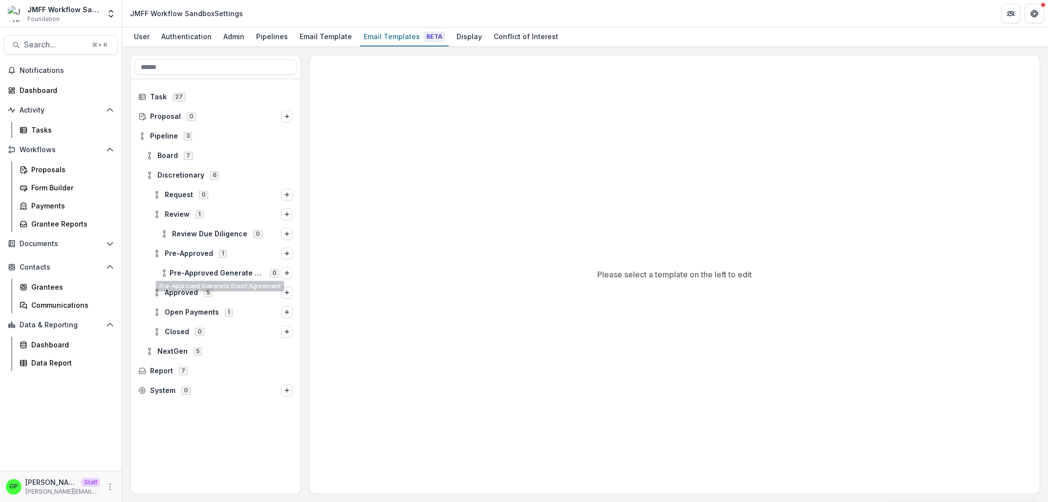
click at [209, 282] on div "Pre-Approved Generate Grant Agreement 0" at bounding box center [216, 273] width 170 height 20
click at [207, 296] on span "5" at bounding box center [208, 292] width 8 height 8
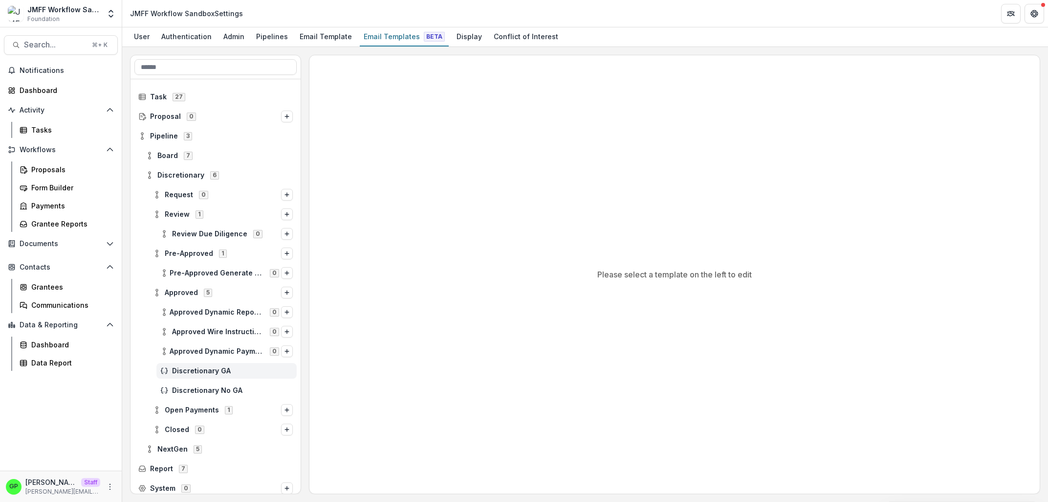
click at [220, 374] on span "Discretionary GA" at bounding box center [232, 371] width 121 height 8
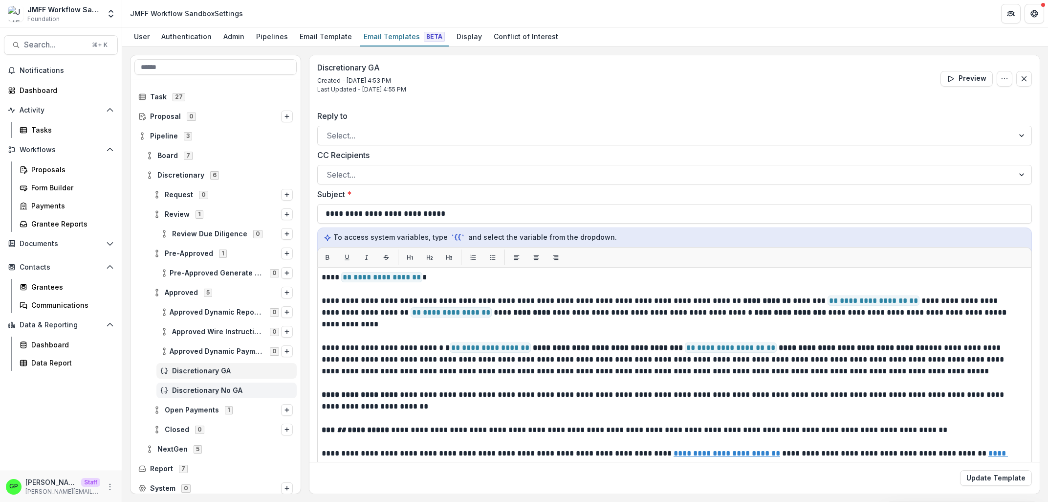
click at [219, 385] on div "Discretionary No GA" at bounding box center [226, 390] width 140 height 16
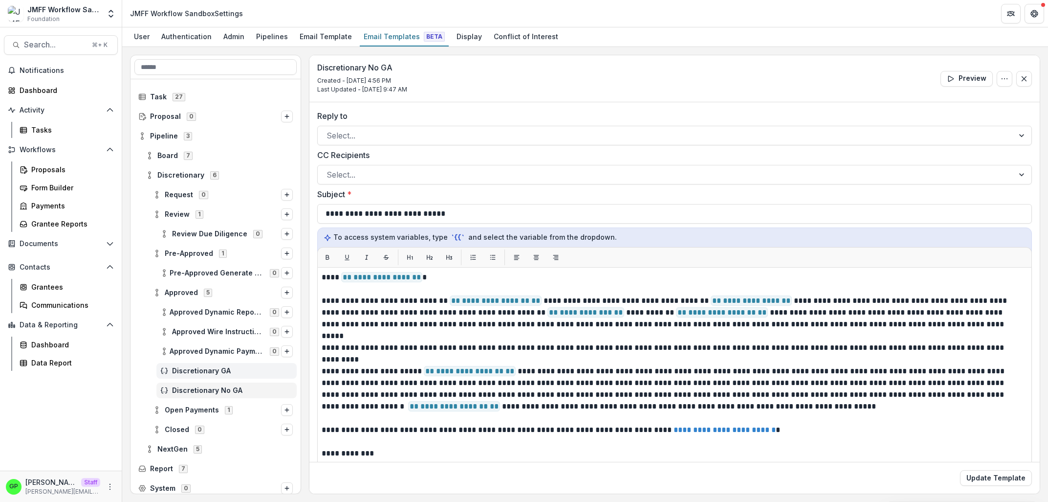
click at [236, 375] on div "Discretionary GA" at bounding box center [226, 371] width 140 height 16
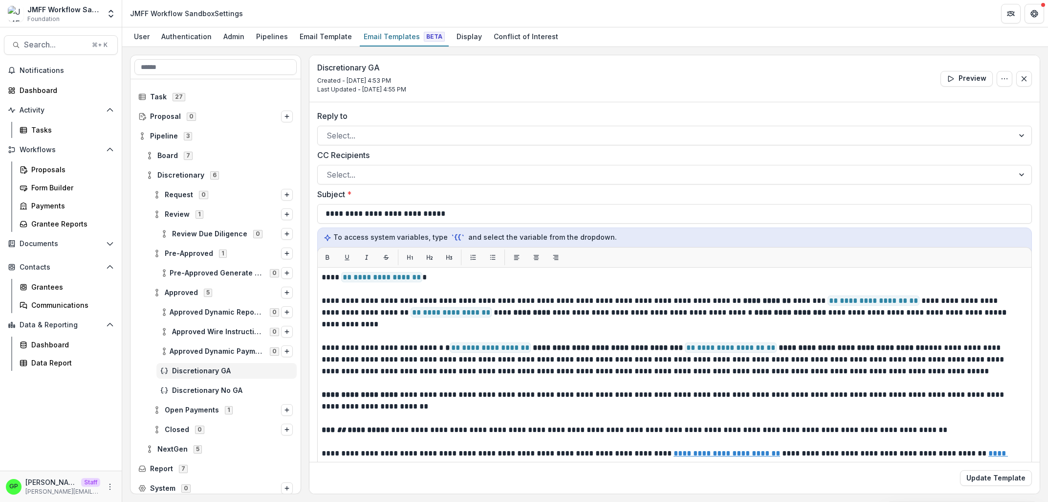
click at [233, 383] on div "Discretionary No GA" at bounding box center [226, 390] width 140 height 16
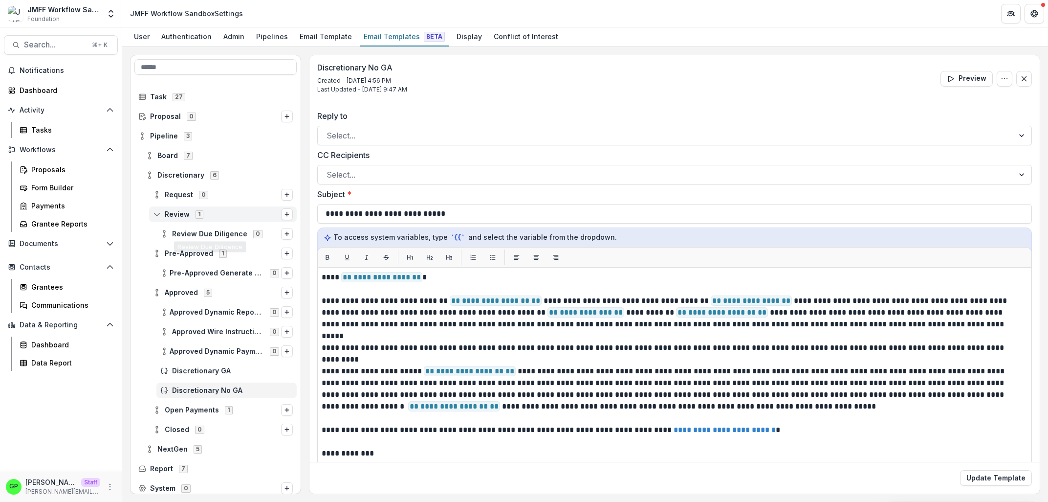
click at [220, 214] on span "Review 1" at bounding box center [217, 214] width 128 height 8
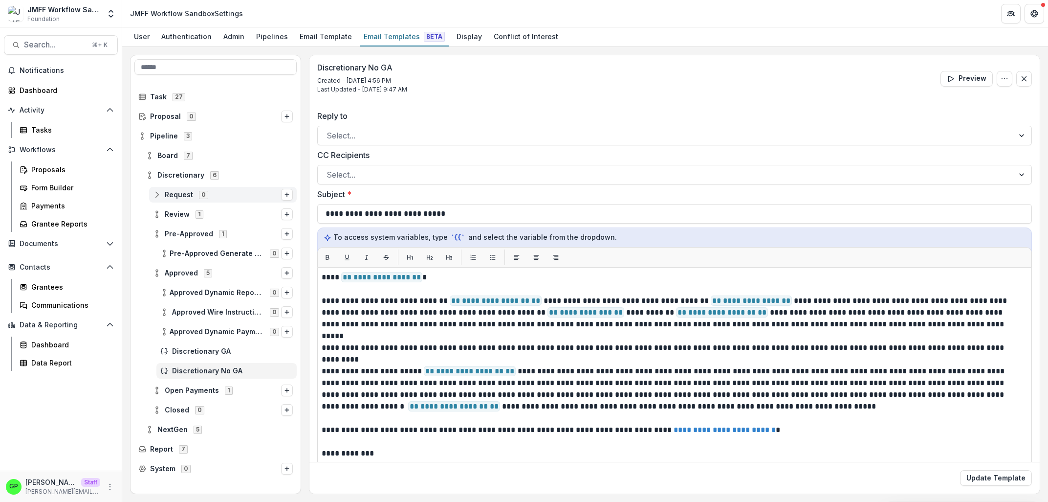
click at [214, 199] on div "Request 0" at bounding box center [223, 195] width 148 height 16
click at [214, 197] on span "Request 0" at bounding box center [217, 194] width 128 height 8
click at [199, 179] on span "Discretionary 6" at bounding box center [219, 175] width 147 height 8
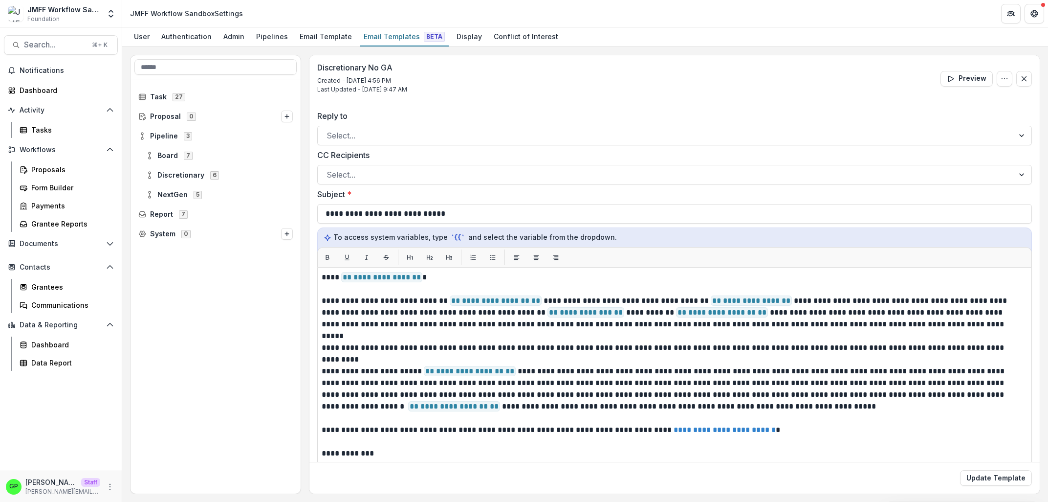
click at [179, 146] on div "Board 7" at bounding box center [216, 156] width 170 height 20
click at [179, 150] on div "Board 7" at bounding box center [219, 156] width 155 height 16
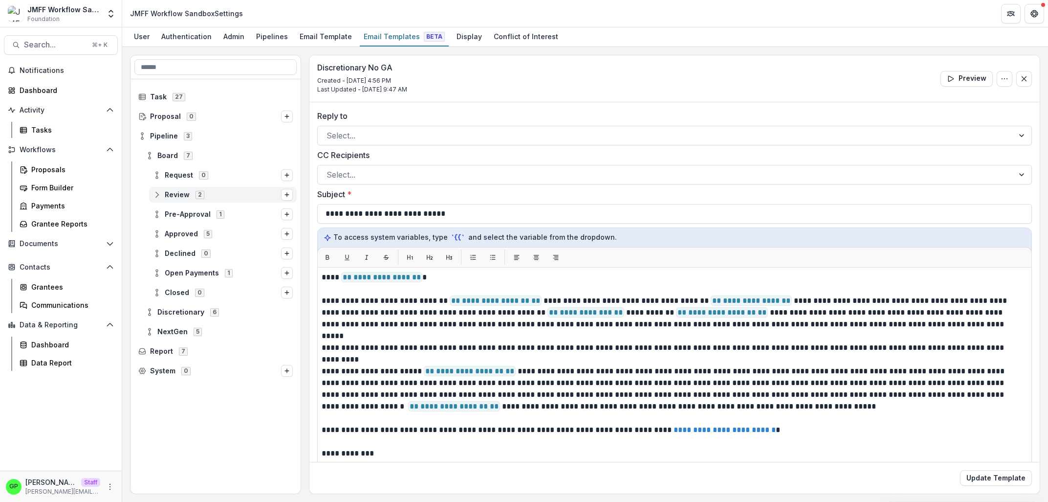
click at [205, 188] on div "Review 2" at bounding box center [223, 195] width 148 height 16
click at [207, 229] on div "Review Document Template 0" at bounding box center [226, 234] width 140 height 16
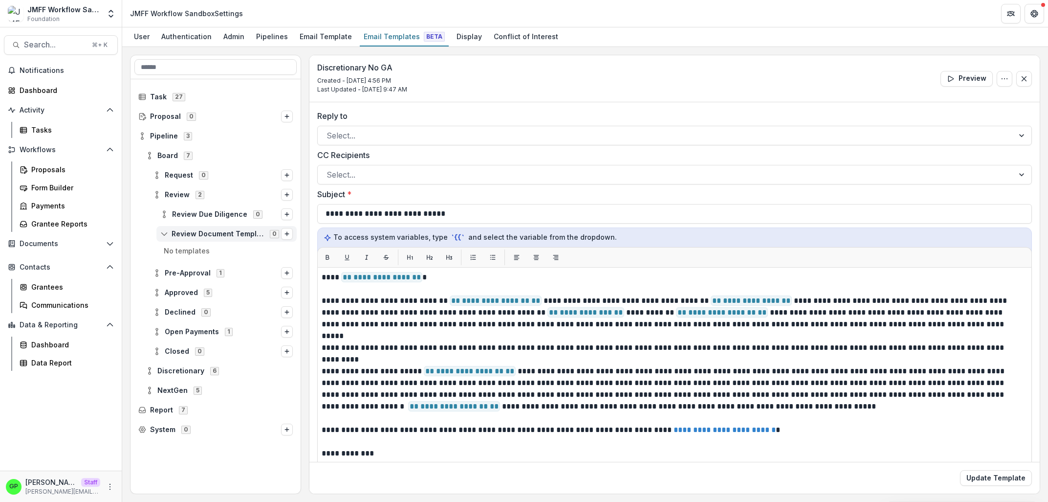
click at [204, 240] on div "Review Document Template 0" at bounding box center [226, 234] width 140 height 16
click at [205, 254] on span "Pre-Approval" at bounding box center [188, 253] width 46 height 8
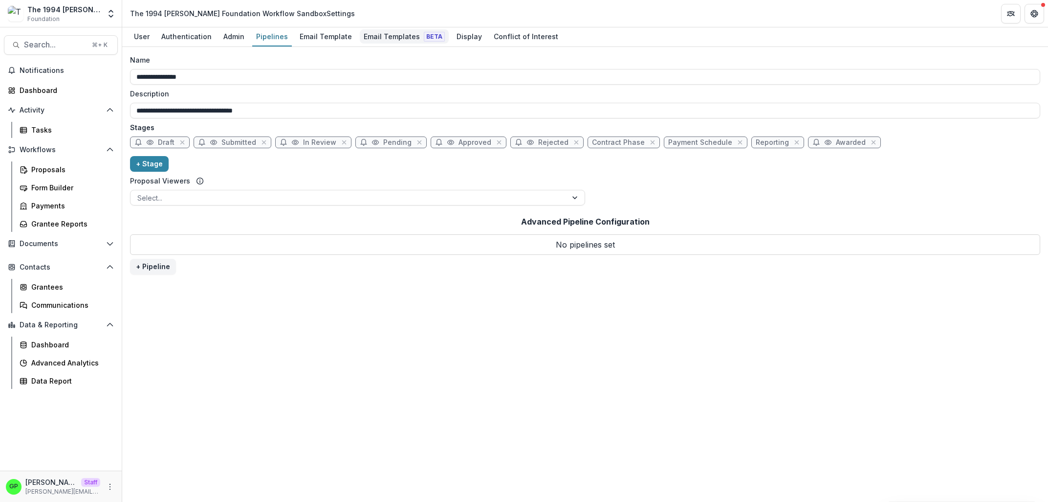
click at [365, 28] on link "Email Templates Beta" at bounding box center [404, 36] width 89 height 19
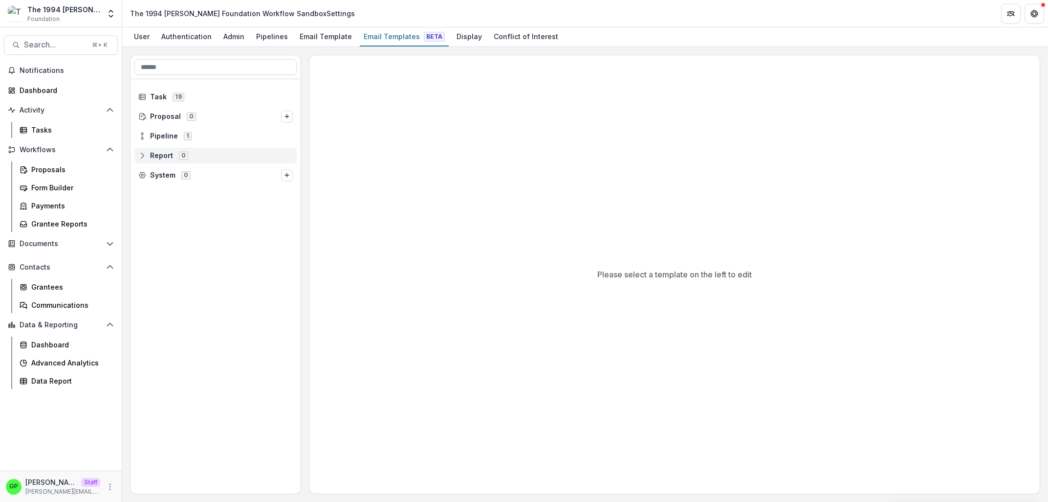
click at [252, 152] on span "Report 0" at bounding box center [215, 155] width 155 height 8
click at [234, 142] on div "Pipeline 1" at bounding box center [215, 136] width 162 height 16
click at [213, 159] on span "Default Pipeline 10" at bounding box center [219, 155] width 147 height 8
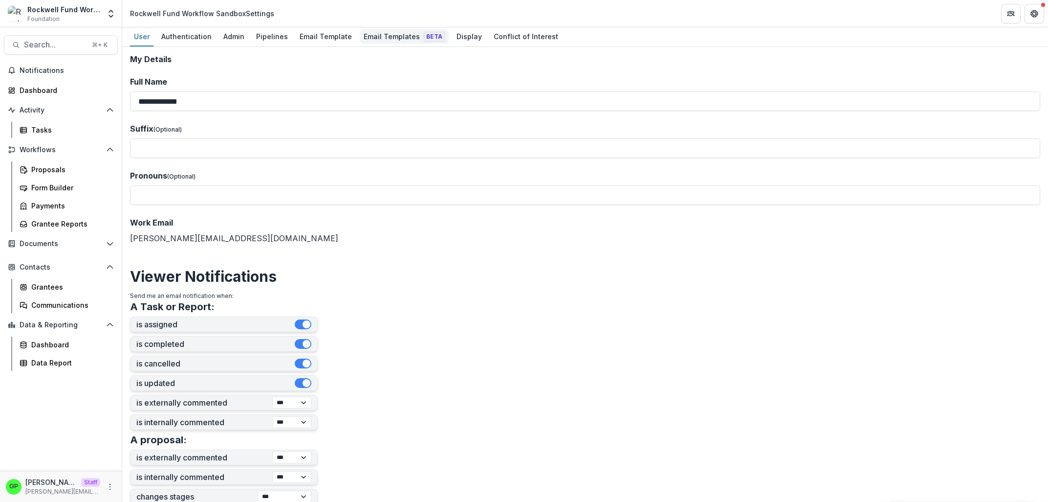
click at [369, 38] on div "Email Templates Beta" at bounding box center [404, 36] width 89 height 14
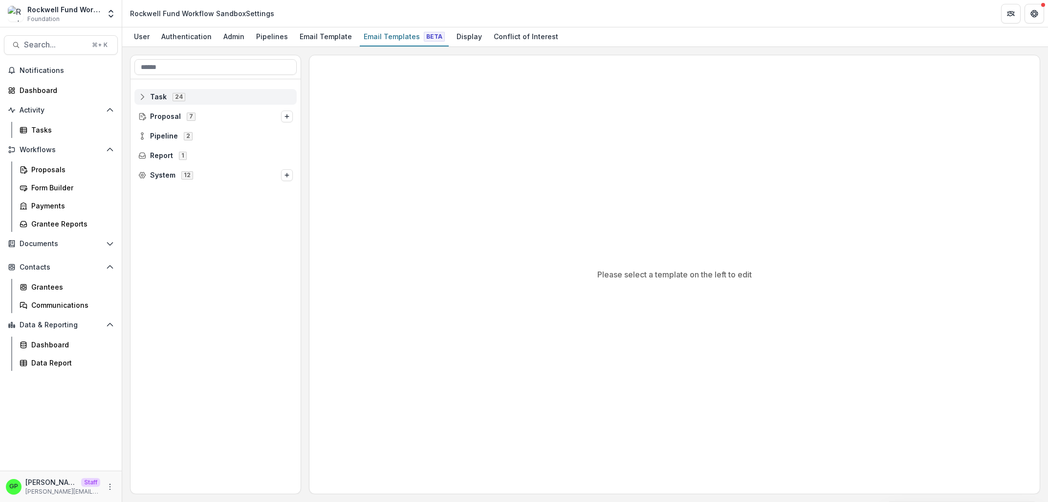
click at [186, 99] on div "24" at bounding box center [179, 96] width 17 height 8
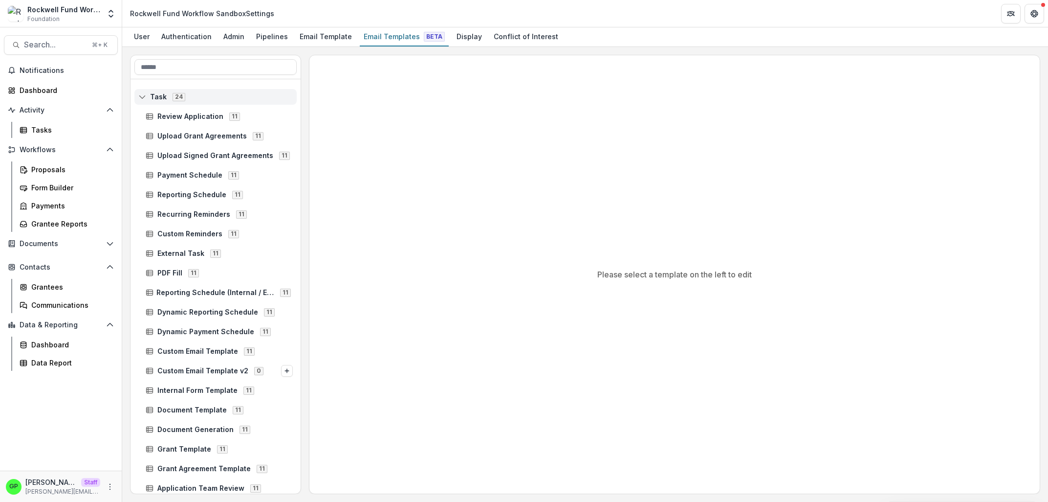
click at [173, 103] on div "Task 24" at bounding box center [215, 97] width 162 height 16
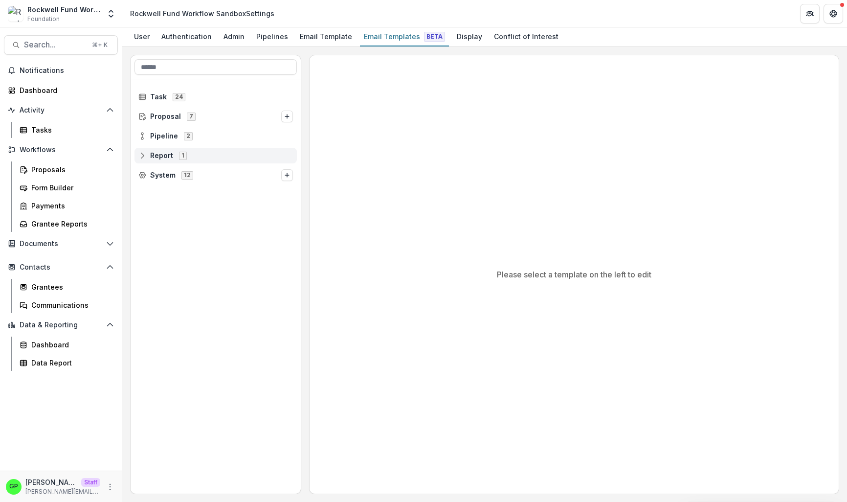
click at [153, 155] on span "Report" at bounding box center [161, 156] width 23 height 8
click at [164, 168] on div "Final Grant Report 13" at bounding box center [219, 175] width 155 height 16
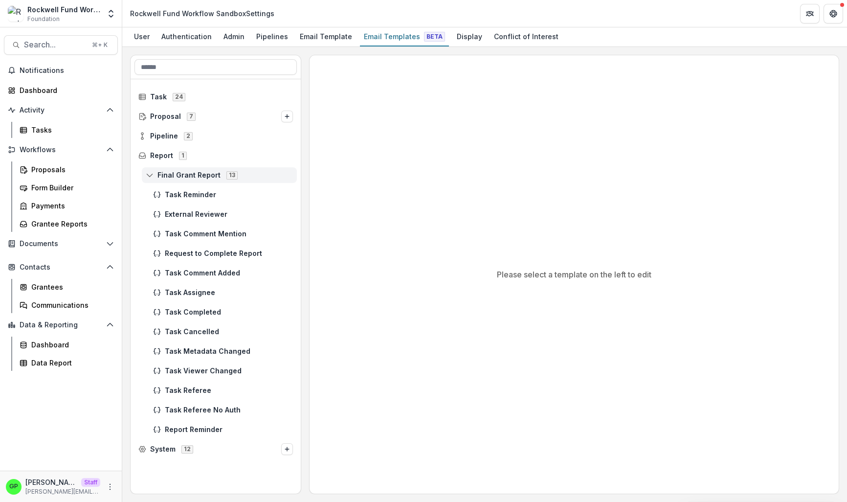
click at [229, 182] on div "Final Grant Report 13" at bounding box center [219, 175] width 155 height 16
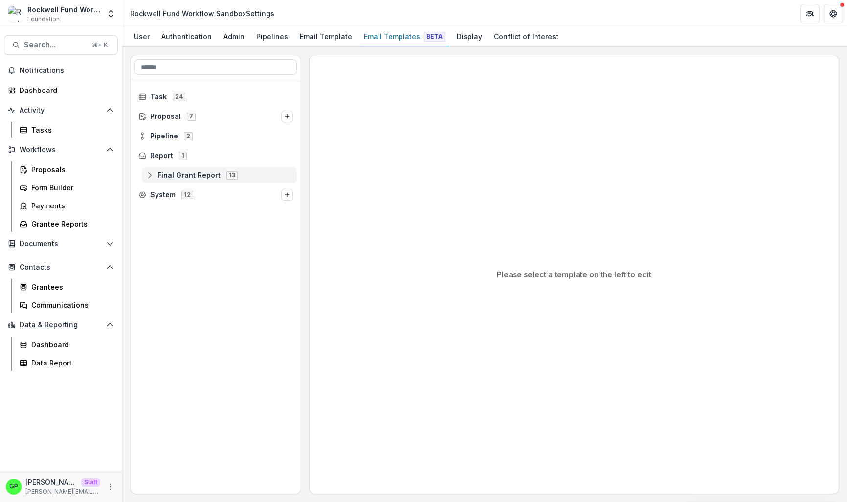
click at [275, 177] on span "Final Grant Report 13" at bounding box center [219, 175] width 147 height 8
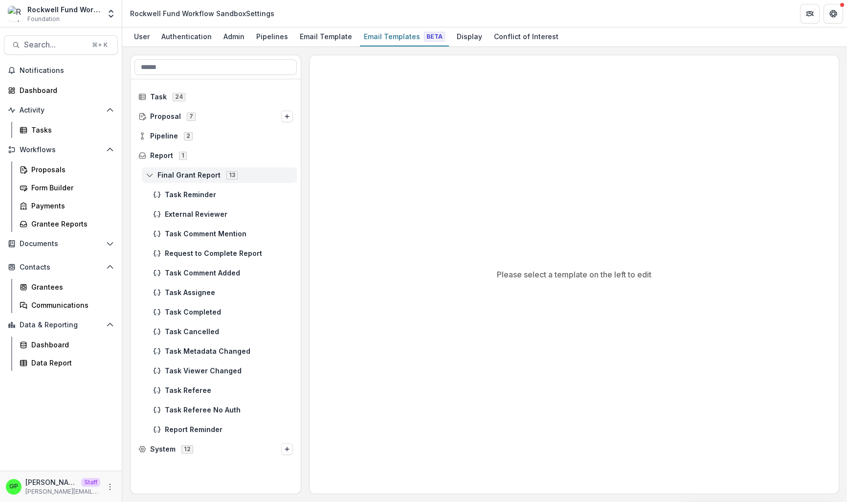
click at [253, 179] on div "Final Grant Report 13" at bounding box center [219, 175] width 155 height 16
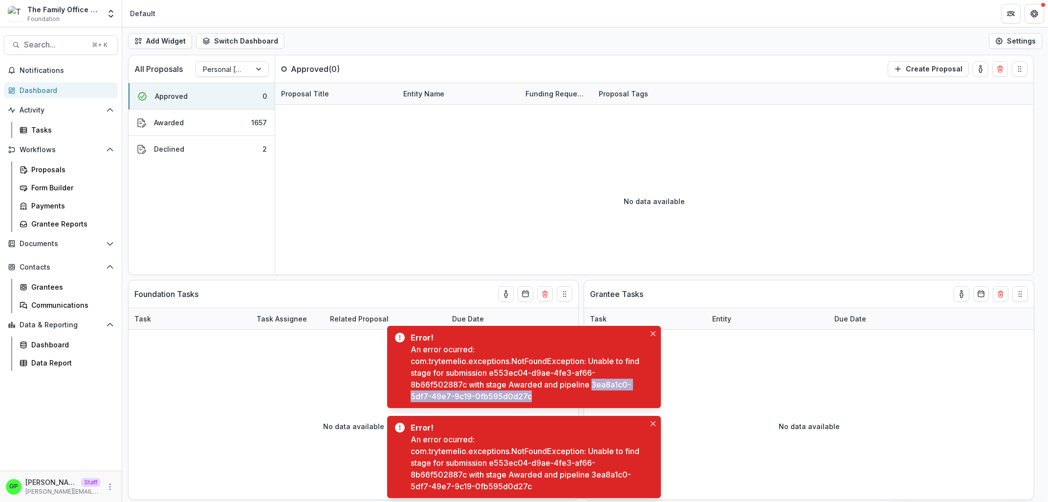
drag, startPoint x: 572, startPoint y: 398, endPoint x: 412, endPoint y: 393, distance: 160.0
click at [412, 393] on div "An error ocurred: com.trytemelio.exceptions.NotFoundException: Unable to find s…" at bounding box center [528, 372] width 235 height 59
copy div "3ea8a1c0-5df7-49e7-9c19-0fb595d0d27c"
drag, startPoint x: 411, startPoint y: 385, endPoint x: 586, endPoint y: 388, distance: 175.1
click at [586, 388] on div "An error ocurred: com.trytemelio.exceptions.NotFoundException: Unable to find s…" at bounding box center [528, 372] width 235 height 59
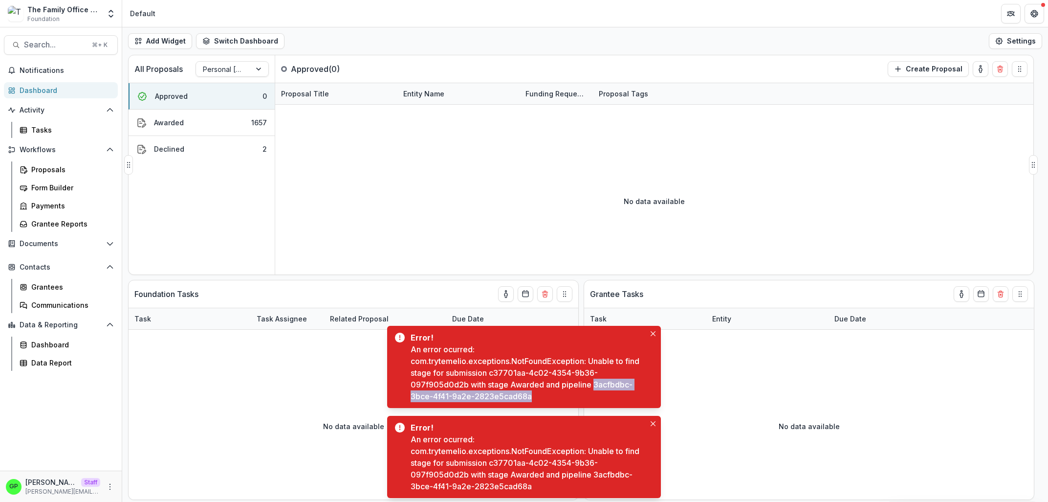
click at [631, 237] on div "No data available" at bounding box center [654, 201] width 758 height 147
drag, startPoint x: 494, startPoint y: 374, endPoint x: 498, endPoint y: 387, distance: 13.6
click at [498, 387] on div "An error ocurred: com.trytemelio.exceptions.NotFoundException: Unable to find s…" at bounding box center [528, 372] width 235 height 59
copy div "f446e79c-6fb4-42d1-8231-a77bcb78e18d"
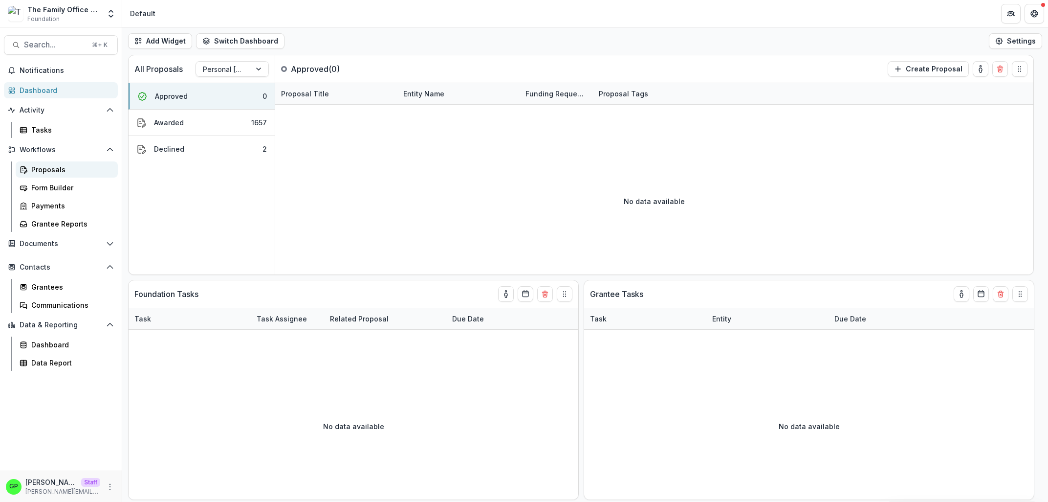
click at [48, 167] on div "Proposals" at bounding box center [70, 169] width 79 height 10
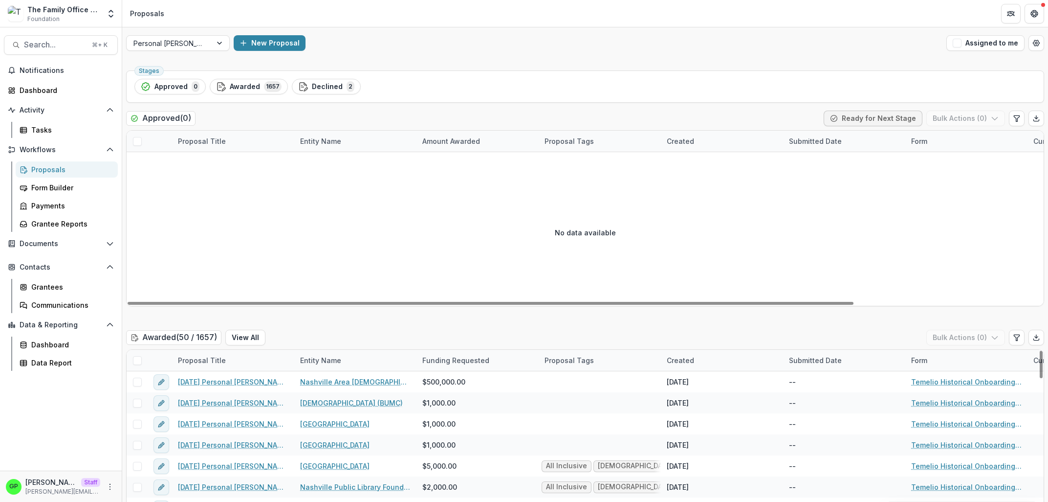
click at [224, 243] on div "No data available" at bounding box center [585, 232] width 917 height 147
click at [158, 33] on div "Personal [PERSON_NAME] New Proposal Assigned to me" at bounding box center [585, 42] width 926 height 31
click at [164, 42] on div at bounding box center [168, 43] width 71 height 12
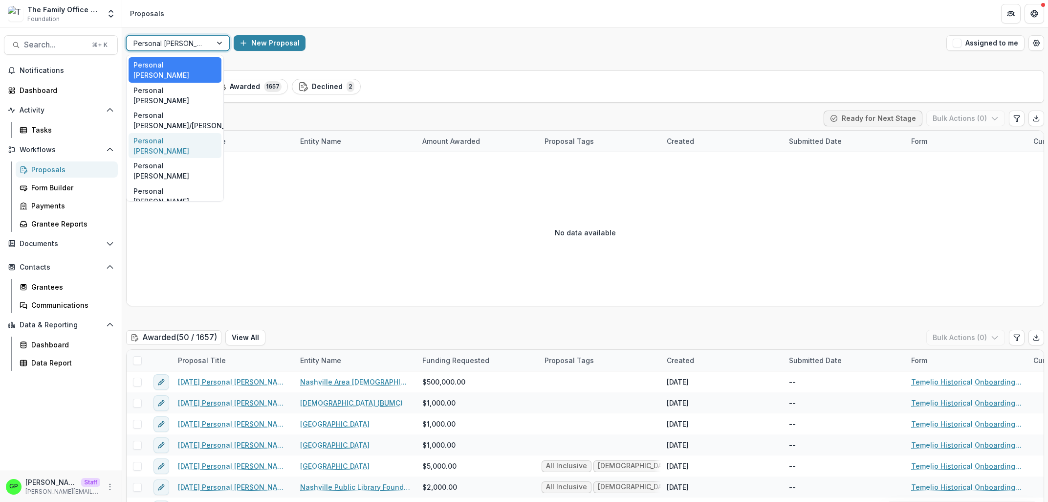
scroll to position [24, 0]
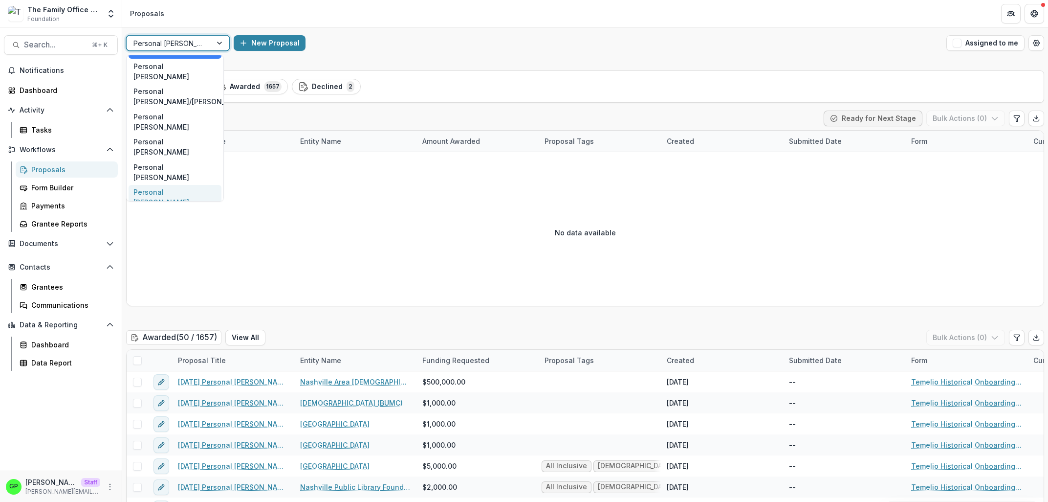
click at [172, 185] on div "Personal [PERSON_NAME]" at bounding box center [175, 197] width 93 height 25
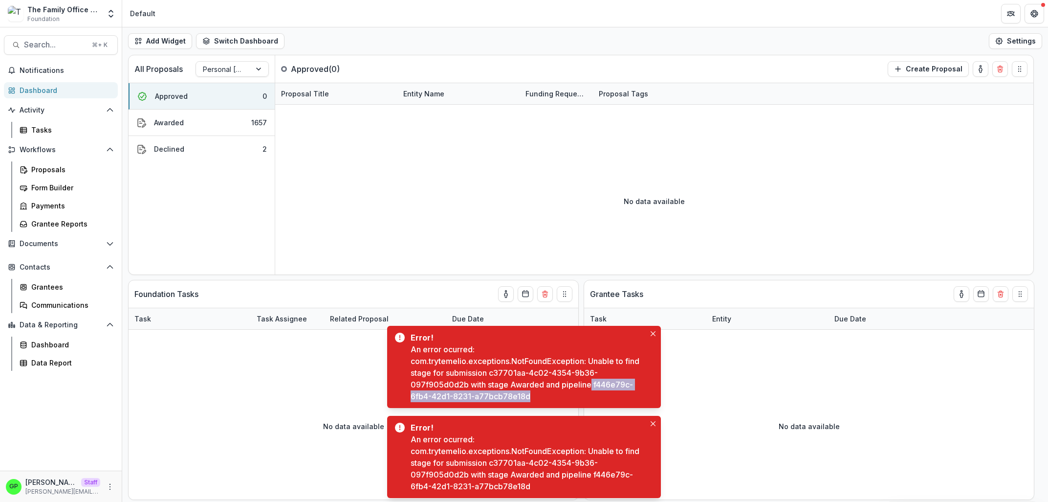
drag, startPoint x: 492, startPoint y: 382, endPoint x: 491, endPoint y: 370, distance: 12.3
click at [491, 370] on div "An error ocurred: com.trytemelio.exceptions.NotFoundException: Unable to find s…" at bounding box center [528, 372] width 235 height 59
copy div "f446e79c-6fb4-42d1-8231-a77bcb78e18d"
drag, startPoint x: 493, startPoint y: 373, endPoint x: 501, endPoint y: 382, distance: 12.5
click at [501, 382] on div "An error ocurred: com.trytemelio.exceptions.NotFoundException: Unable to find s…" at bounding box center [528, 372] width 235 height 59
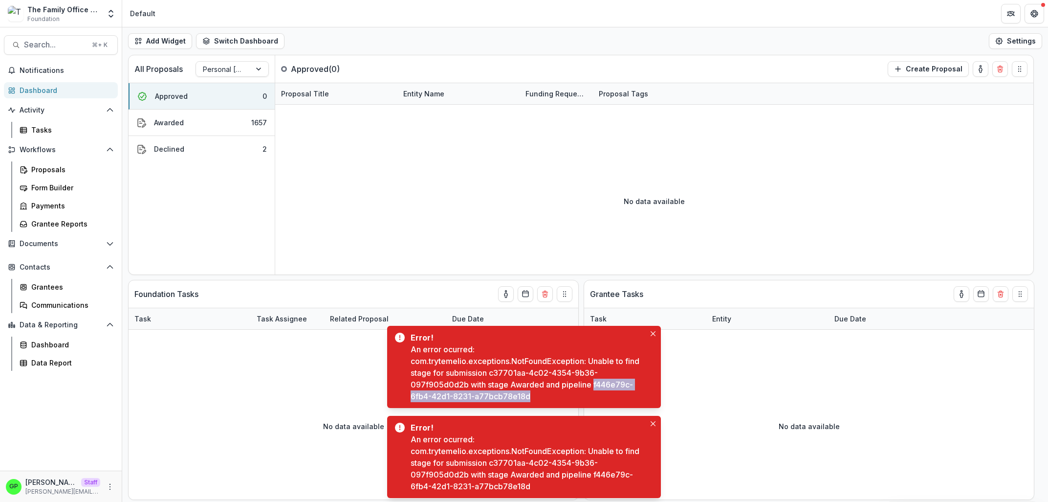
copy div "f446e79c-6fb4-42d1-8231-a77bcb78e18d"
drag, startPoint x: 412, startPoint y: 395, endPoint x: 577, endPoint y: 401, distance: 164.9
click at [577, 401] on div "An error ocurred: com.trytemelio.exceptions.NotFoundException: Unable to find s…" at bounding box center [528, 372] width 235 height 59
click at [410, 401] on div "Error! An error ocurred: com.trytemelio.exceptions.NotFoundException: Unable to…" at bounding box center [524, 367] width 274 height 82
drag, startPoint x: 411, startPoint y: 397, endPoint x: 589, endPoint y: 393, distance: 177.5
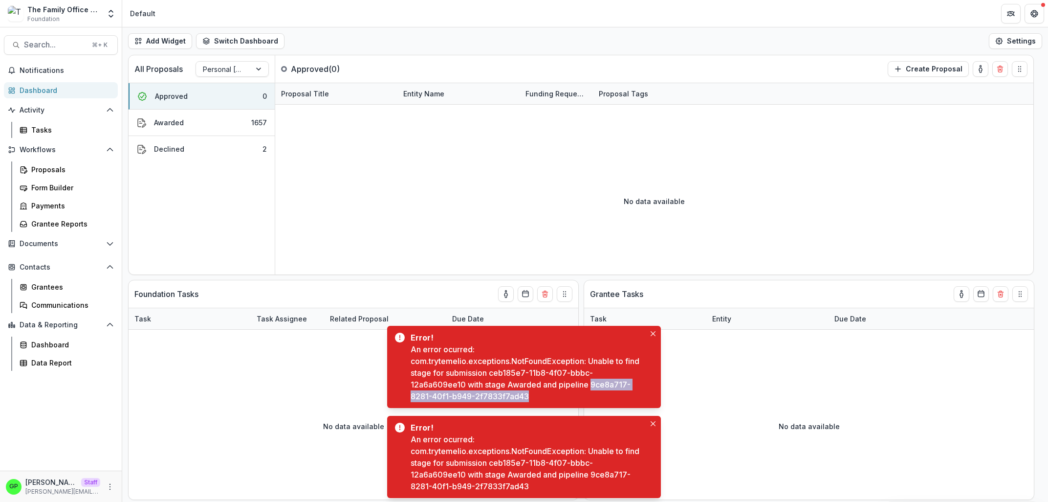
click at [589, 393] on div "An error ocurred: com.trytemelio.exceptions.NotFoundException: Unable to find s…" at bounding box center [528, 372] width 235 height 59
copy div "9ce8a717-8281-40f1-b949-2f7833f7ad43"
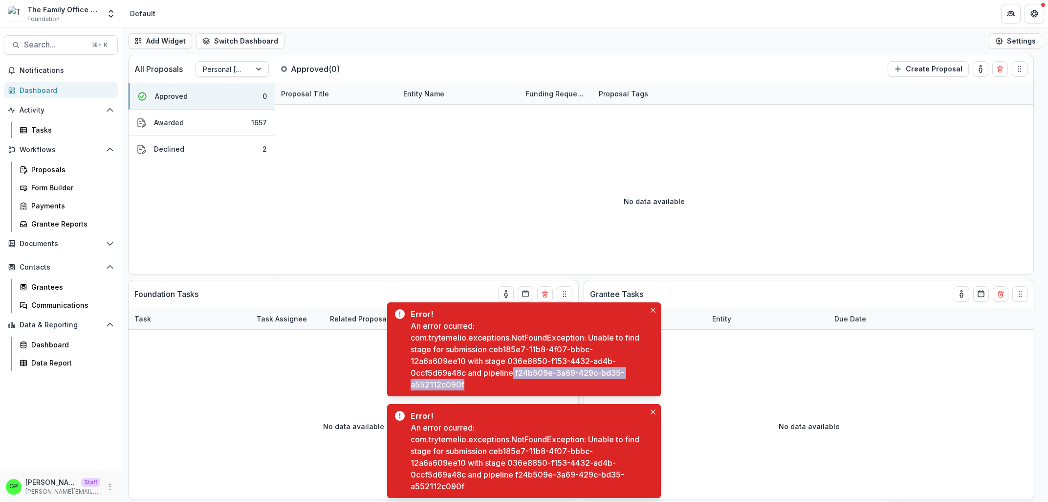
drag, startPoint x: 521, startPoint y: 382, endPoint x: 537, endPoint y: 373, distance: 19.0
click at [537, 373] on div "An error ocurred: com.trytemelio.exceptions.NotFoundException: Unable to find s…" at bounding box center [528, 355] width 235 height 70
copy div "f24b509e-3a69-429c-bd35-a552112c090f"
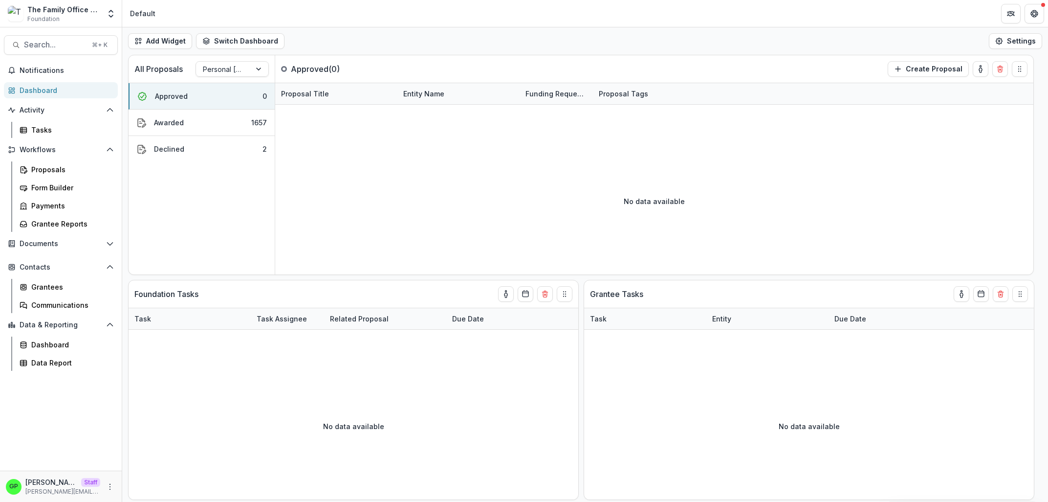
click at [71, 0] on div "The Family Office Personal Giving Data Sandbox Foundation Aggregate Analysis Fo…" at bounding box center [61, 13] width 122 height 27
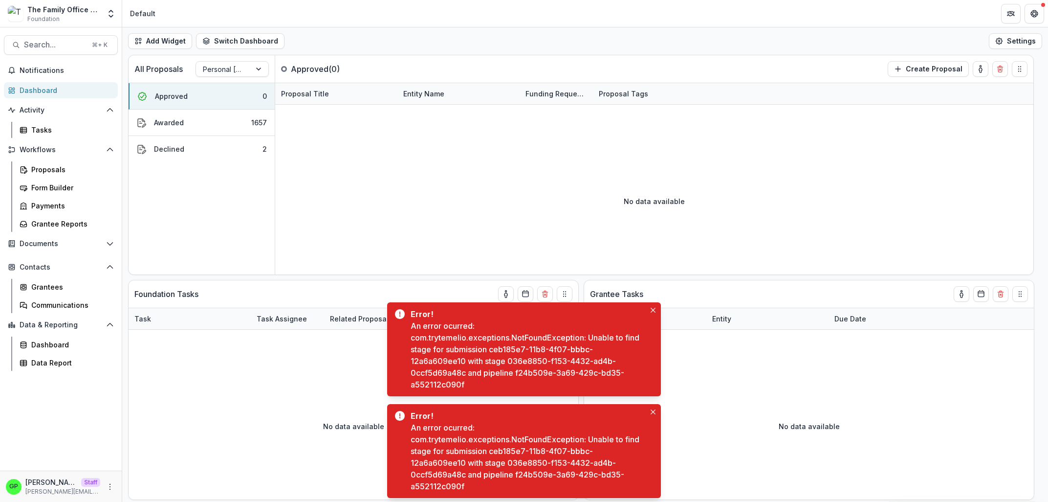
click at [538, 375] on div "An error ocurred: com.trytemelio.exceptions.NotFoundException: Unable to find s…" at bounding box center [528, 355] width 235 height 70
drag, startPoint x: 531, startPoint y: 361, endPoint x: 535, endPoint y: 368, distance: 8.1
click at [535, 368] on div "An error ocurred: com.trytemelio.exceptions.NotFoundException: Unable to find s…" at bounding box center [528, 355] width 235 height 70
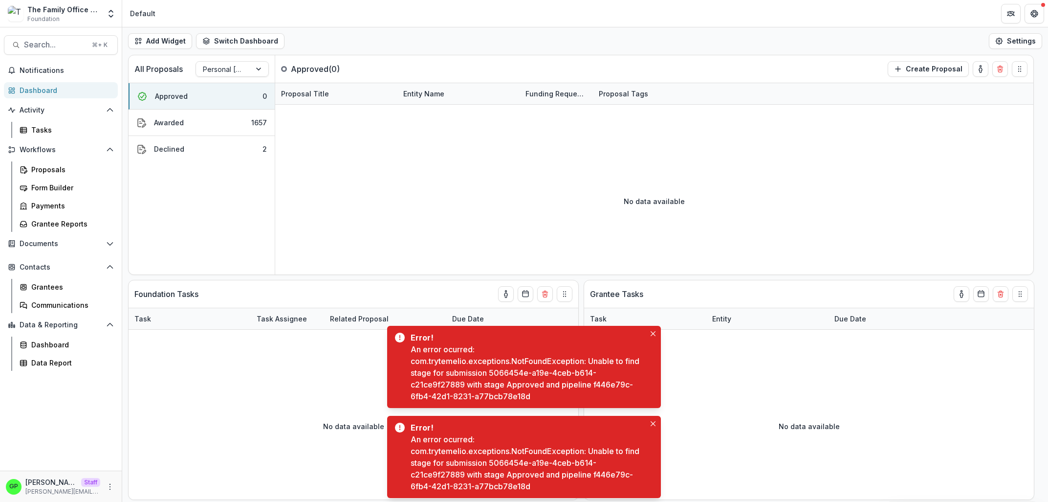
click at [575, 398] on div "An error ocurred: com.trytemelio.exceptions.NotFoundException: Unable to find s…" at bounding box center [528, 372] width 235 height 59
drag, startPoint x: 575, startPoint y: 398, endPoint x: 417, endPoint y: 390, distance: 158.1
click at [417, 390] on div "An error ocurred: com.trytemelio.exceptions.NotFoundException: Unable to find s…" at bounding box center [528, 372] width 235 height 59
copy div "f446e79c-6fb4-42d1-8231-a77bcb78e18d"
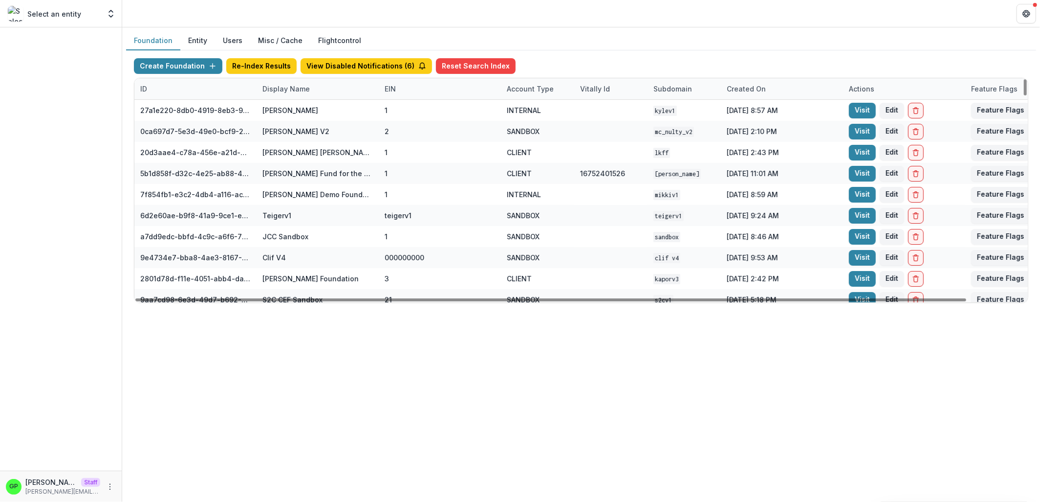
click at [291, 89] on div "Display Name" at bounding box center [286, 89] width 59 height 10
click at [288, 103] on input at bounding box center [317, 111] width 117 height 16
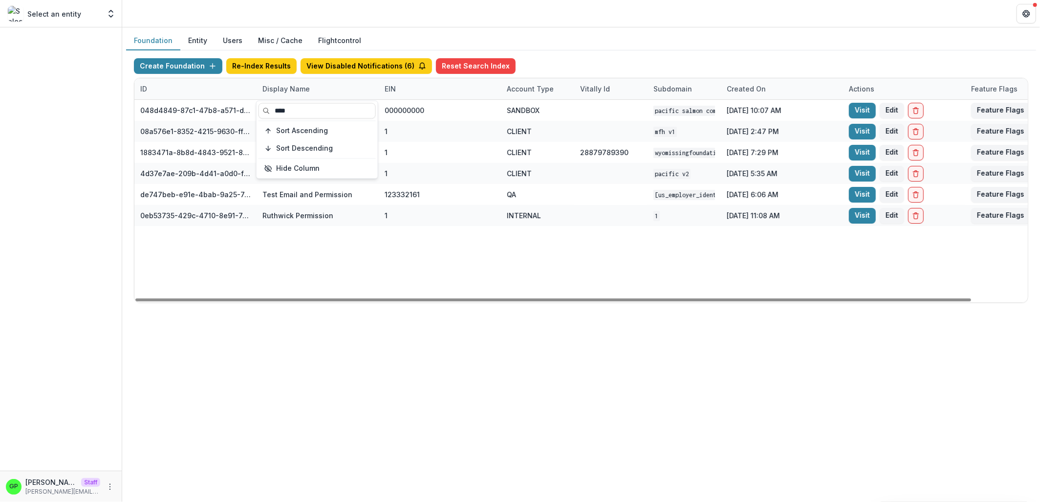
type input "****"
click at [399, 308] on div "Create Foundation Re-Index Results View Disabled Notifications ( 6 ) Reset Sear…" at bounding box center [581, 180] width 910 height 260
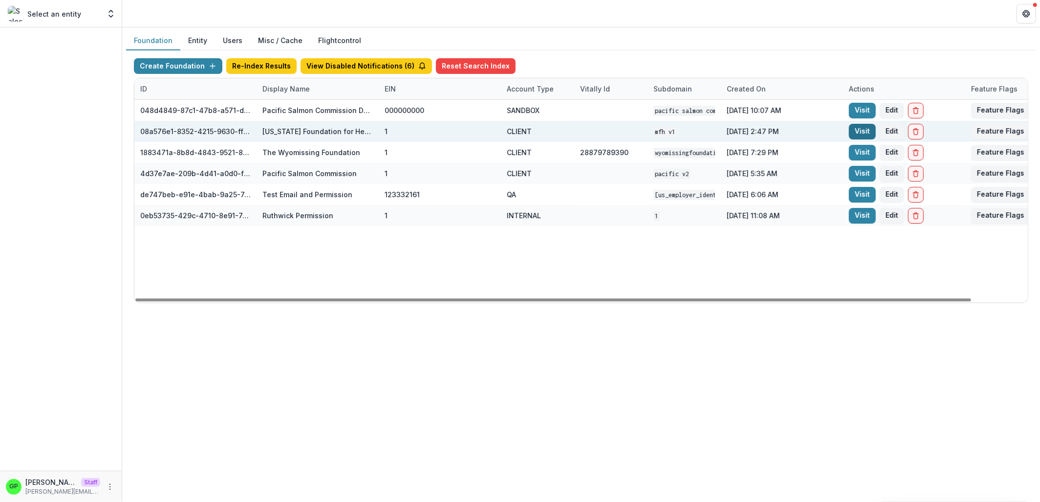
click at [866, 131] on link "Visit" at bounding box center [862, 132] width 27 height 16
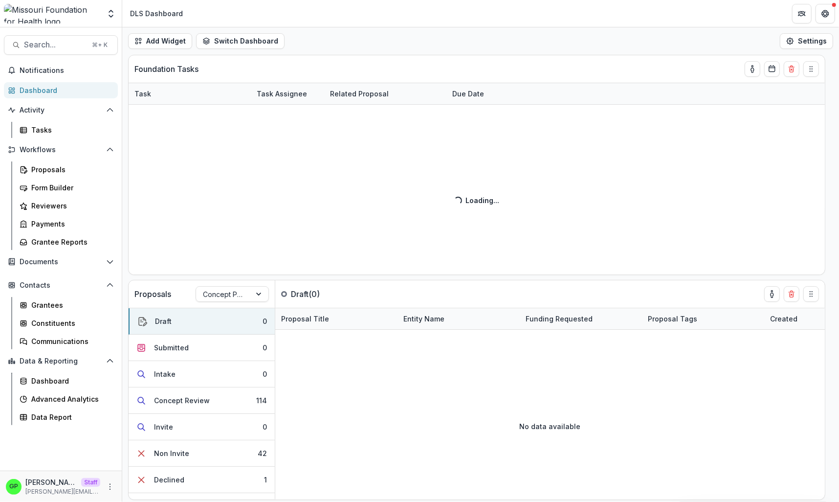
click at [246, 44] on button "Switch Dashboard" at bounding box center [240, 41] width 88 height 16
click at [641, 47] on div "Add Widget Switch Dashboard DLS Dashboard Default New Dashboard Settings" at bounding box center [480, 40] width 717 height 27
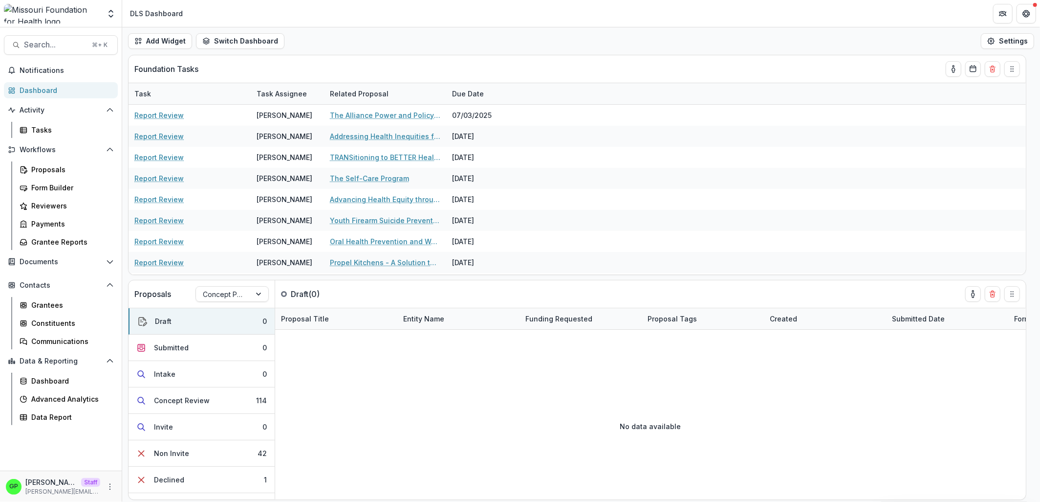
click at [806, 27] on header "DLS Dashboard" at bounding box center [581, 13] width 918 height 27
click at [56, 164] on div "Proposals" at bounding box center [70, 169] width 79 height 10
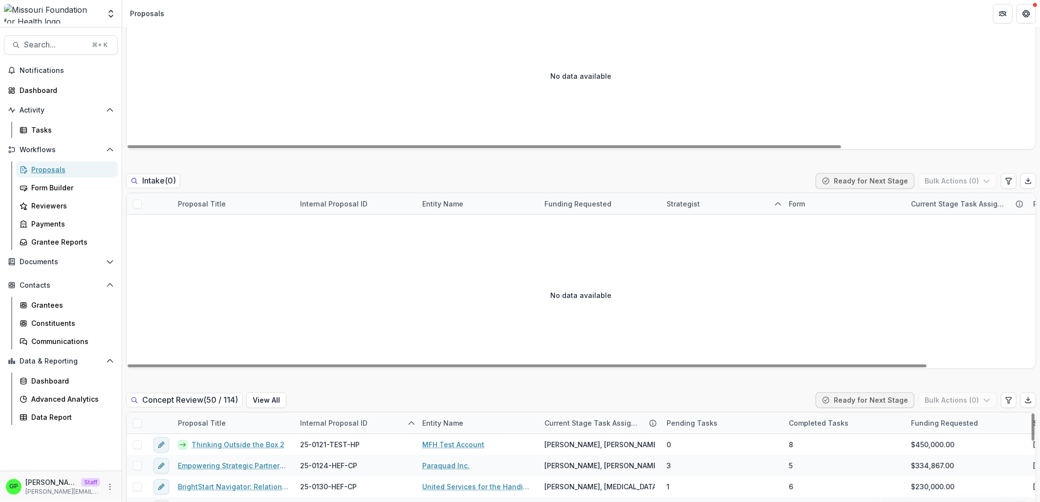
scroll to position [609, 0]
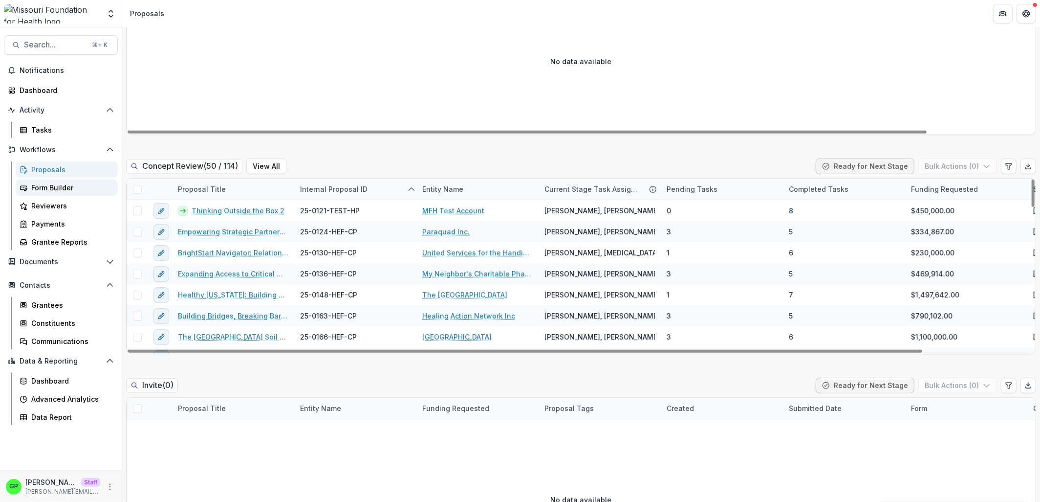
click at [68, 187] on div "Form Builder" at bounding box center [70, 187] width 79 height 10
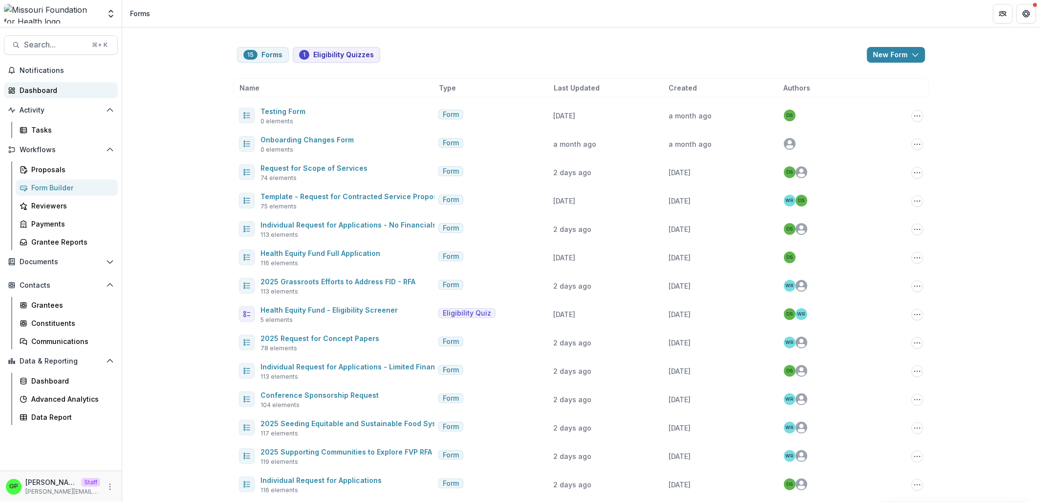
click at [50, 88] on div "Dashboard" at bounding box center [65, 90] width 90 height 10
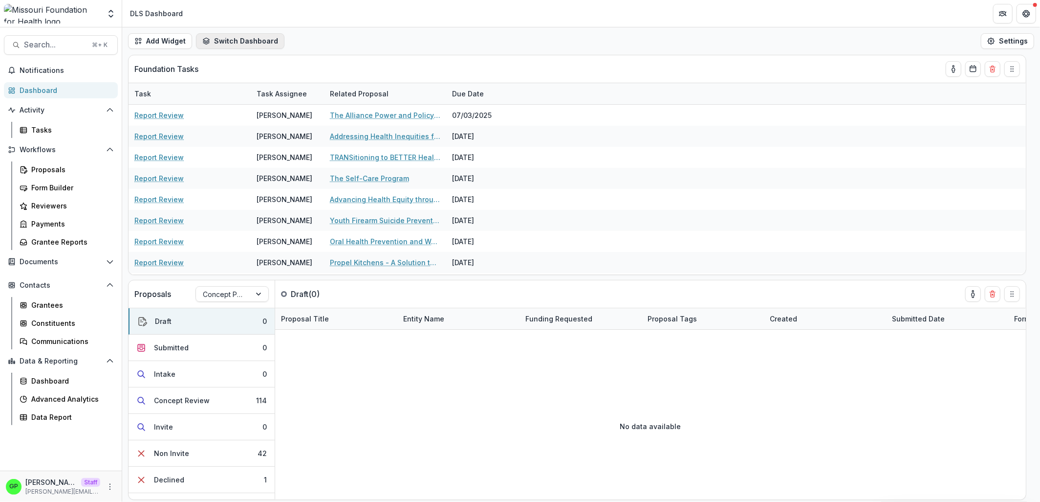
click at [252, 44] on button "Switch Dashboard" at bounding box center [240, 41] width 88 height 16
click at [357, 35] on div "Add Widget Switch Dashboard DLS Dashboard Default New Dashboard Settings" at bounding box center [581, 40] width 918 height 27
click at [31, 164] on link "Proposals" at bounding box center [67, 169] width 102 height 16
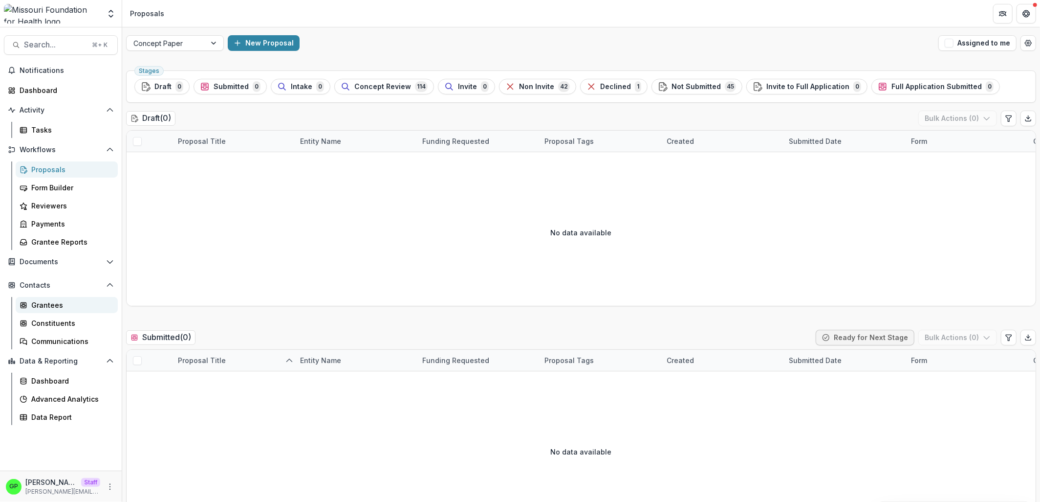
click at [47, 301] on div "Grantees" at bounding box center [70, 305] width 79 height 10
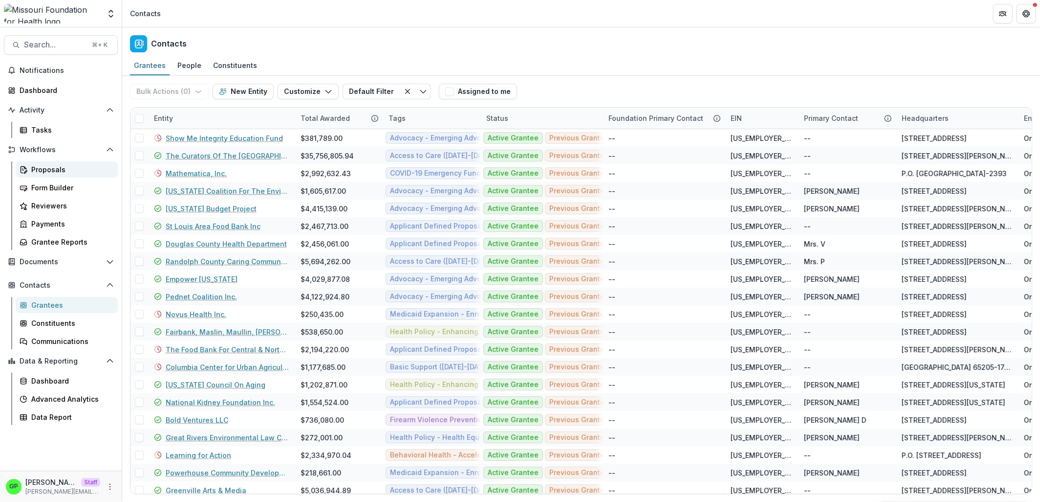
click at [51, 176] on link "Proposals" at bounding box center [67, 169] width 102 height 16
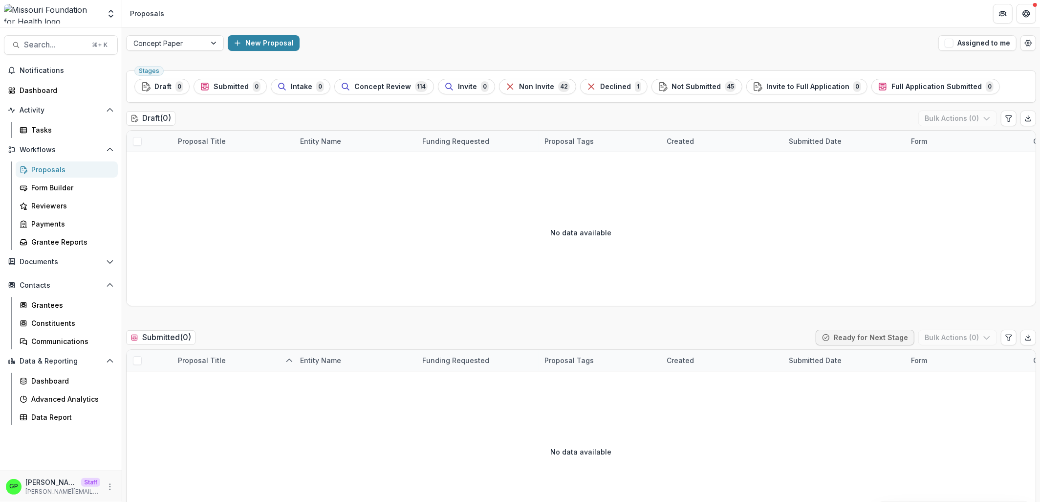
click at [81, 5] on div at bounding box center [52, 14] width 96 height 20
click at [82, 174] on div "Proposals" at bounding box center [70, 169] width 79 height 10
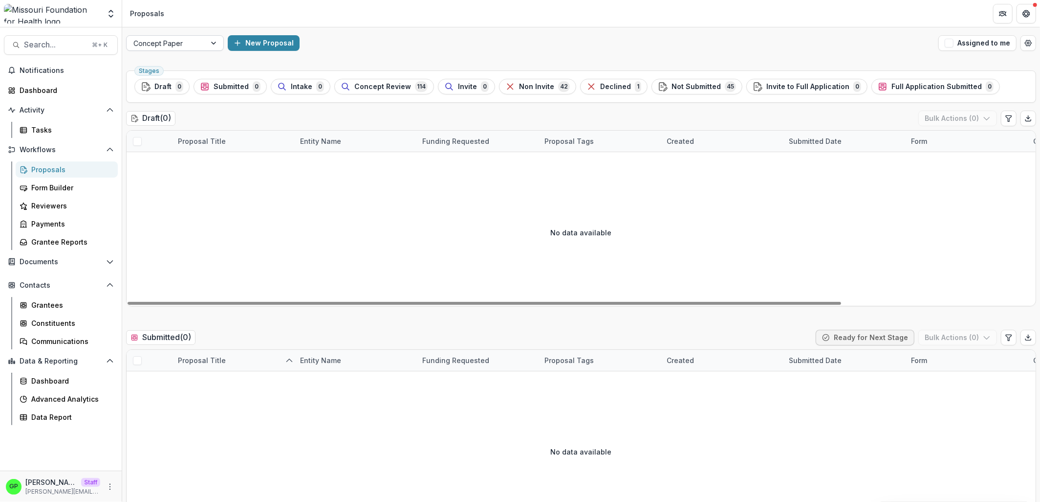
click at [165, 46] on div at bounding box center [166, 43] width 66 height 12
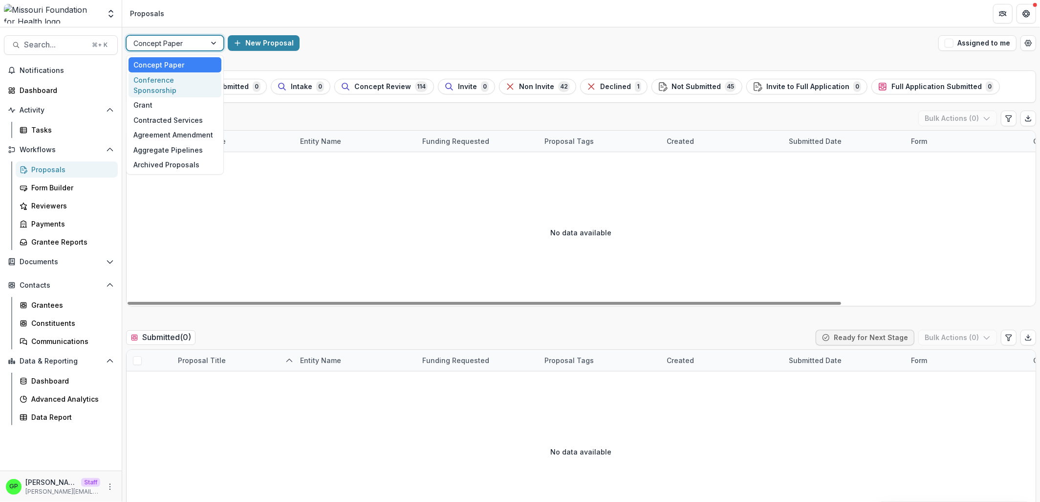
click at [167, 86] on div "Conference Sponsorship" at bounding box center [175, 84] width 93 height 25
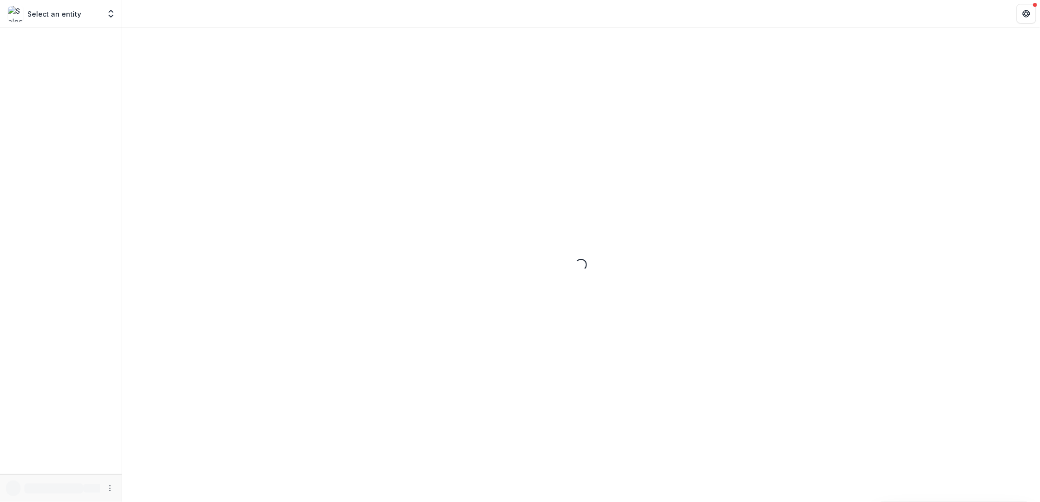
click at [28, 64] on div at bounding box center [61, 250] width 122 height 446
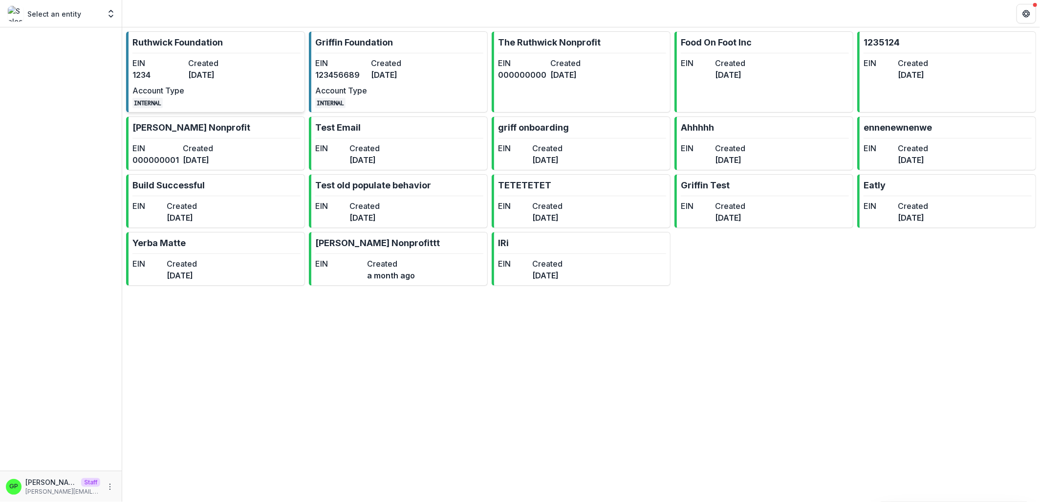
click at [220, 84] on div "EIN 1234 Created 3 years ago Account Type INTERNAL" at bounding box center [187, 82] width 108 height 51
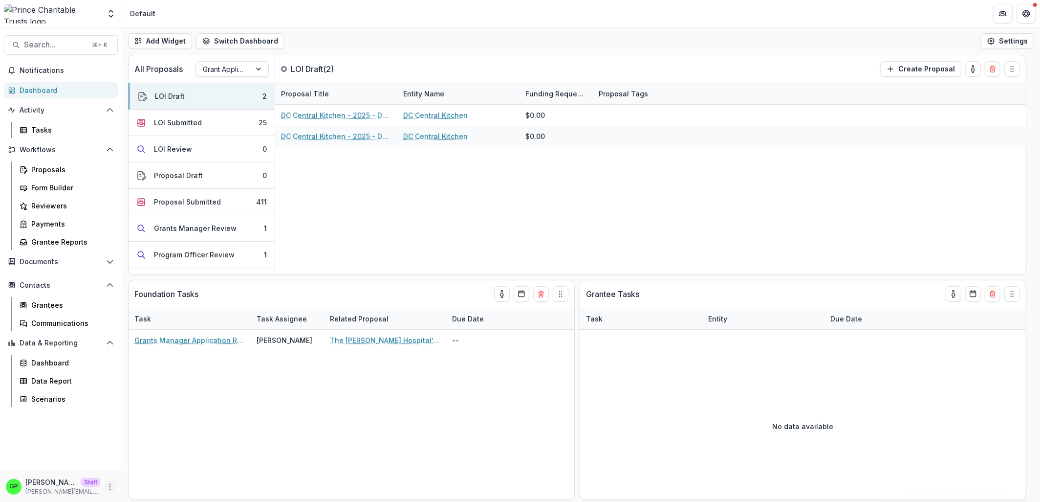
click at [113, 484] on icon "More" at bounding box center [110, 487] width 8 height 8
click at [111, 484] on circle "More" at bounding box center [110, 484] width 0 height 0
click at [107, 484] on icon "More" at bounding box center [110, 487] width 8 height 8
click at [144, 469] on link "User Settings" at bounding box center [174, 466] width 105 height 16
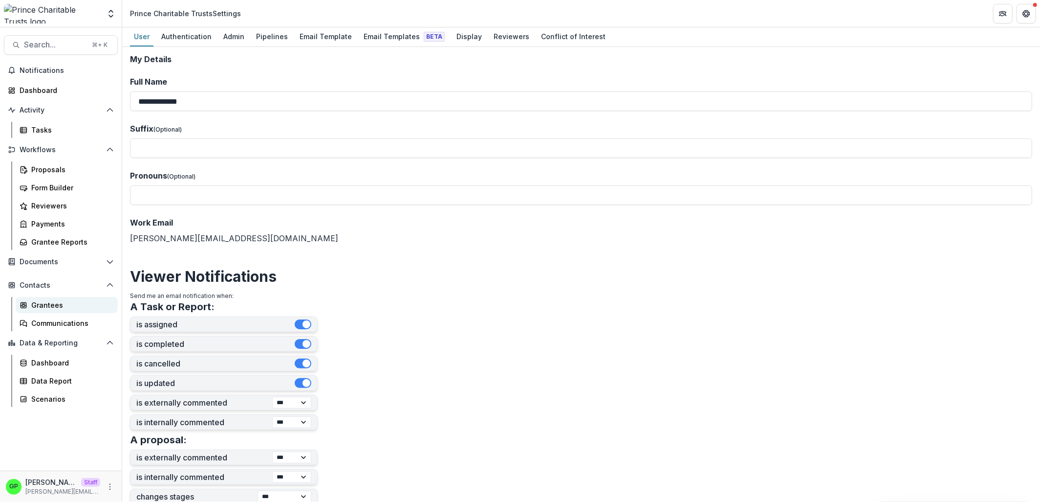
click at [34, 300] on div "Grantees" at bounding box center [70, 305] width 79 height 10
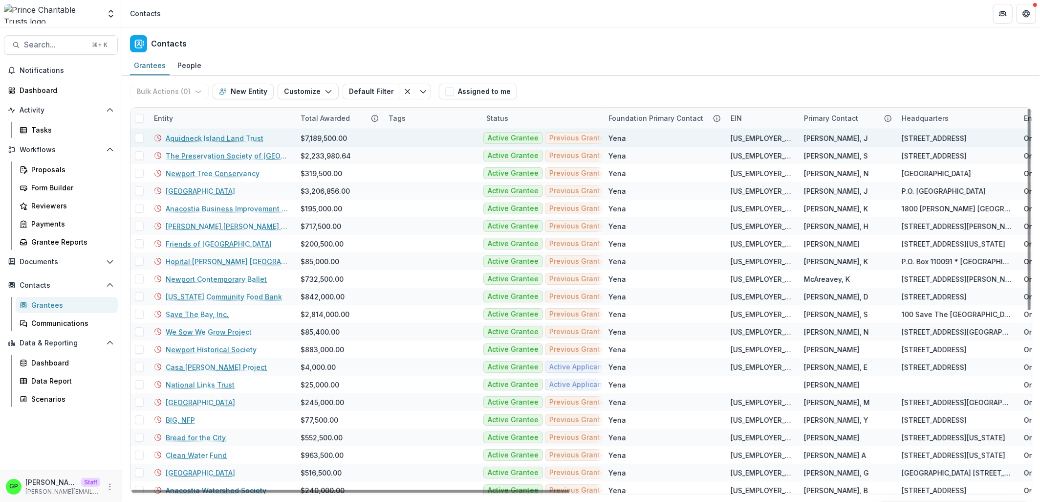
click at [216, 138] on link "Aquidneck Island Land Trust" at bounding box center [215, 138] width 98 height 10
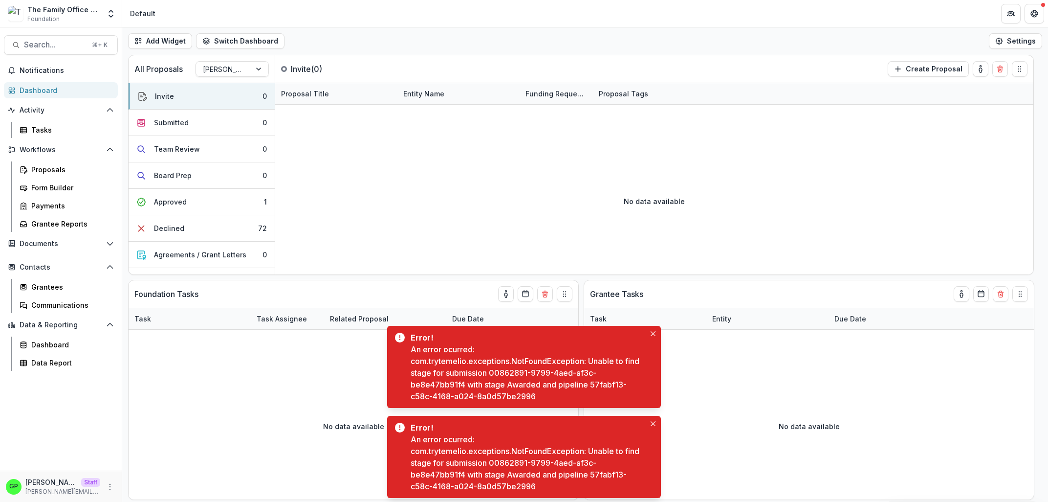
click at [486, 379] on div "An error ocurred: com.trytemelio.exceptions.NotFoundException: Unable to find s…" at bounding box center [528, 372] width 235 height 59
click at [107, 9] on button "Open entity switcher" at bounding box center [111, 14] width 14 height 20
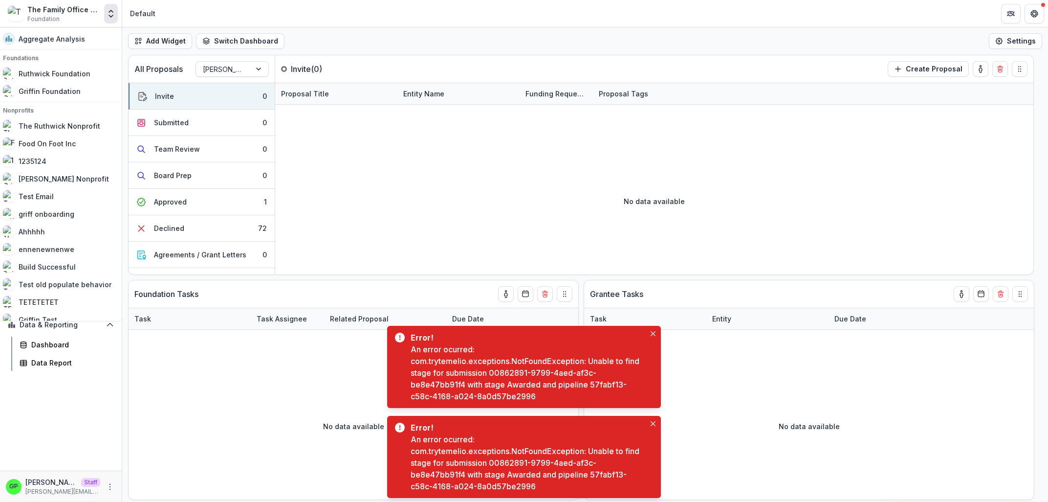
click at [99, 9] on div "The Family Office Data Sandbox" at bounding box center [63, 9] width 73 height 10
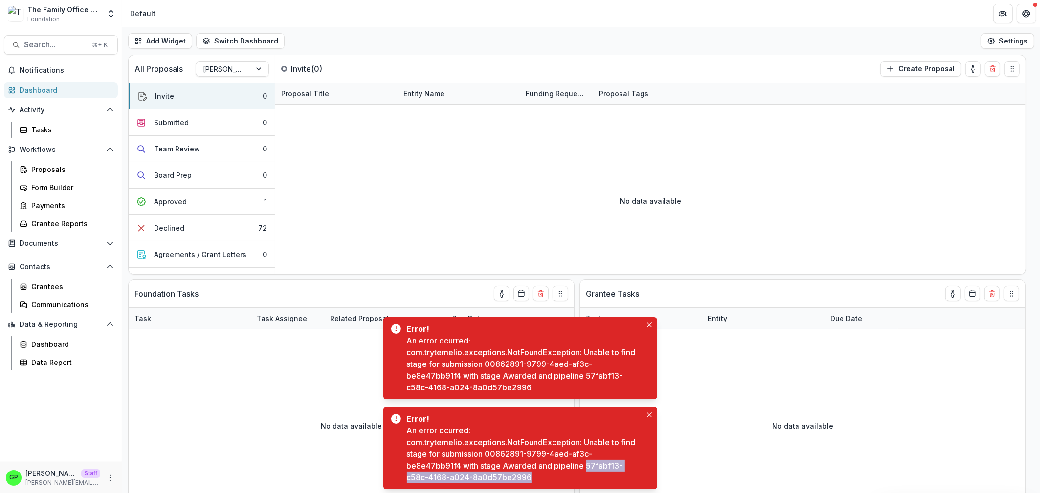
drag, startPoint x: 586, startPoint y: 464, endPoint x: 587, endPoint y: 474, distance: 9.3
click at [587, 474] on div "An error ocurred: com.trytemelio.exceptions.NotFoundException: Unable to find s…" at bounding box center [524, 454] width 235 height 59
copy div "57fabf13-c58c-4168-a024-8a0d57be2996"
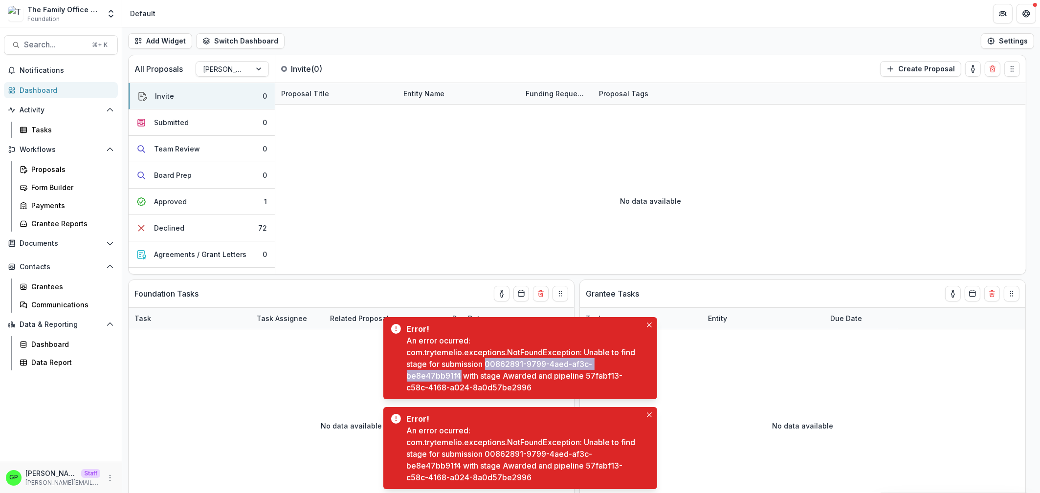
drag, startPoint x: 486, startPoint y: 364, endPoint x: 460, endPoint y: 371, distance: 27.9
click at [460, 371] on div "An error ocurred: com.trytemelio.exceptions.NotFoundException: Unable to find s…" at bounding box center [524, 364] width 235 height 59
copy div "00862891-9799-4aed-af3c-be8e47bb91f4"
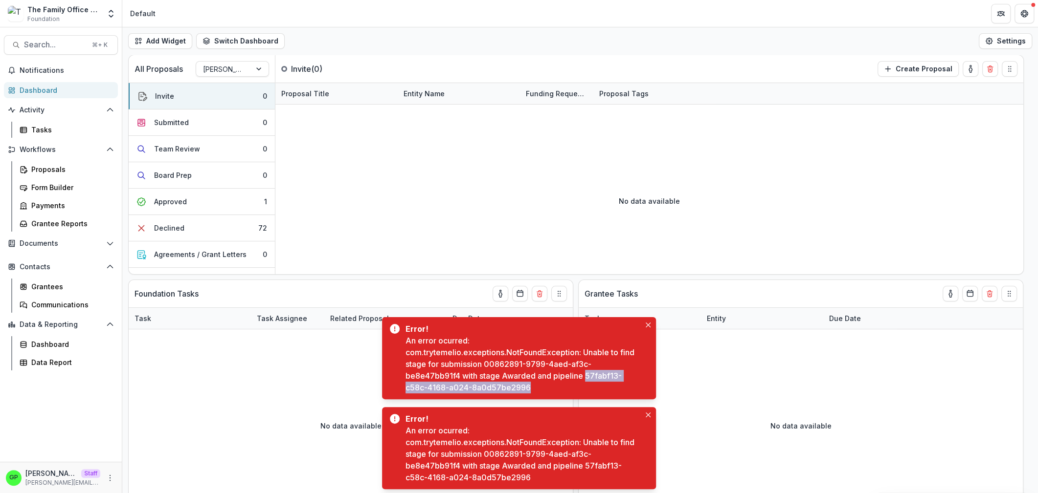
drag, startPoint x: 585, startPoint y: 372, endPoint x: 585, endPoint y: 384, distance: 12.2
click at [585, 384] on div "An error ocurred: com.trytemelio.exceptions.NotFoundException: Unable to find s…" at bounding box center [522, 364] width 235 height 59
copy div "57fabf13-c58c-4168-a024-8a0d57be2996"
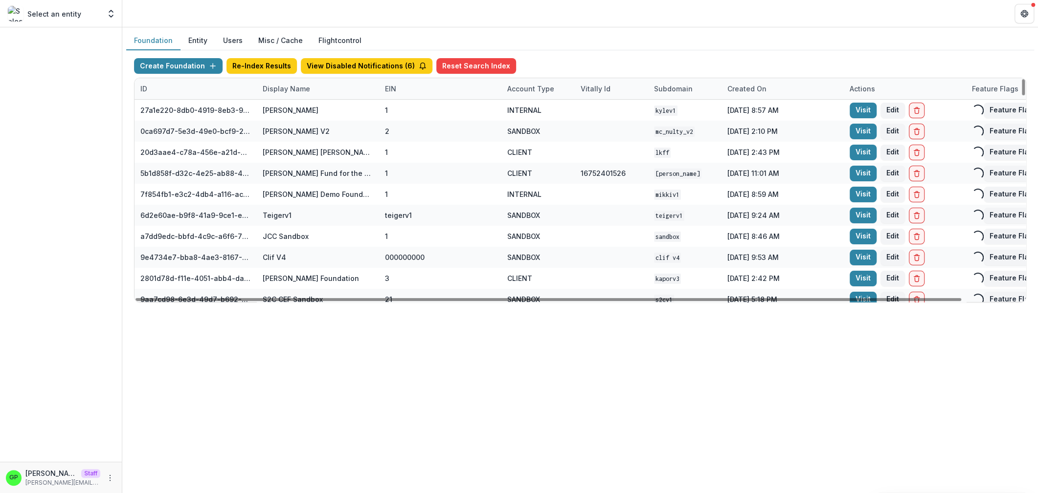
click at [266, 92] on div "Display Name" at bounding box center [286, 89] width 59 height 10
click at [281, 104] on input at bounding box center [317, 111] width 117 height 16
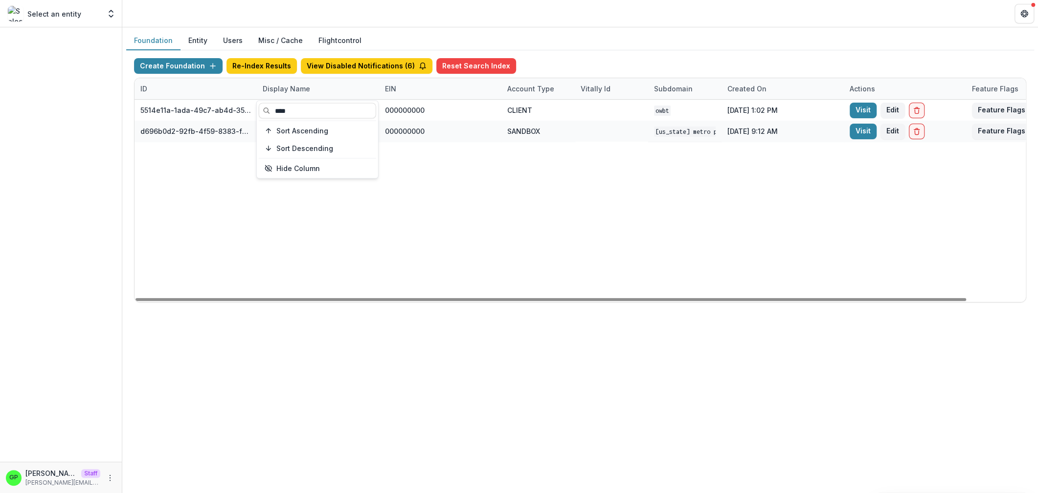
type input "****"
click at [448, 226] on div "5514e11a-1ada-49c7-ab4d-35b11aec6ef2 [US_STATE] Well-Being Trust 000000000 CLIE…" at bounding box center [610, 201] width 953 height 202
click at [285, 90] on div "Display Name" at bounding box center [286, 89] width 59 height 10
click at [289, 114] on input "****" at bounding box center [317, 111] width 117 height 16
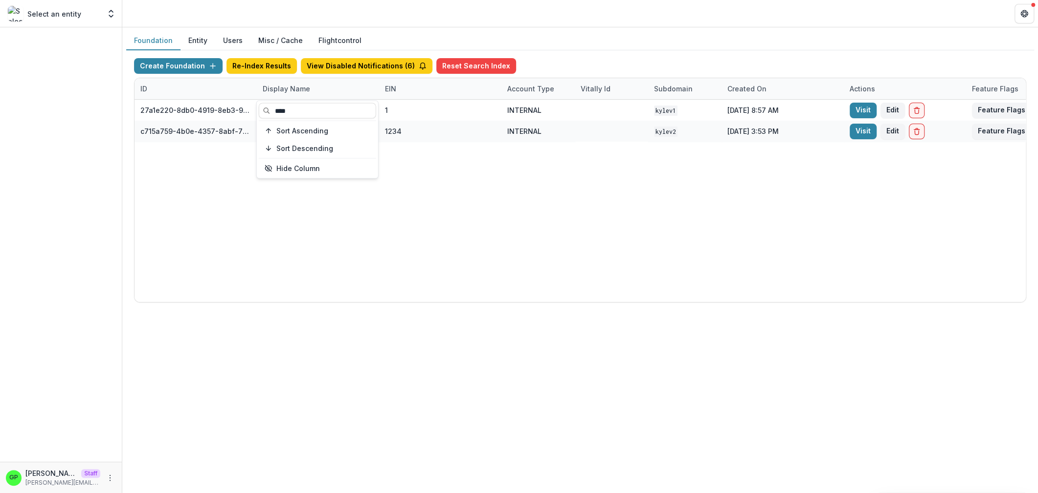
type input "****"
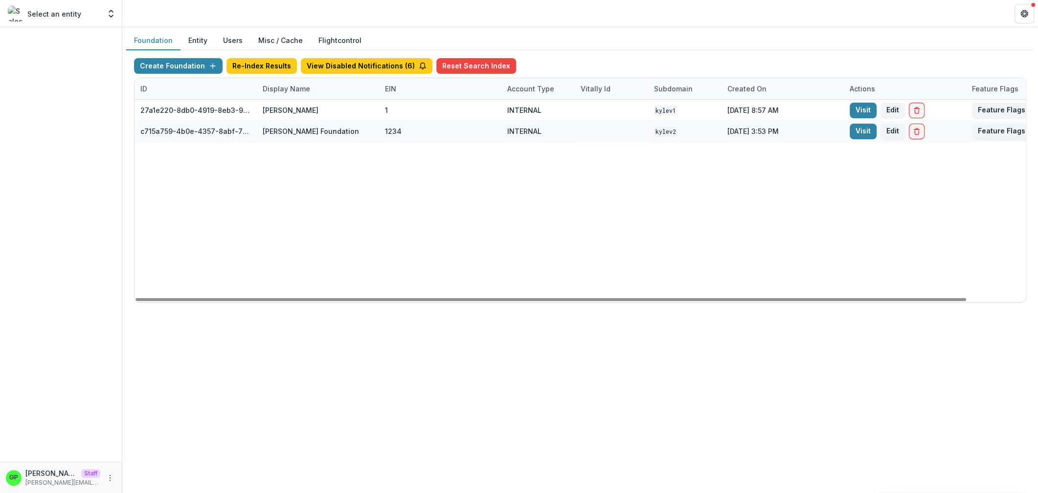
click at [464, 208] on div "27a1e220-8db0-4919-8eb3-9f29ee33f7b0 Kyle Demo 1 INTERNAL kylev1 Dec 29, 2023, …" at bounding box center [610, 201] width 953 height 202
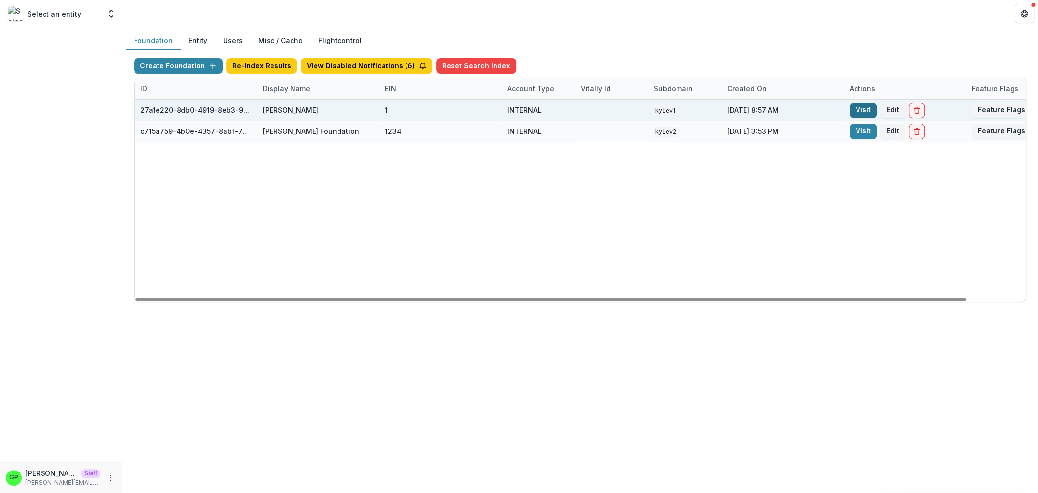
click at [856, 111] on link "Visit" at bounding box center [862, 111] width 27 height 16
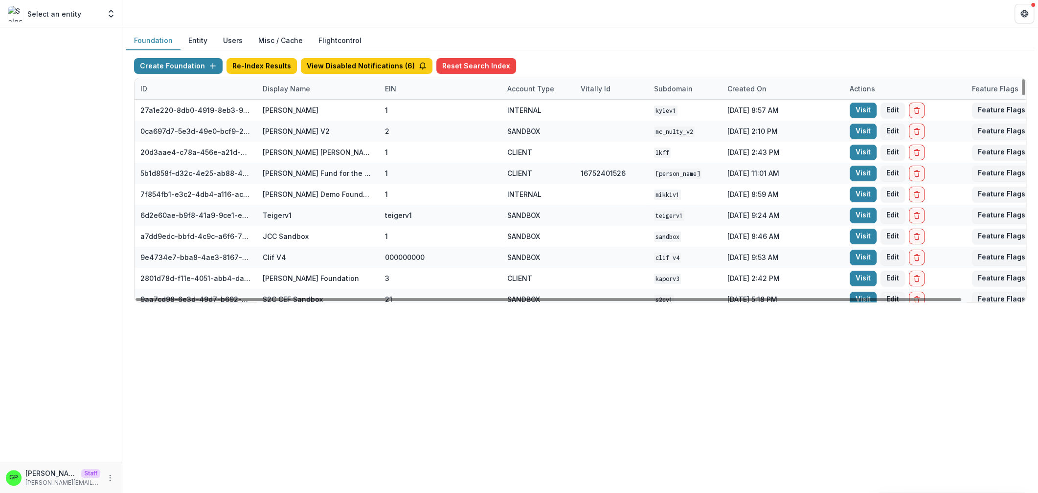
drag, startPoint x: 254, startPoint y: 85, endPoint x: 505, endPoint y: 86, distance: 250.8
click at [505, 86] on div "ID Display Name EIN Account Type Vitally Id Subdomain Created on Actions Featur…" at bounding box center [610, 88] width 953 height 21
drag, startPoint x: 804, startPoint y: 300, endPoint x: 23, endPoint y: 315, distance: 780.5
click at [135, 301] on div at bounding box center [547, 299] width 825 height 3
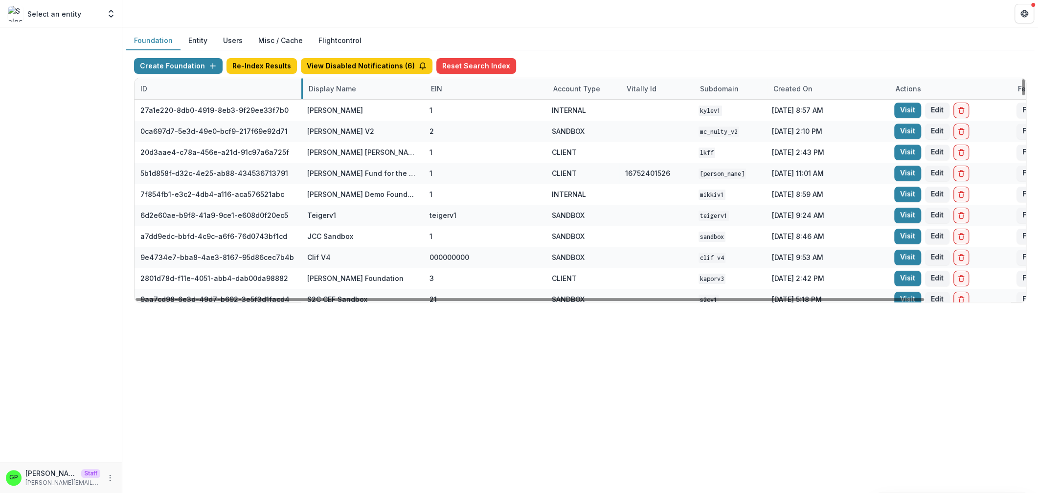
drag, startPoint x: 257, startPoint y: 91, endPoint x: 317, endPoint y: 95, distance: 60.3
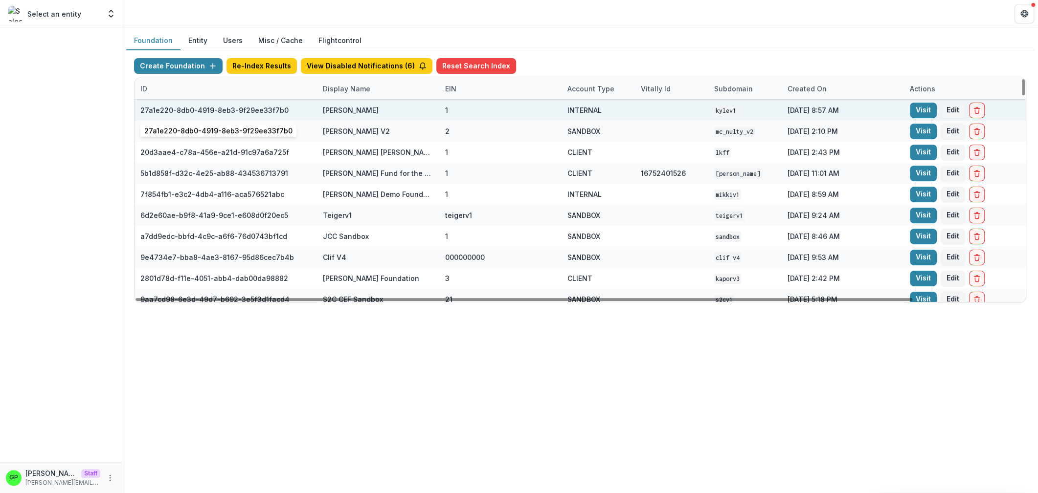
drag, startPoint x: 281, startPoint y: 111, endPoint x: 121, endPoint y: 109, distance: 159.9
click at [140, 109] on div "27a1e220-8db0-4919-8eb3-9f29ee33f7b0" at bounding box center [214, 110] width 148 height 10
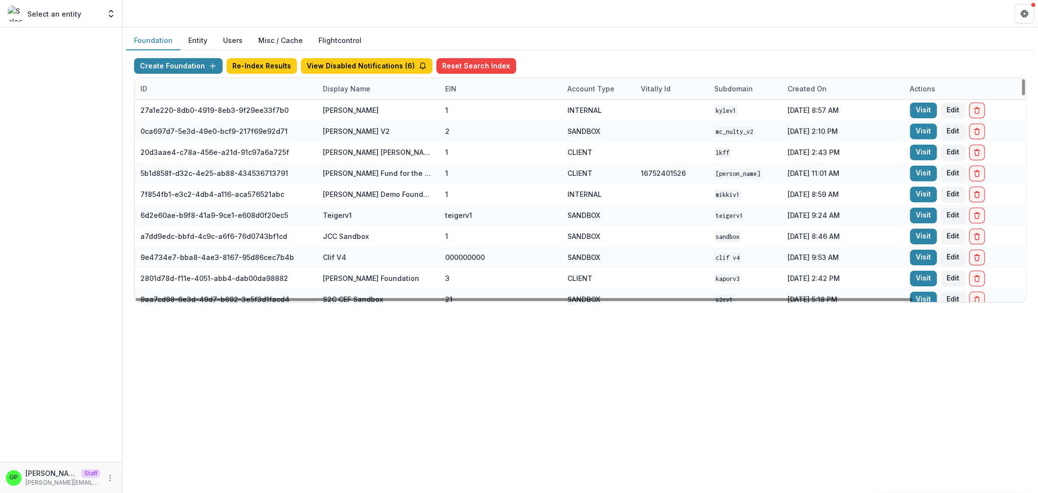
copy div
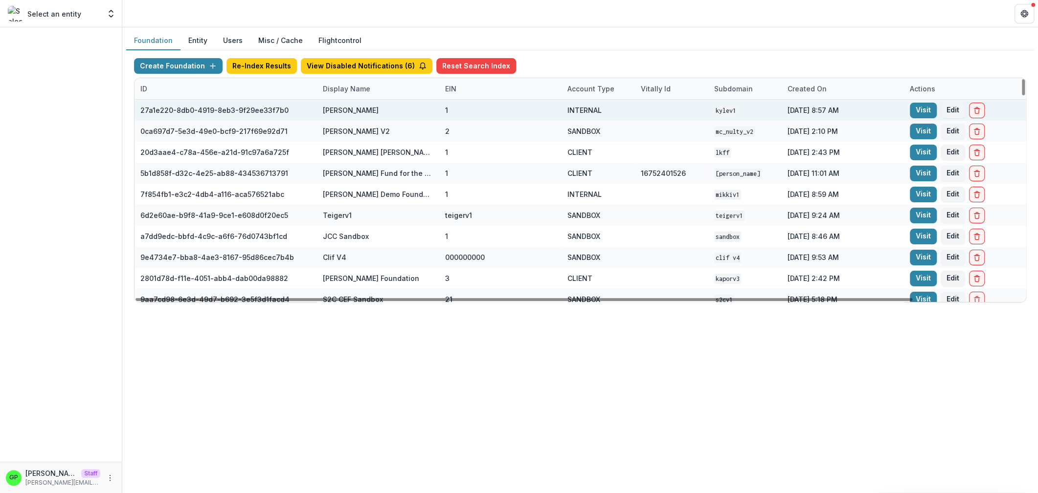
click at [183, 108] on div "27a1e220-8db0-4919-8eb3-9f29ee33f7b0" at bounding box center [214, 110] width 148 height 10
drag, startPoint x: 282, startPoint y: 111, endPoint x: 127, endPoint y: 112, distance: 155.0
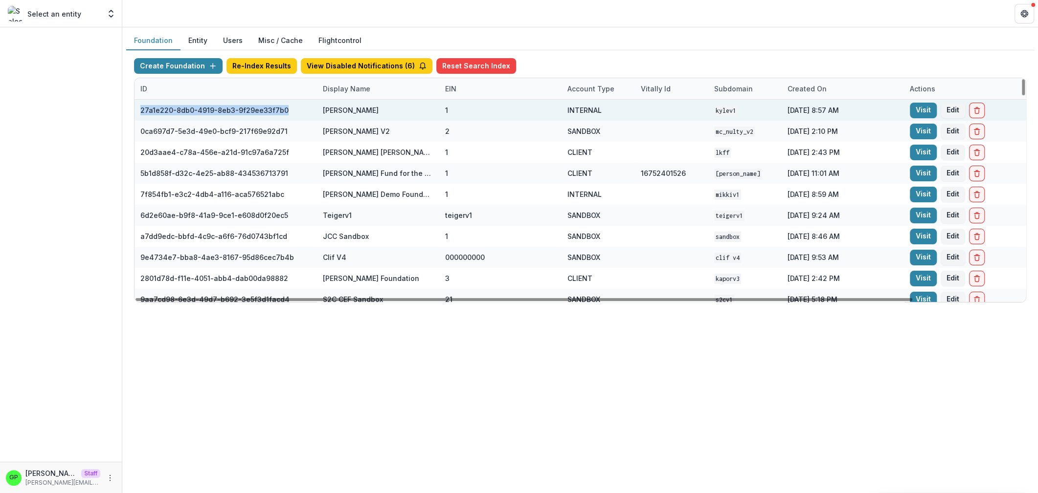
click at [140, 112] on div "27a1e220-8db0-4919-8eb3-9f29ee33f7b0" at bounding box center [225, 110] width 171 height 21
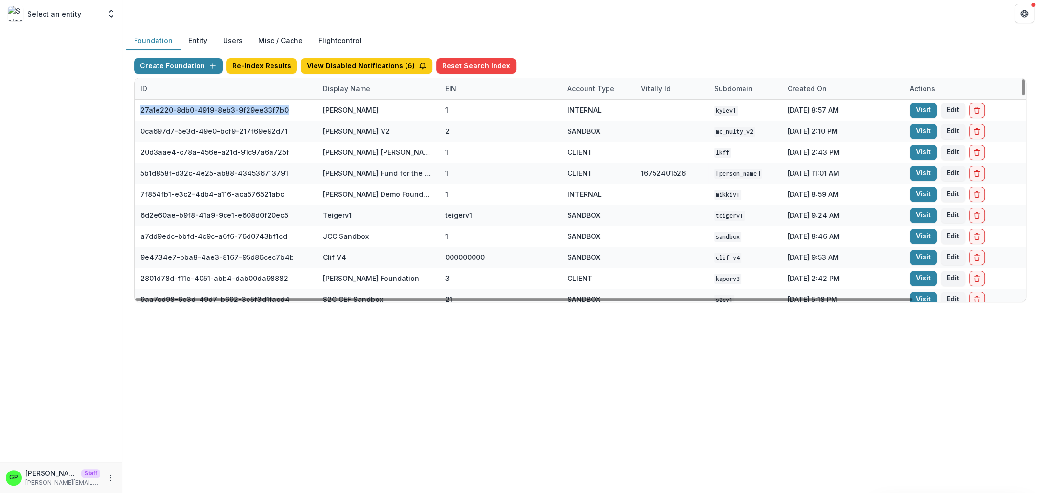
copy div "27a1e220-8db0-4919-8eb3-9f29ee33f7b0"
